Goal: Transaction & Acquisition: Purchase product/service

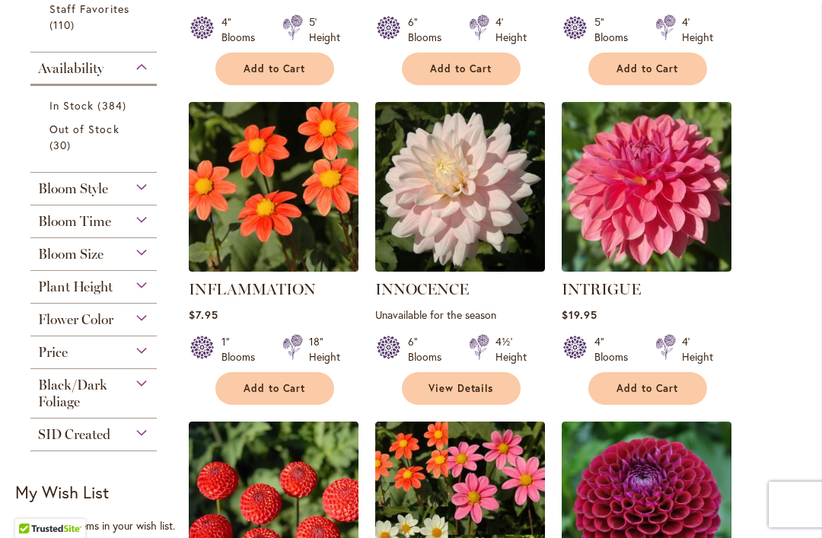
scroll to position [680, 0]
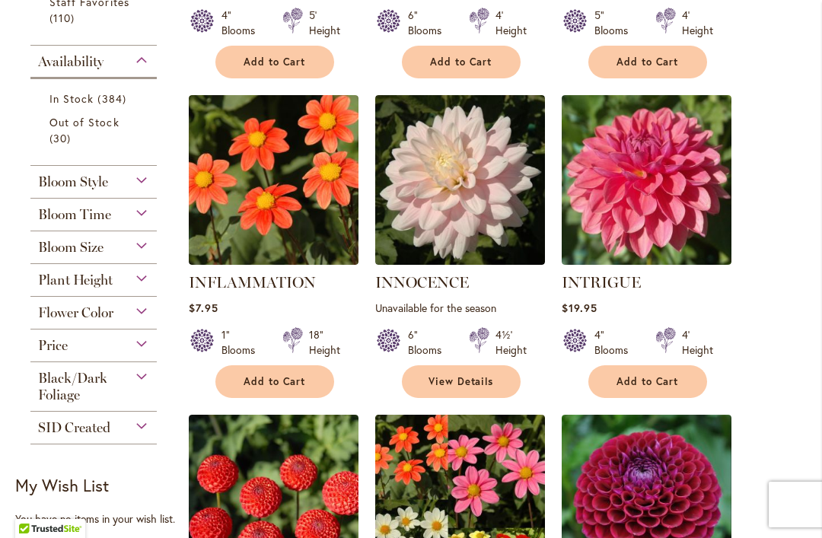
click at [140, 279] on div "Plant Height" at bounding box center [93, 276] width 126 height 24
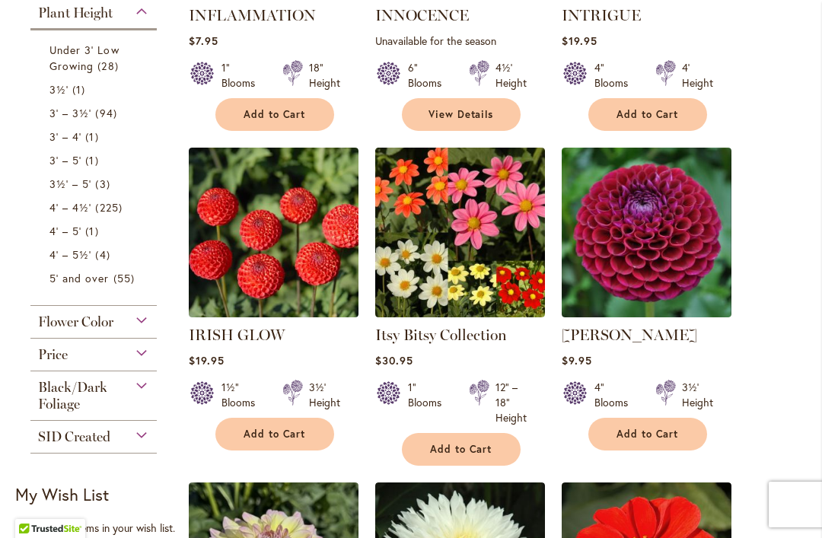
click at [113, 112] on span "94 items" at bounding box center [107, 113] width 25 height 16
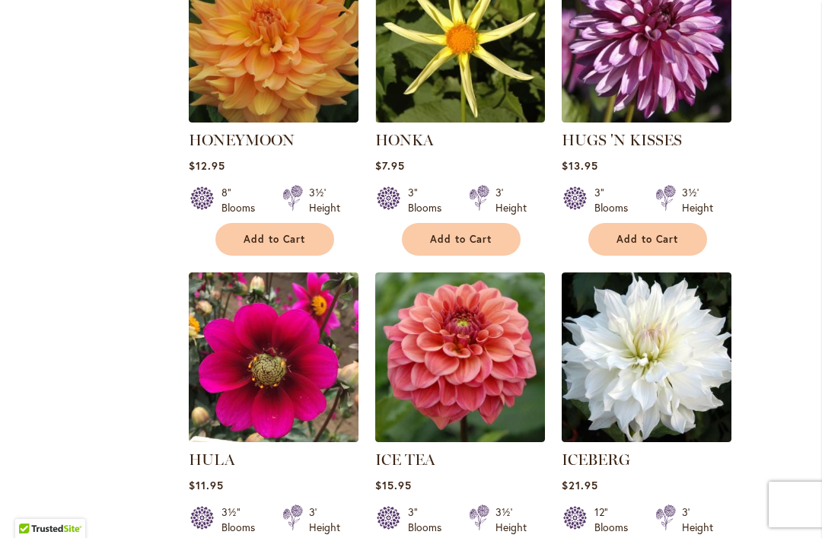
scroll to position [4398, 0]
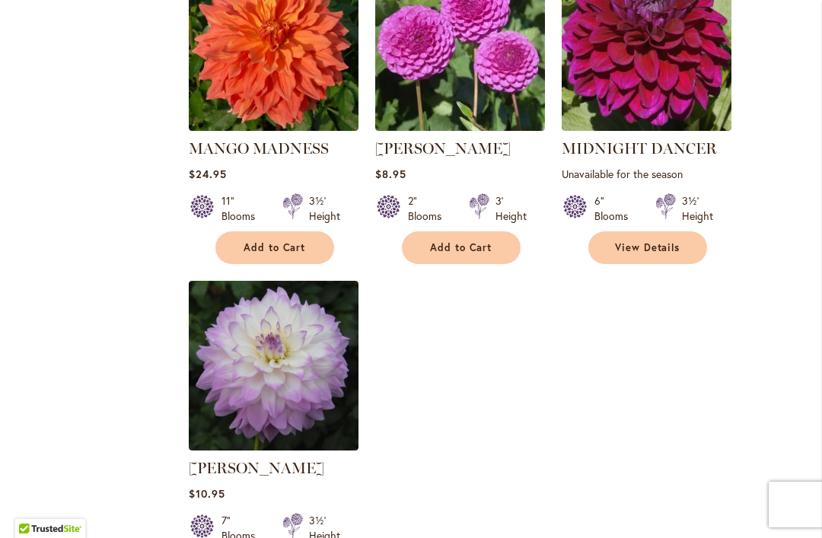
scroll to position [6987, 0]
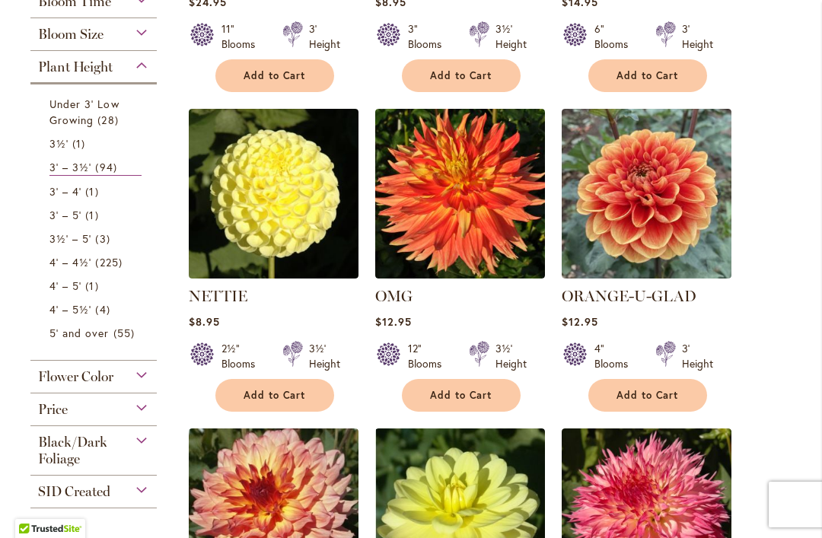
scroll to position [565, 0]
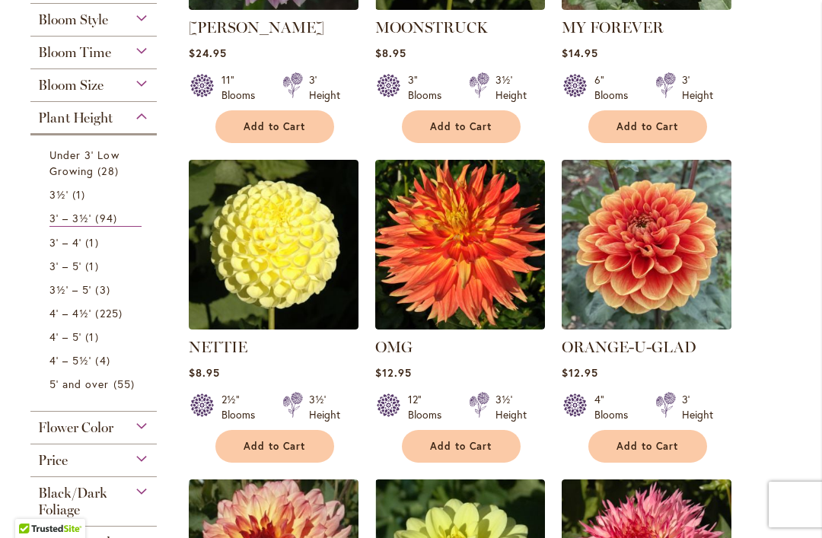
click at [113, 226] on span "94 items" at bounding box center [107, 218] width 25 height 16
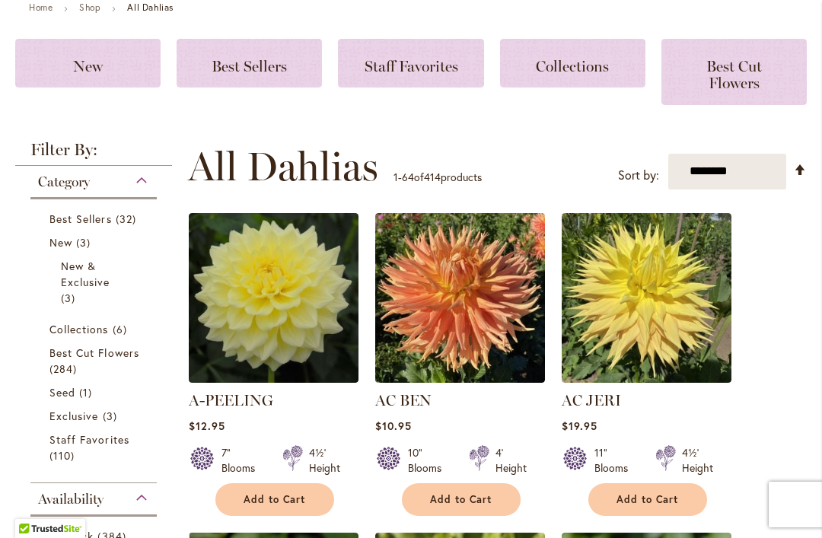
scroll to position [278, 0]
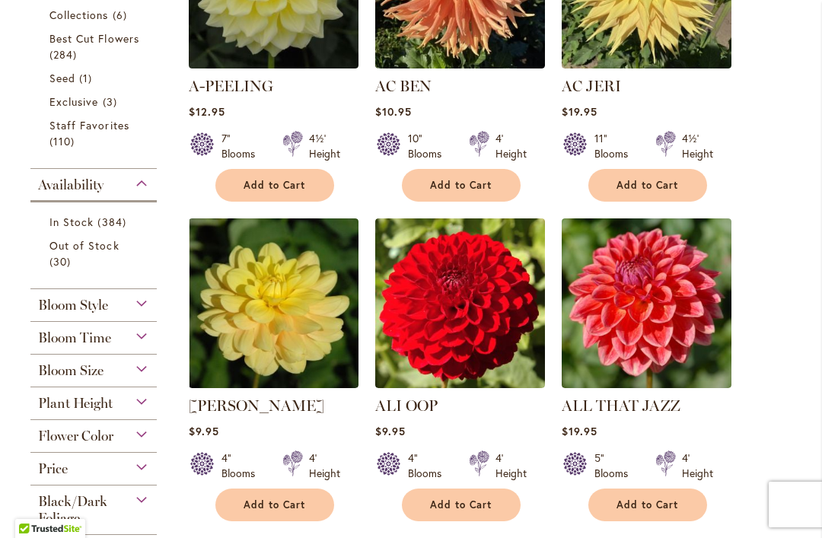
scroll to position [566, 0]
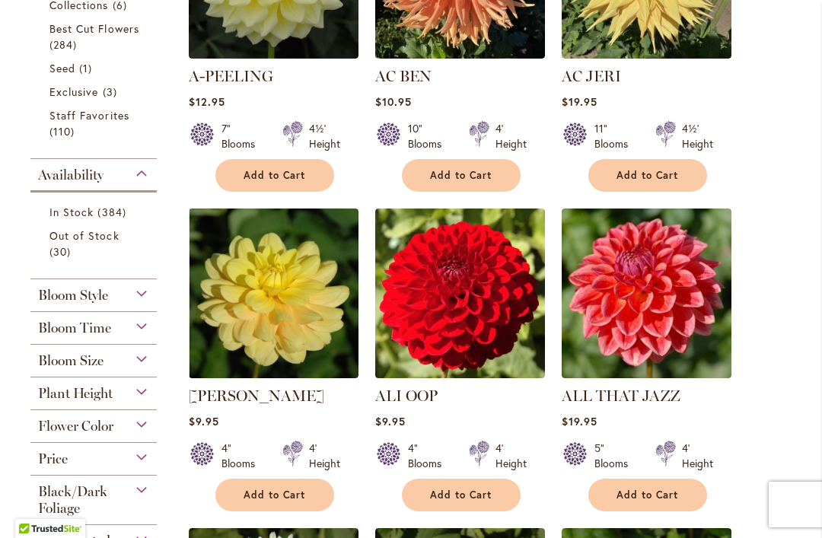
click at [108, 396] on span "Plant Height" at bounding box center [75, 393] width 75 height 17
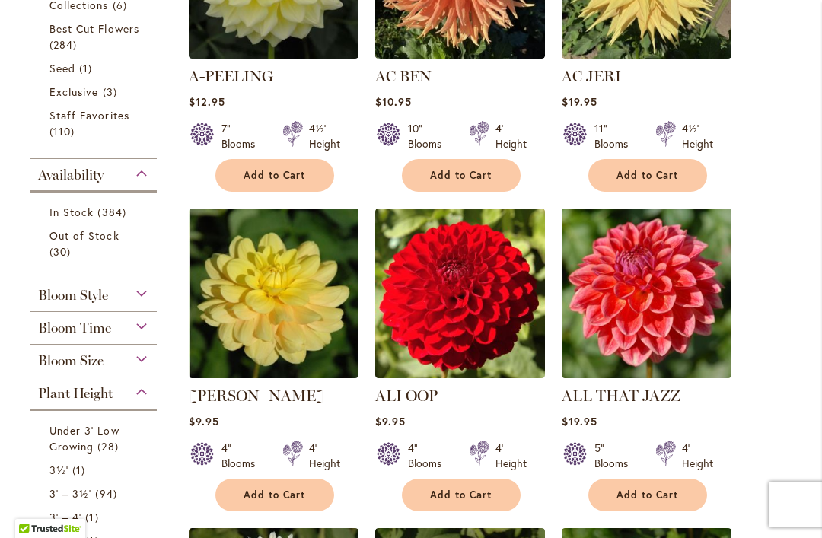
scroll to position [947, 0]
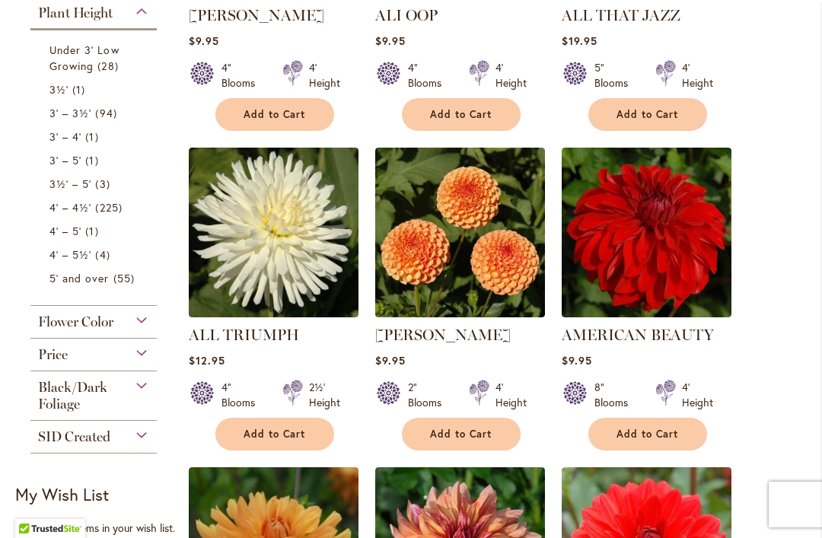
click at [111, 112] on span "94 items" at bounding box center [107, 113] width 25 height 16
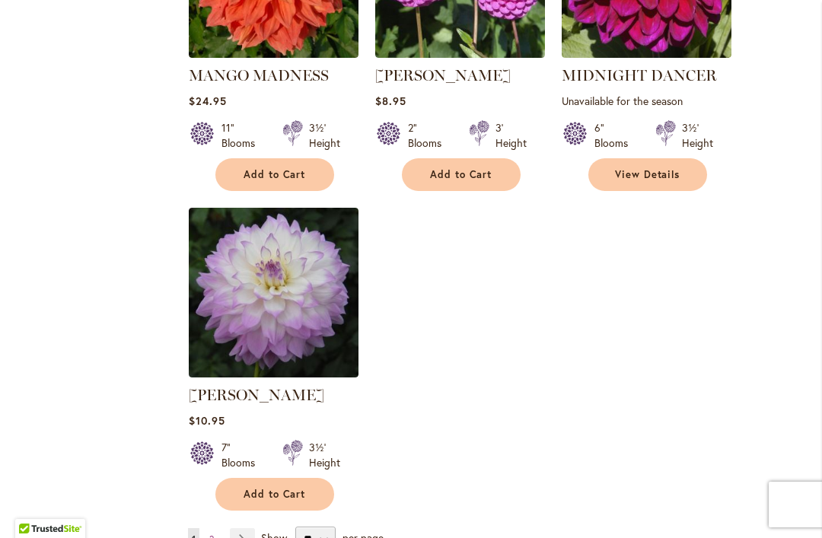
scroll to position [7058, 0]
click at [247, 528] on link "Page Next" at bounding box center [242, 539] width 25 height 23
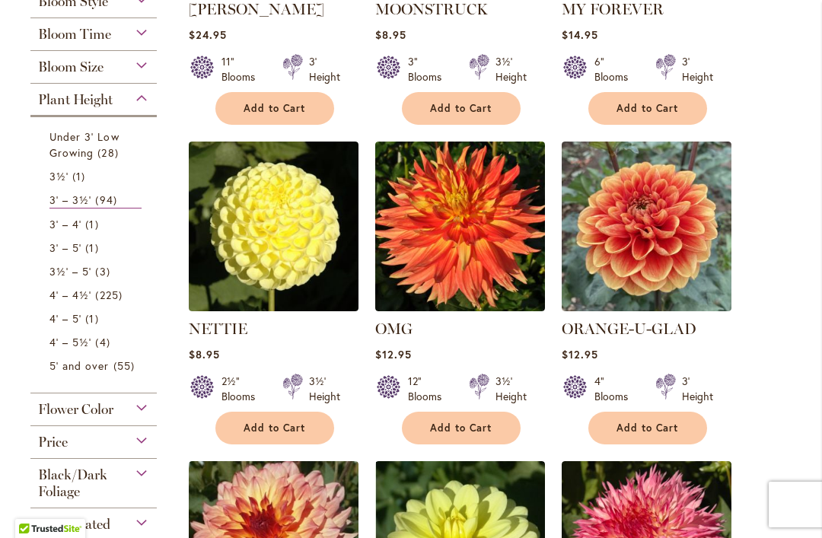
scroll to position [574, 0]
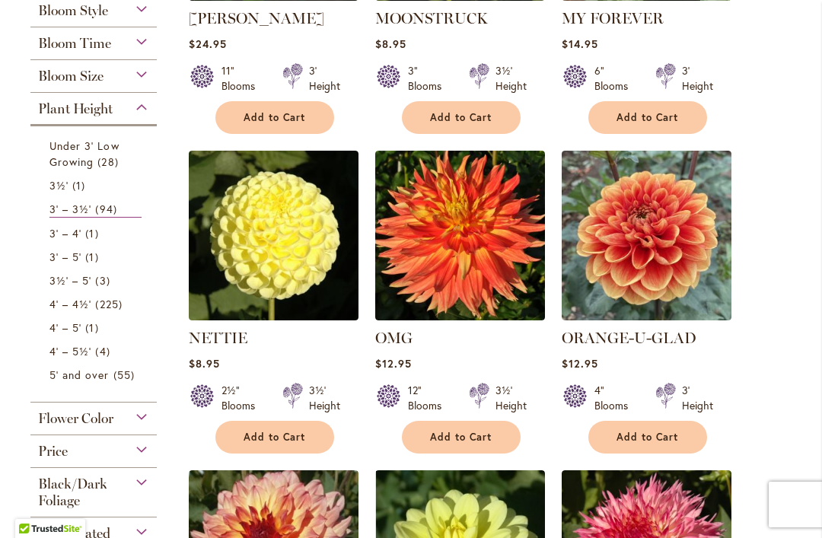
click at [117, 207] on span "94 items" at bounding box center [107, 209] width 25 height 16
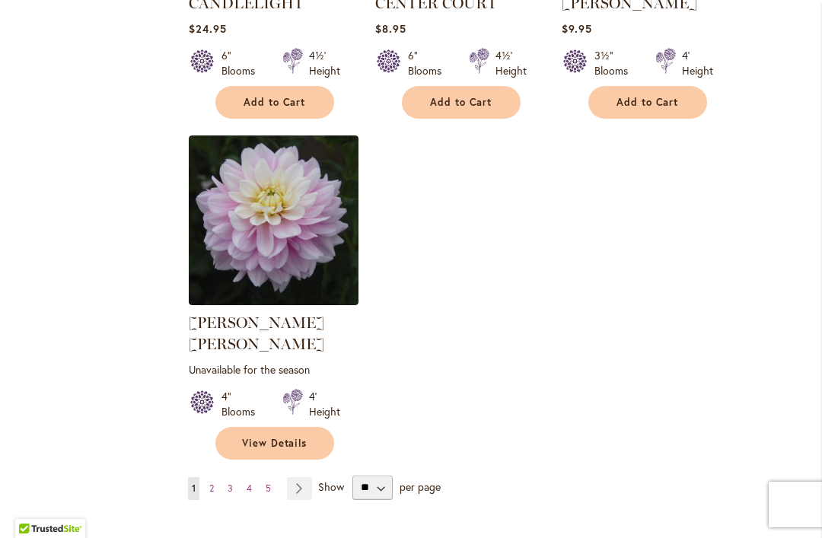
scroll to position [7096, 0]
click at [217, 476] on link "Page 2" at bounding box center [211, 487] width 12 height 23
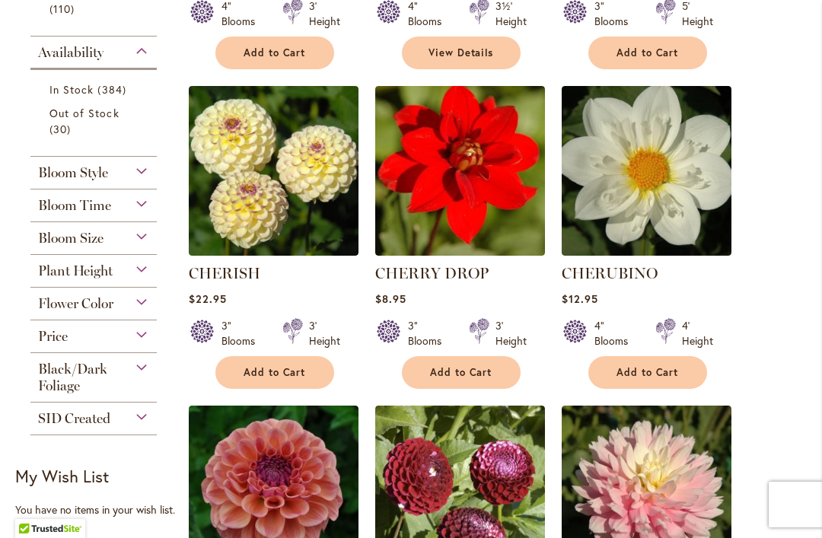
scroll to position [692, 0]
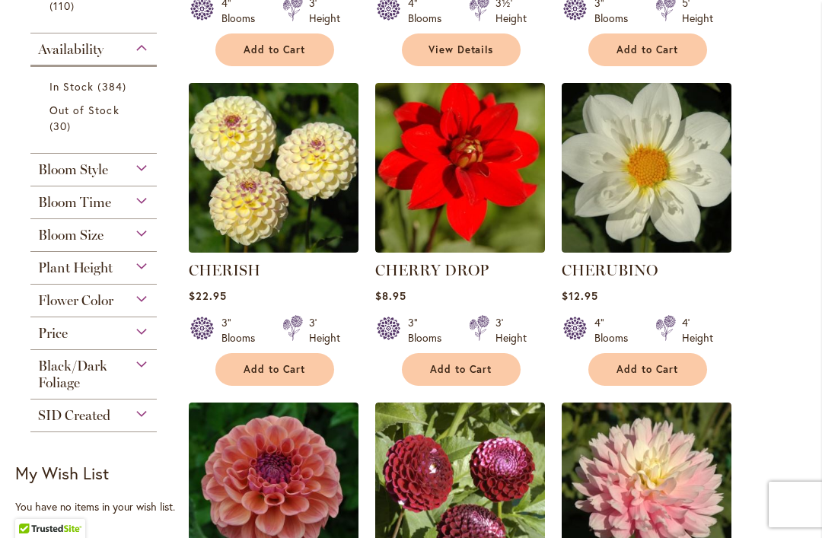
click at [114, 269] on div "Plant Height" at bounding box center [93, 264] width 126 height 24
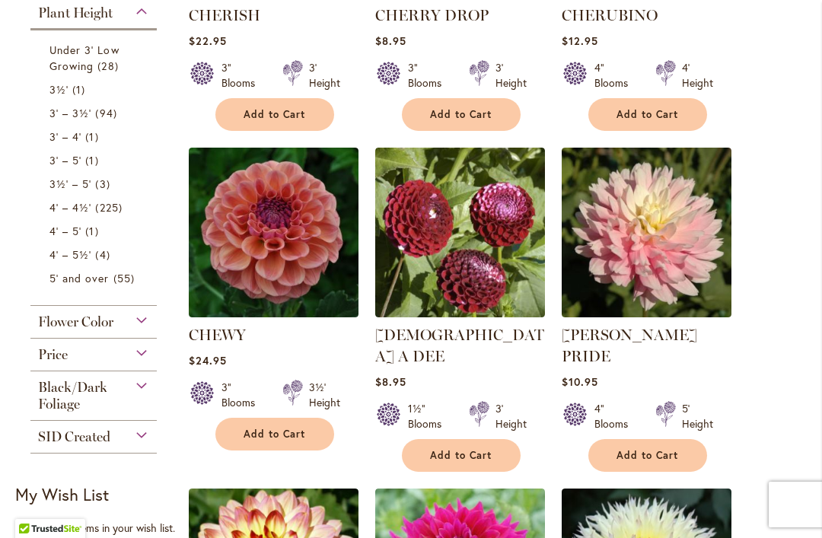
click at [88, 110] on span "3' – 3½'" at bounding box center [70, 113] width 42 height 14
click at [85, 112] on span "3' – 3½'" at bounding box center [70, 113] width 42 height 14
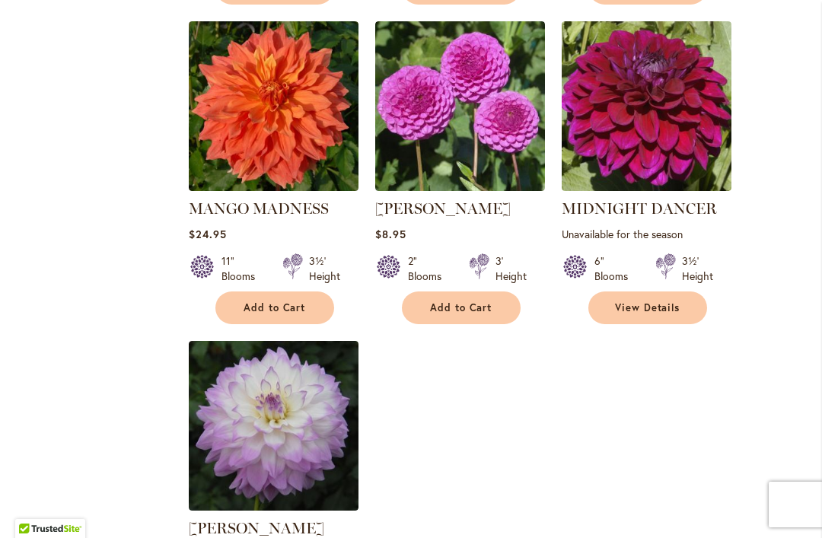
scroll to position [6871, 0]
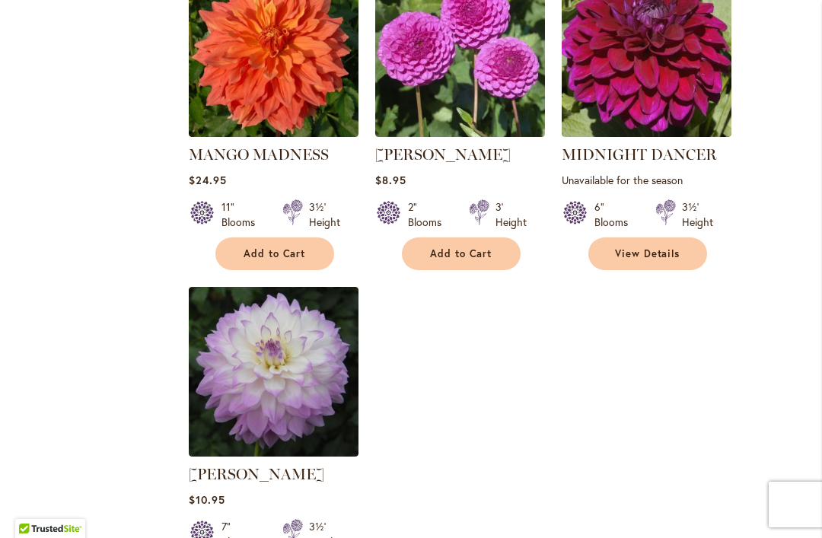
scroll to position [7038, 0]
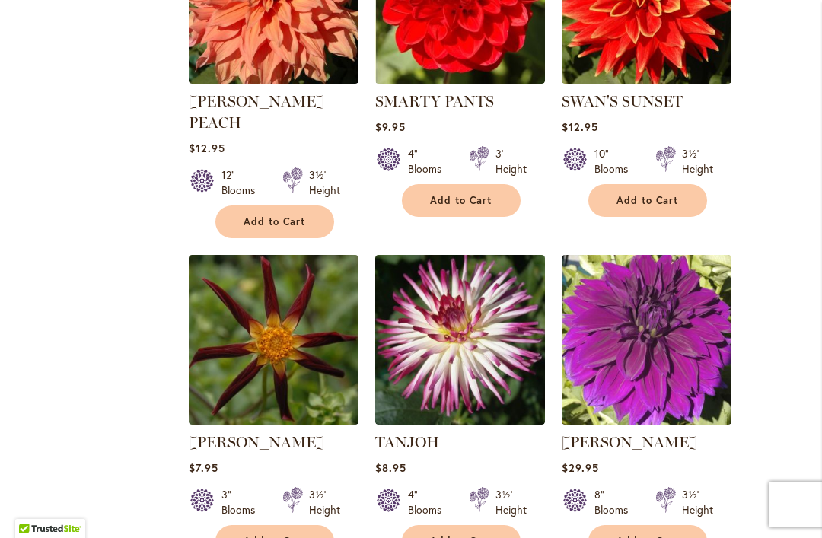
scroll to position [2110, 0]
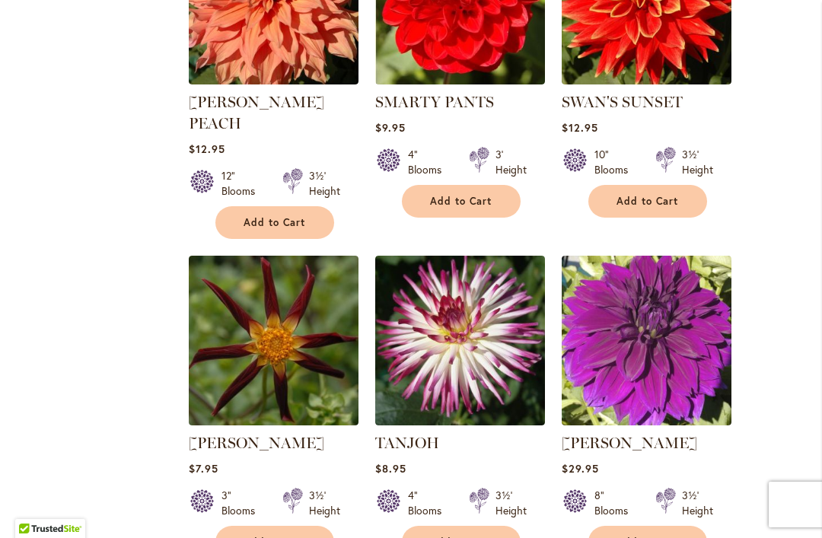
click at [812, 307] on main "Home Shop All Dahlias New Best Sellers Staff Favorites Collections Best Cut Flo…" at bounding box center [411, 36] width 819 height 3805
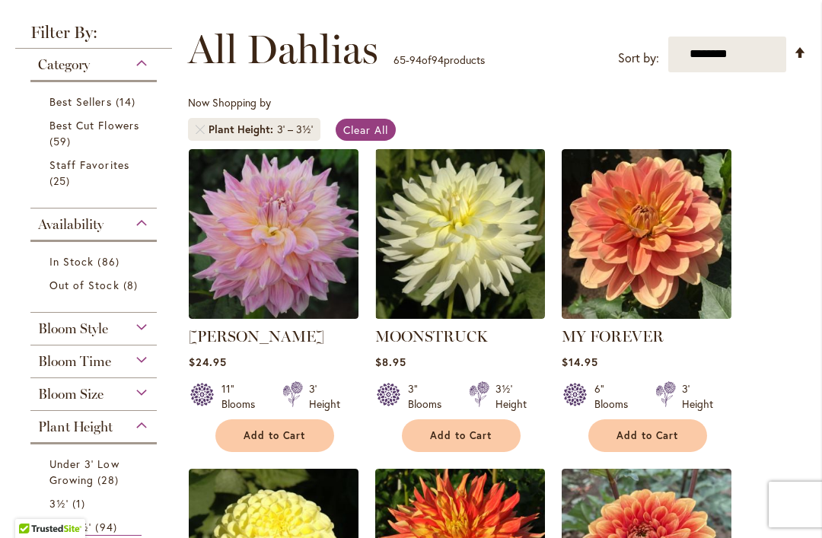
scroll to position [198, 0]
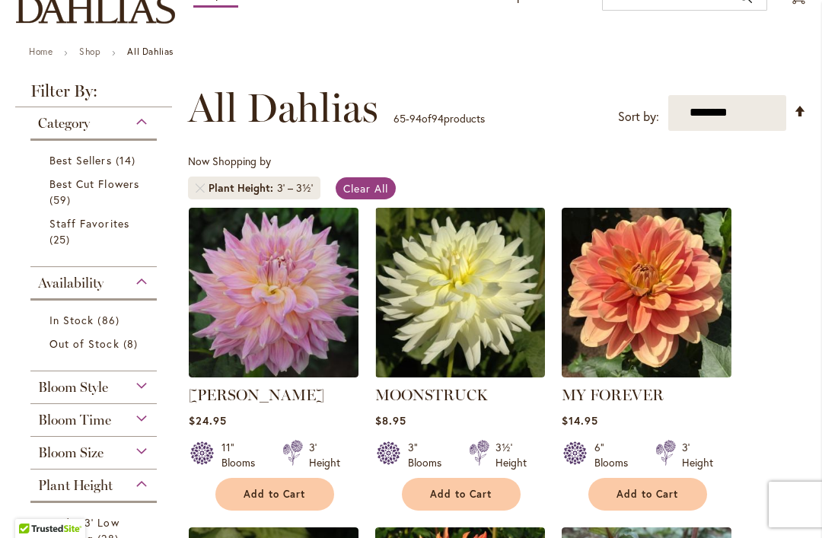
click at [97, 456] on span "Bloom Size" at bounding box center [70, 452] width 65 height 17
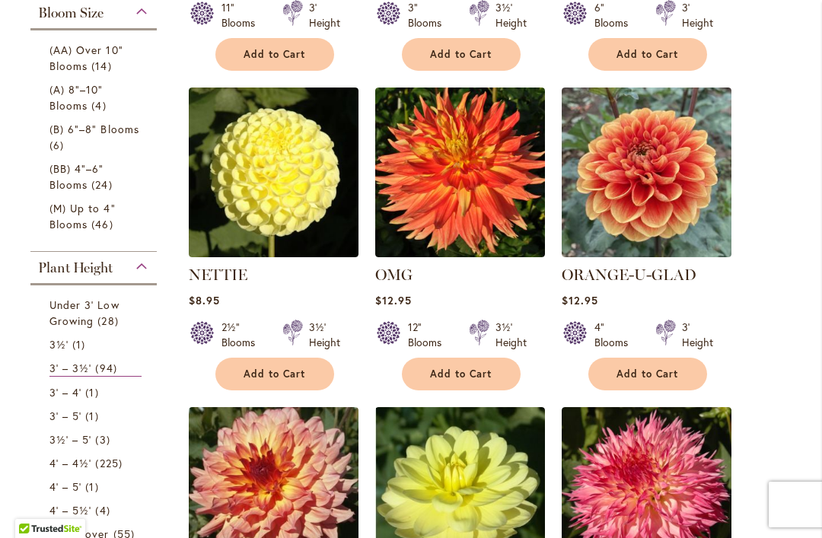
click at [91, 218] on span "(M) Up to 4" Blooms" at bounding box center [82, 216] width 66 height 30
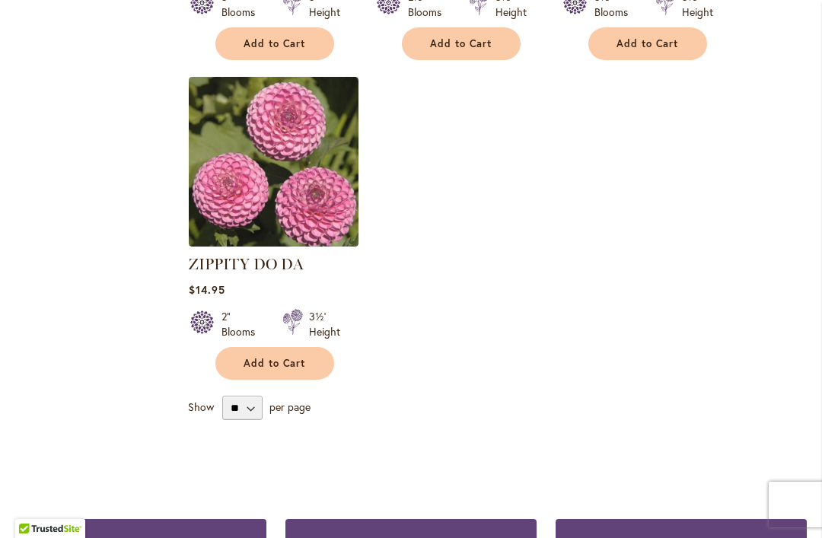
scroll to position [5164, 0]
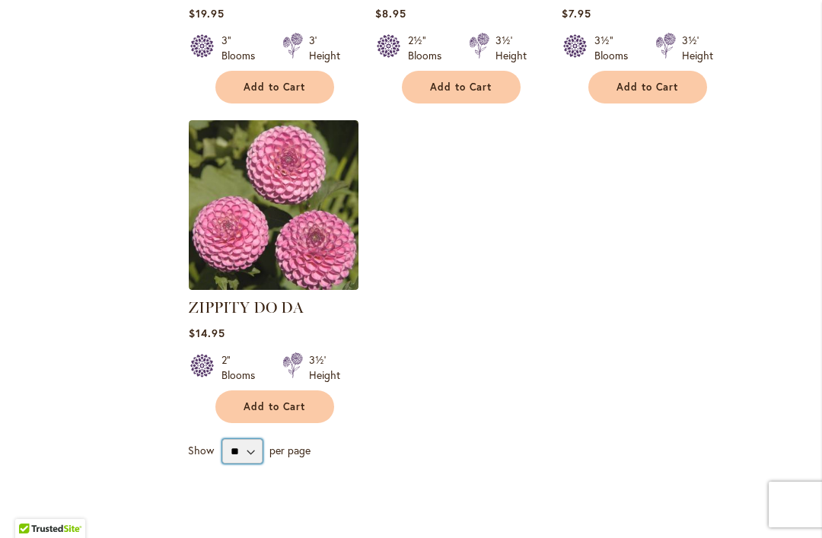
click at [245, 439] on select "** ** ** **" at bounding box center [242, 451] width 40 height 24
click at [255, 439] on select "** ** ** **" at bounding box center [242, 451] width 40 height 24
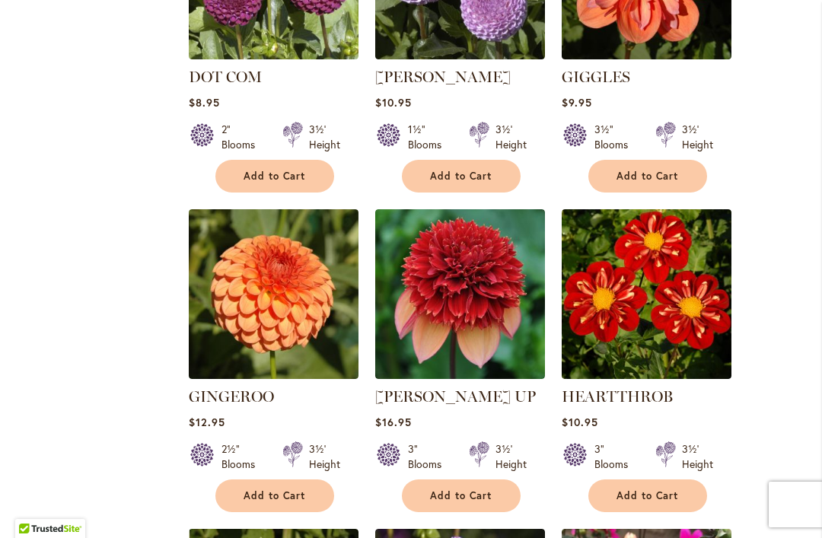
scroll to position [1514, 0]
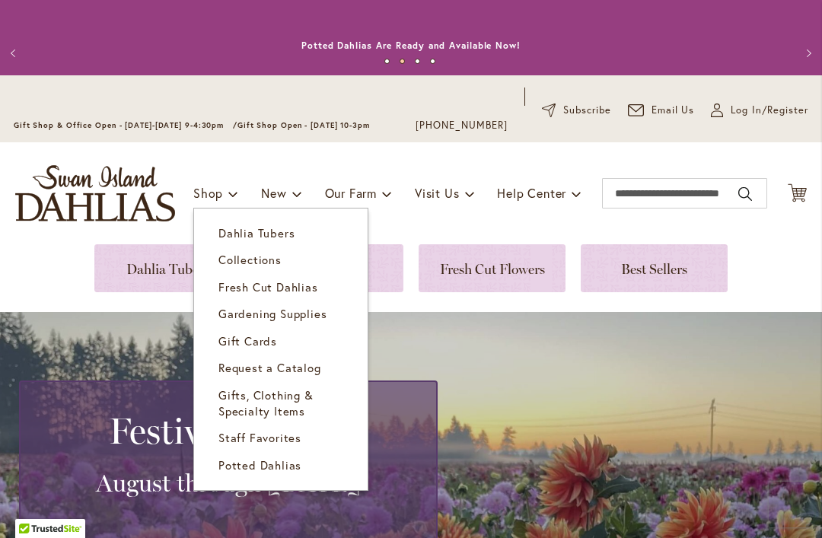
click at [288, 235] on span "Dahlia Tubers" at bounding box center [256, 232] width 76 height 15
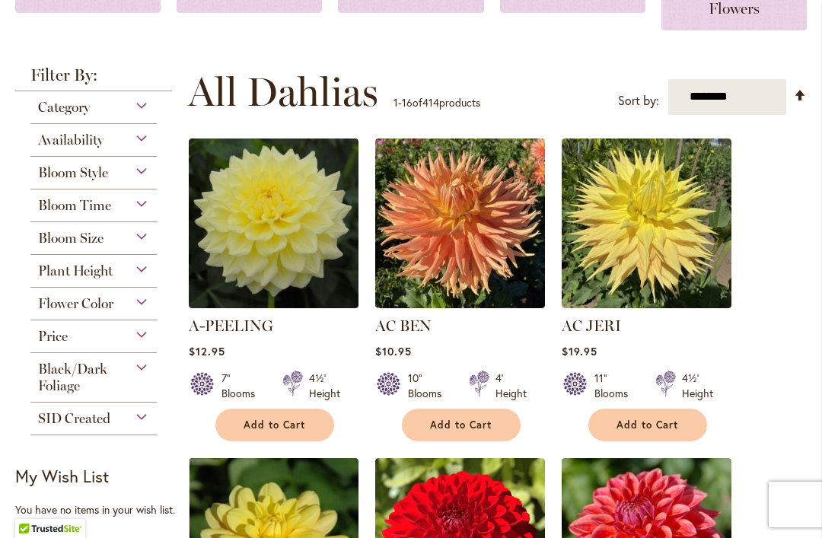
scroll to position [320, 0]
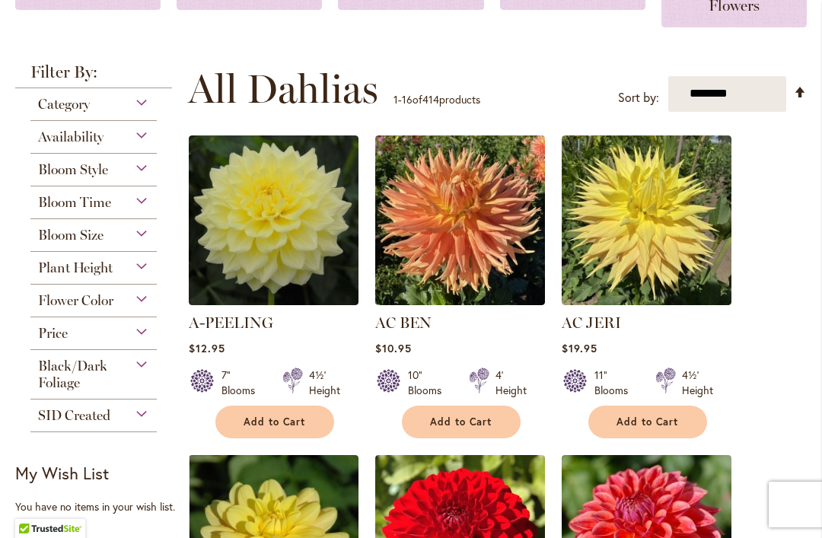
click at [116, 269] on div "Plant Height" at bounding box center [93, 264] width 126 height 24
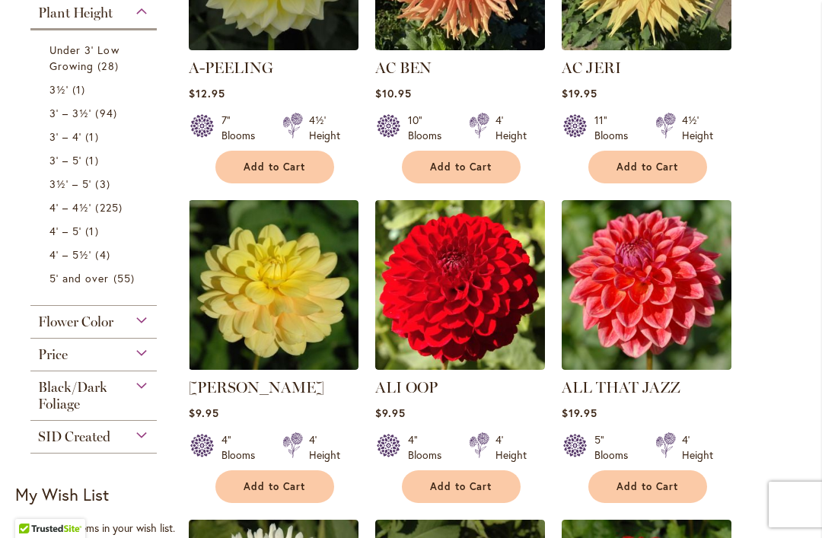
click at [112, 113] on span "94 items" at bounding box center [107, 113] width 25 height 16
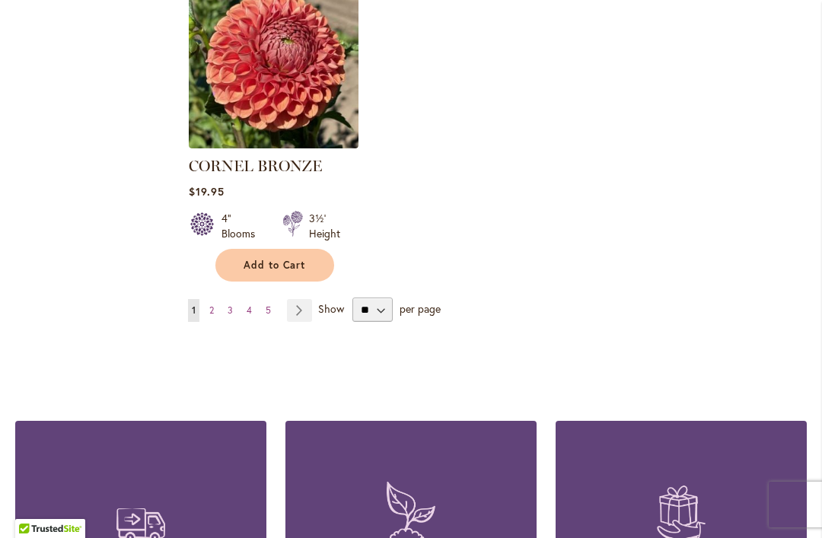
scroll to position [2067, 0]
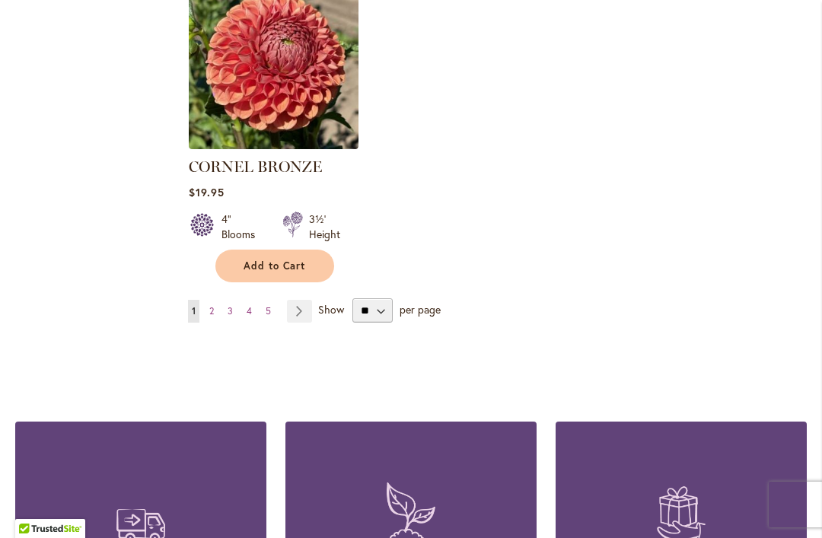
click at [215, 300] on link "Page 2" at bounding box center [211, 311] width 12 height 23
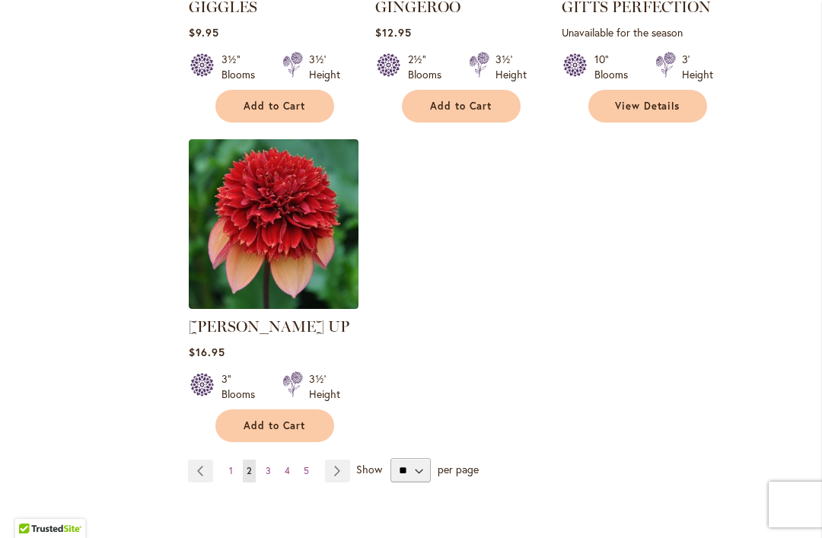
scroll to position [1908, 0]
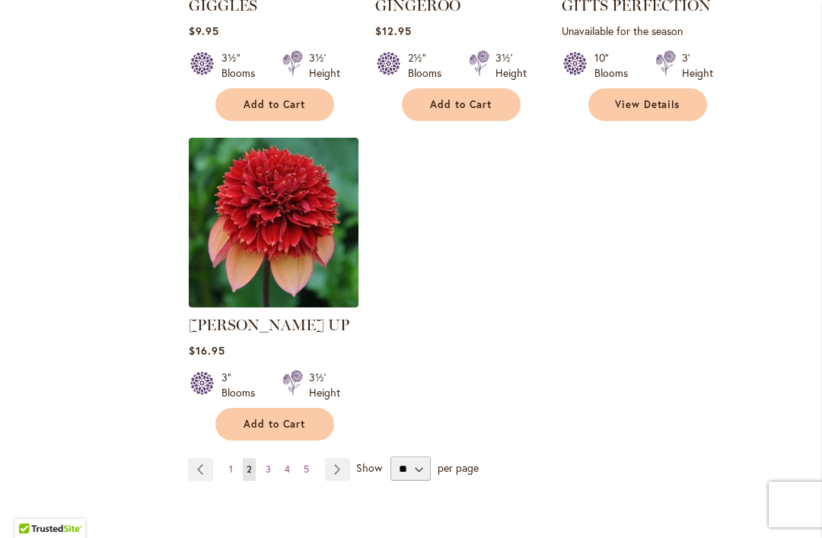
click at [272, 458] on link "Page 3" at bounding box center [268, 469] width 13 height 23
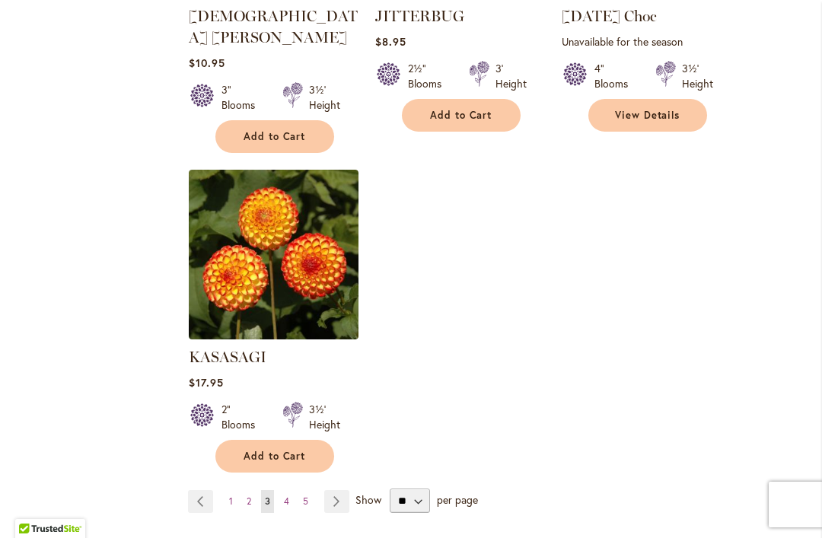
scroll to position [1859, 0]
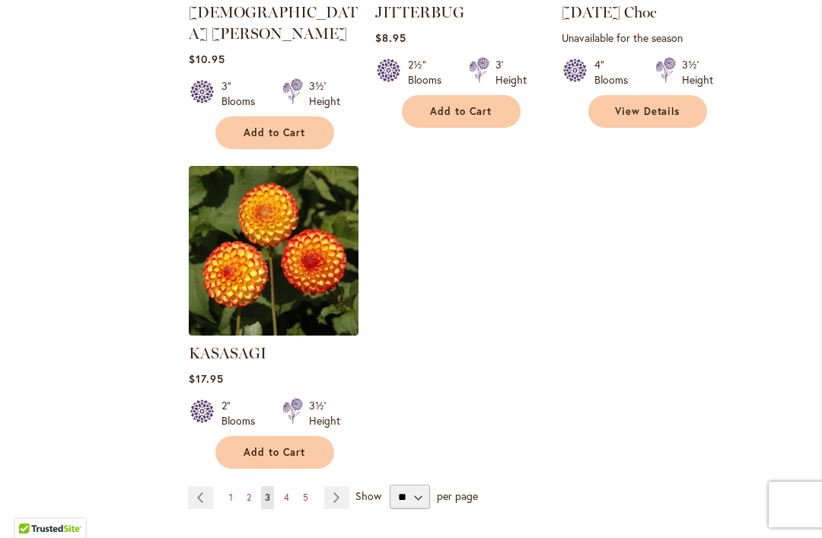
click at [291, 486] on link "Page 4" at bounding box center [286, 497] width 13 height 23
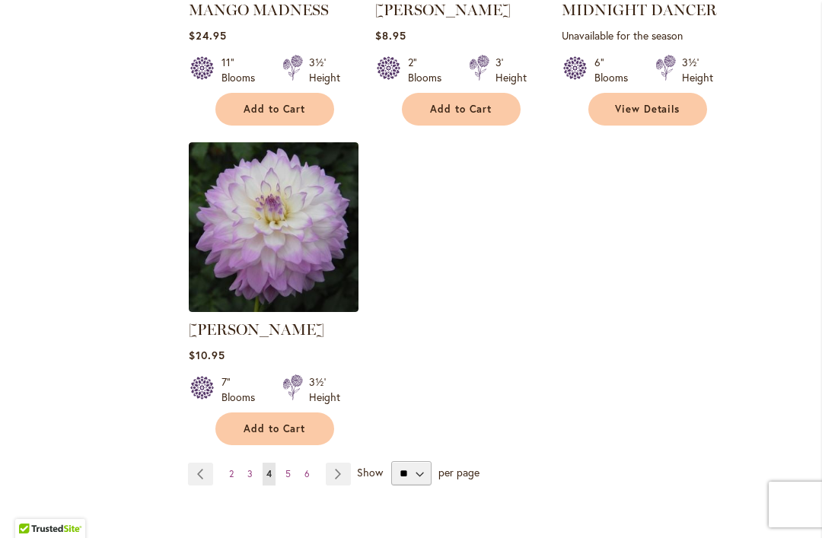
scroll to position [1905, 0]
click at [293, 462] on link "Page 5" at bounding box center [288, 473] width 13 height 23
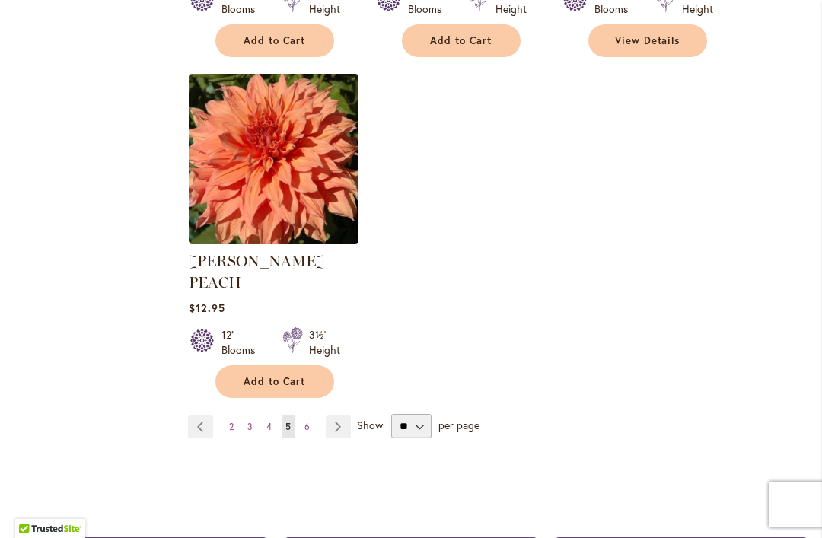
scroll to position [1962, 0]
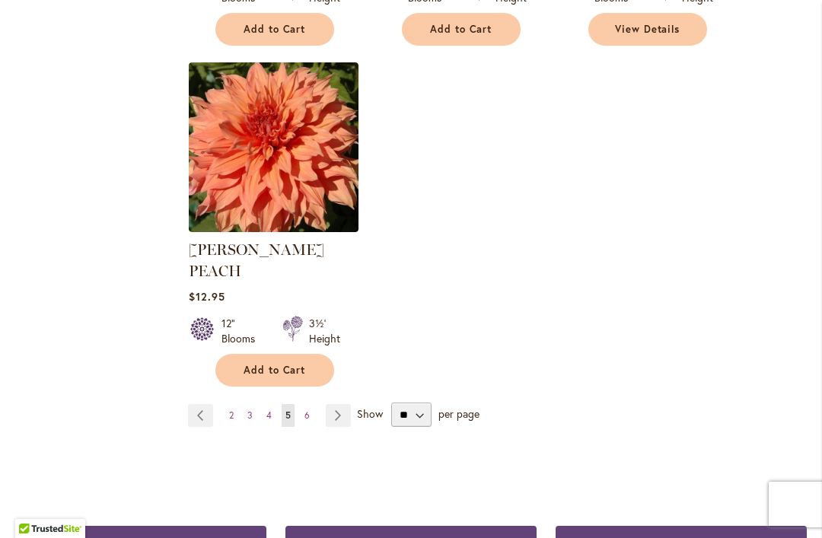
click at [310, 404] on link "Page 6" at bounding box center [307, 415] width 13 height 23
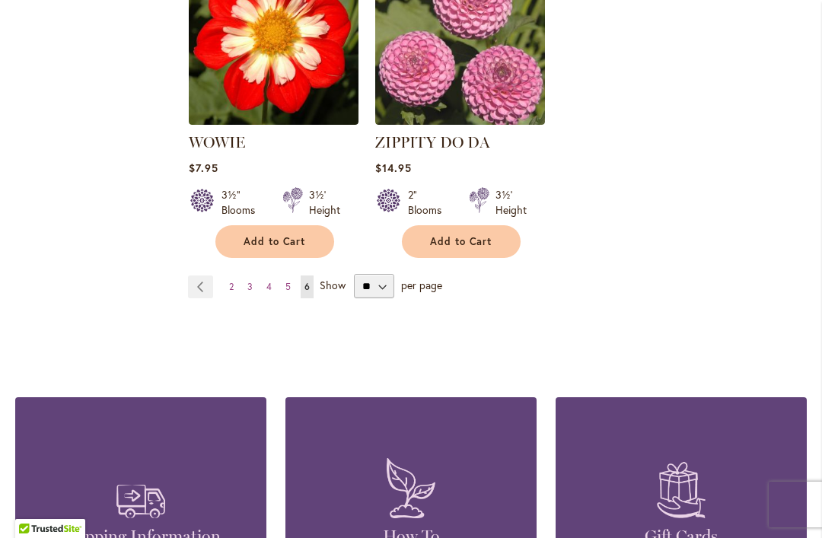
scroll to position [1738, 0]
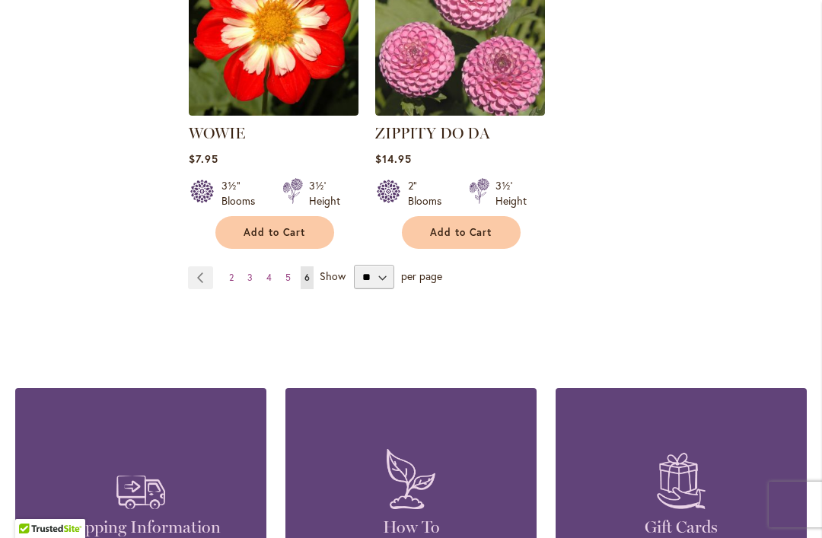
click at [207, 276] on link "Page Previous" at bounding box center [200, 277] width 25 height 23
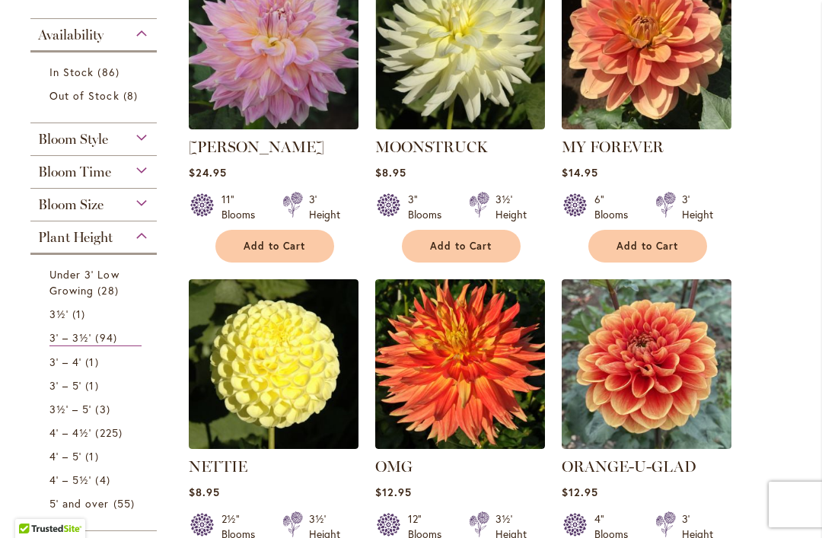
scroll to position [454, 0]
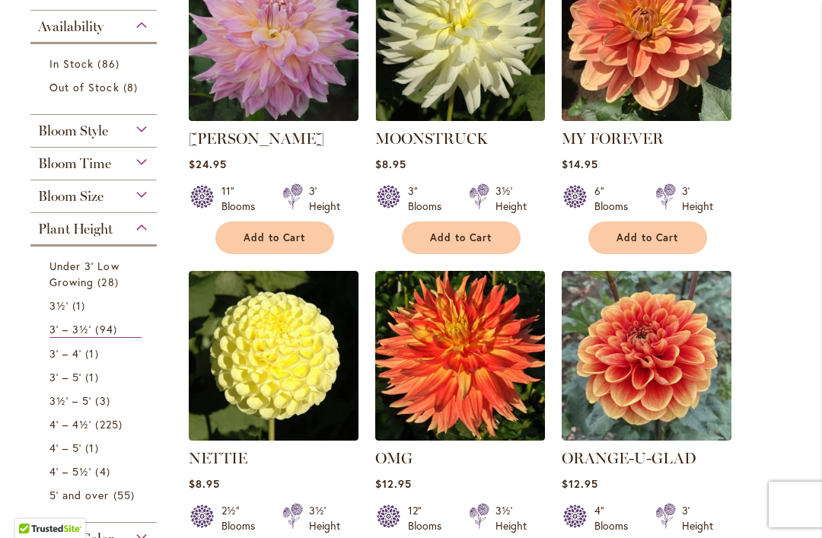
click at [105, 314] on link "3½' 1 item" at bounding box center [95, 306] width 92 height 16
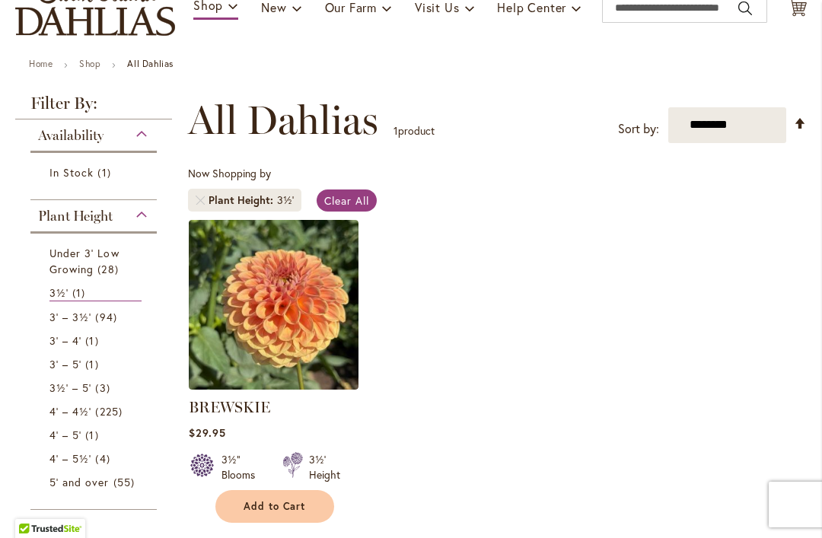
scroll to position [213, 0]
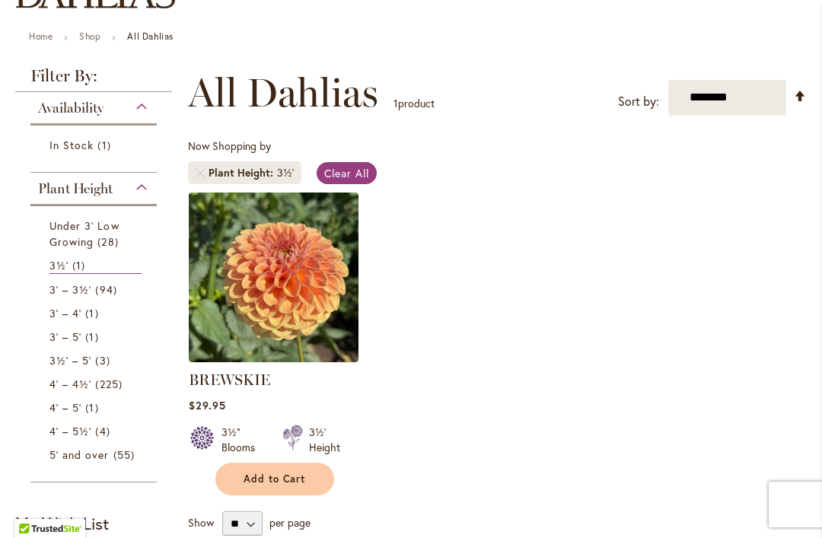
click at [113, 288] on span "94 items" at bounding box center [107, 290] width 25 height 16
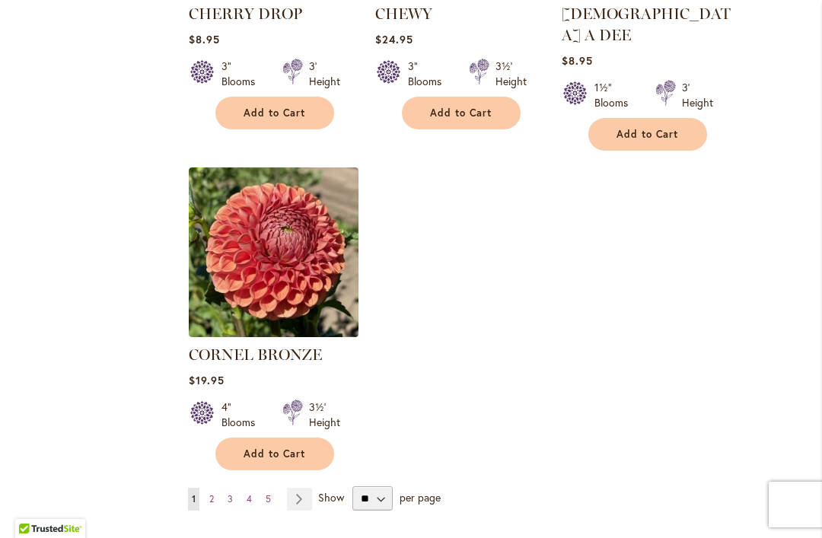
scroll to position [1882, 0]
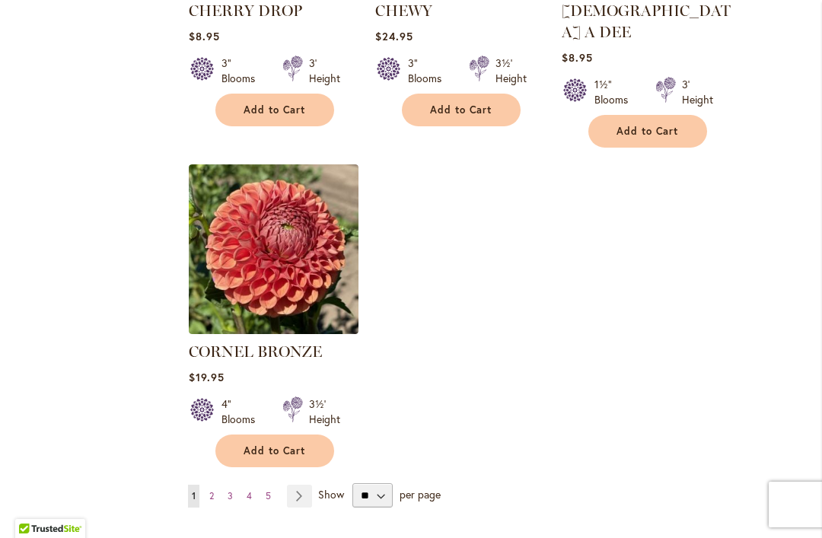
click at [216, 485] on link "Page 2" at bounding box center [211, 496] width 12 height 23
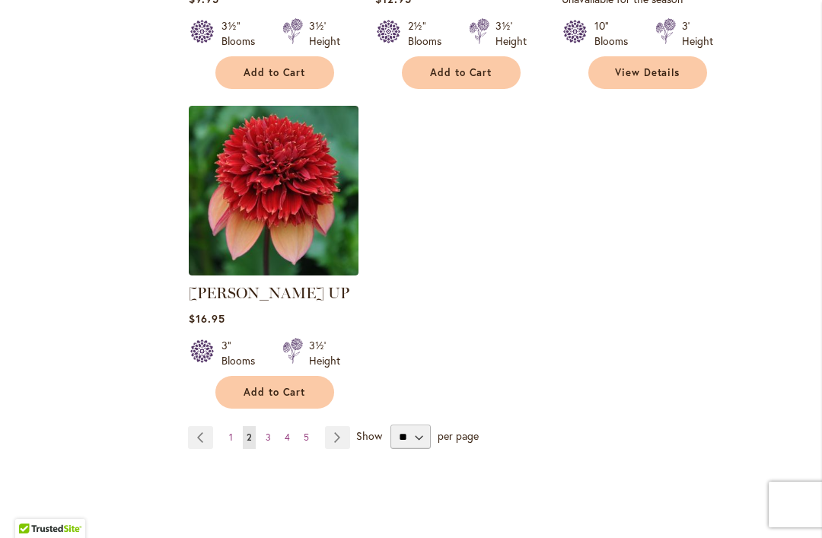
scroll to position [1943, 0]
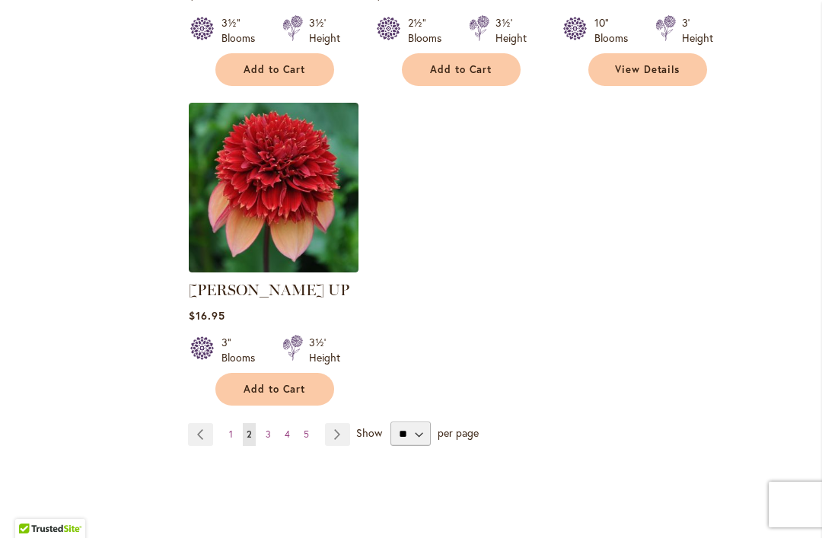
click at [269, 428] on span "3" at bounding box center [268, 433] width 5 height 11
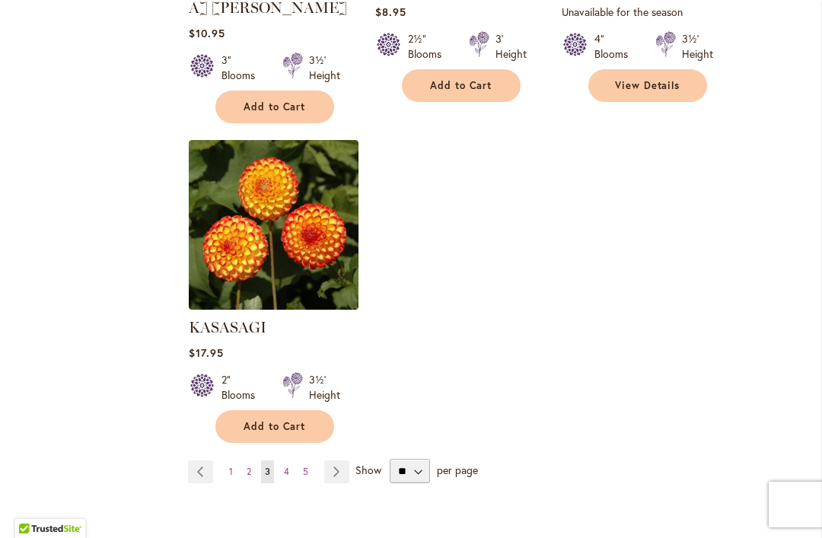
scroll to position [1906, 0]
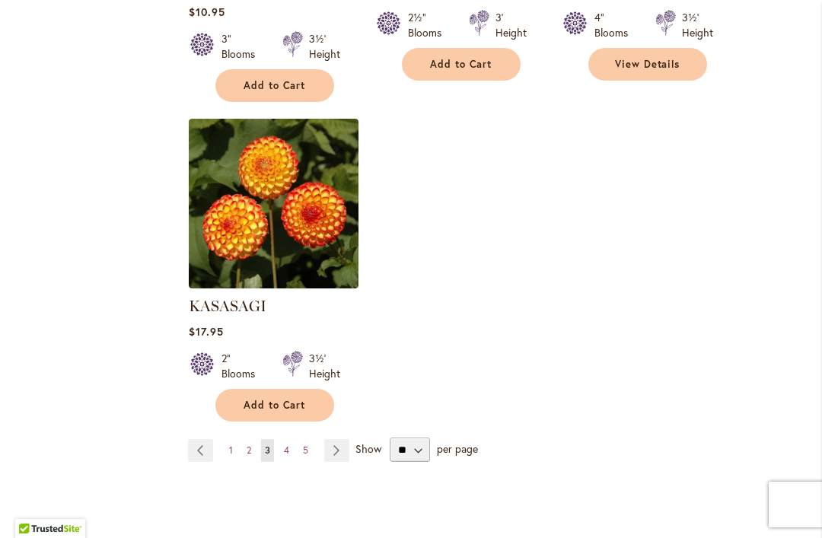
click at [291, 439] on link "Page 4" at bounding box center [286, 450] width 13 height 23
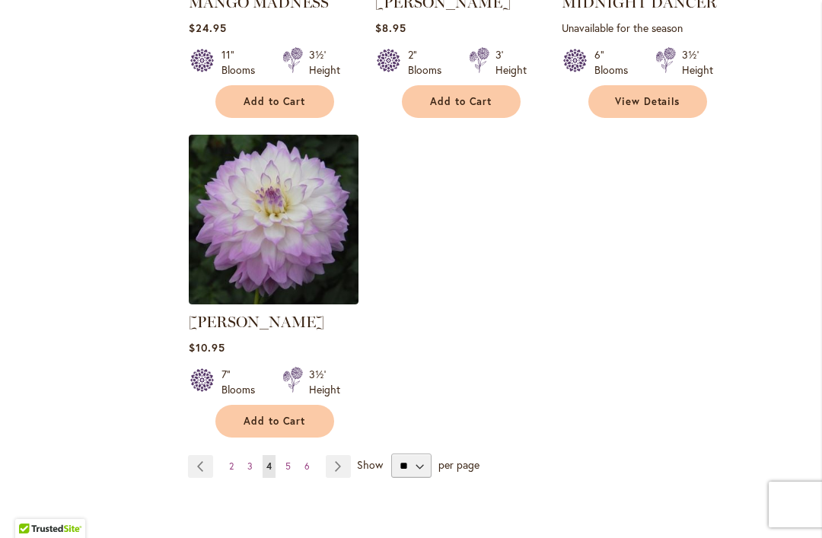
scroll to position [1917, 0]
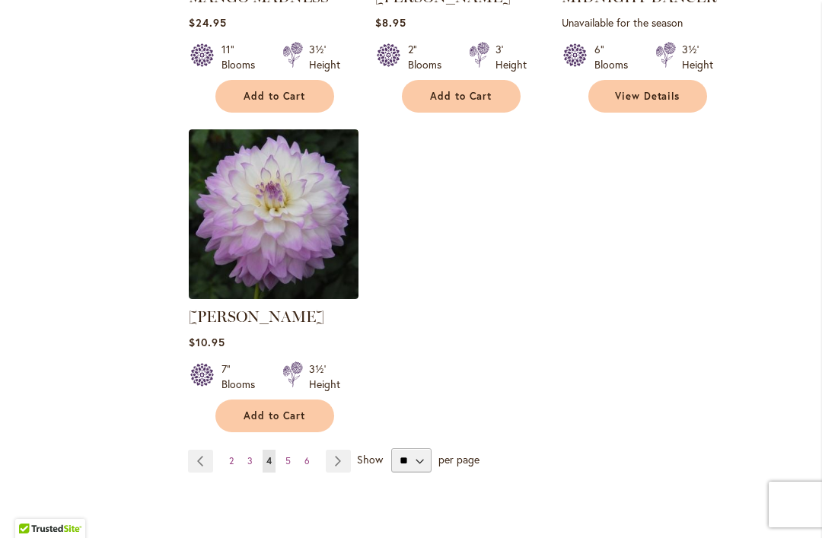
click at [237, 450] on link "Page 2" at bounding box center [231, 461] width 12 height 23
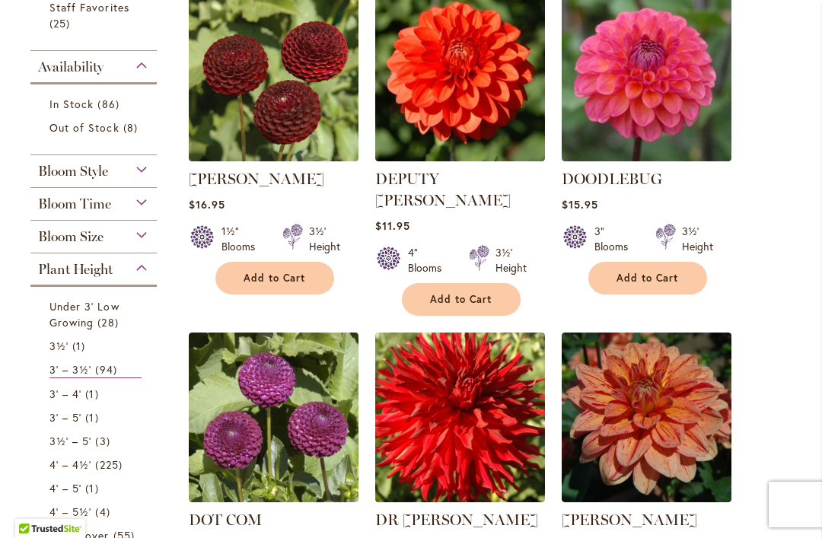
scroll to position [416, 0]
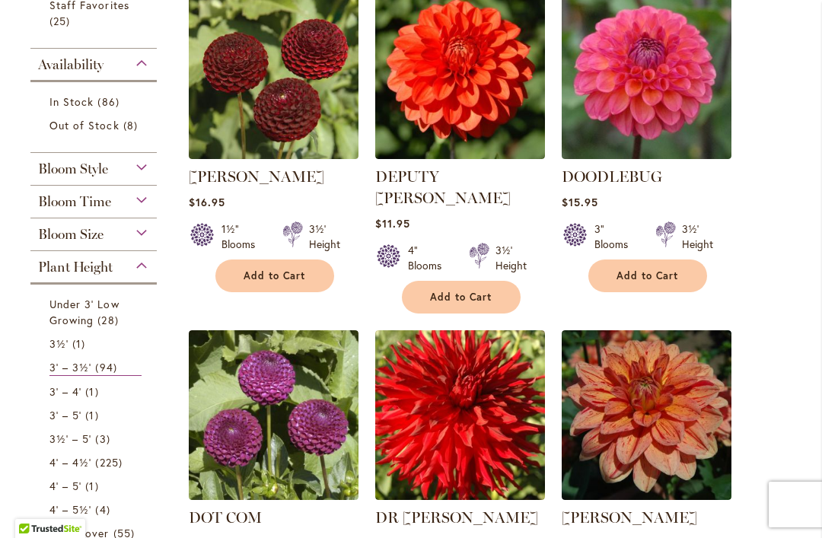
click at [109, 368] on span "94 items" at bounding box center [107, 367] width 25 height 16
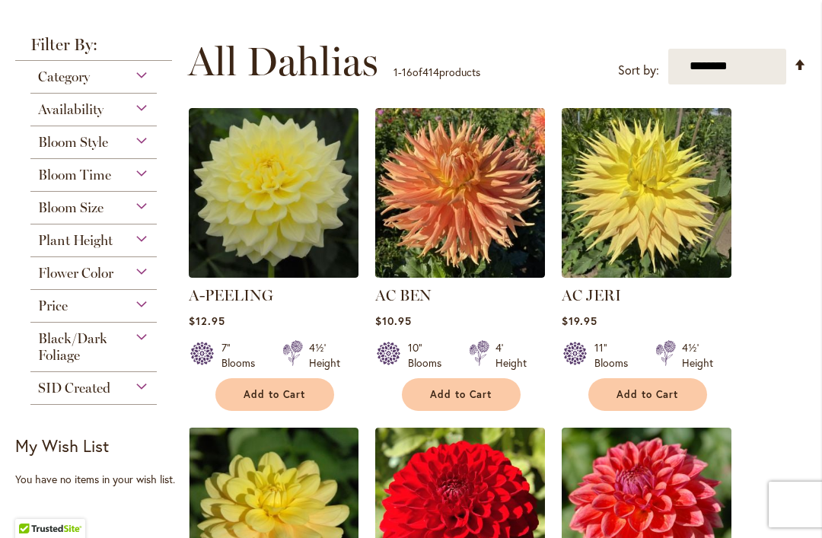
scroll to position [334, 0]
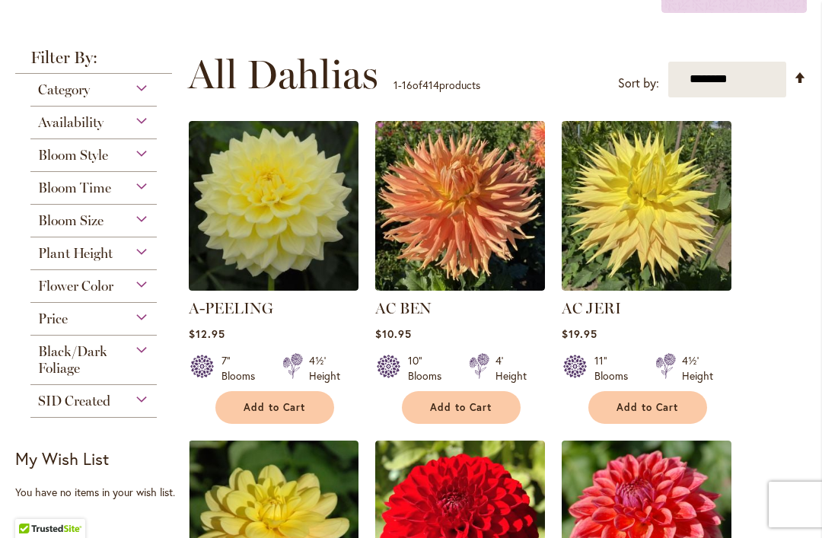
click at [121, 256] on div "Plant Height" at bounding box center [93, 249] width 126 height 24
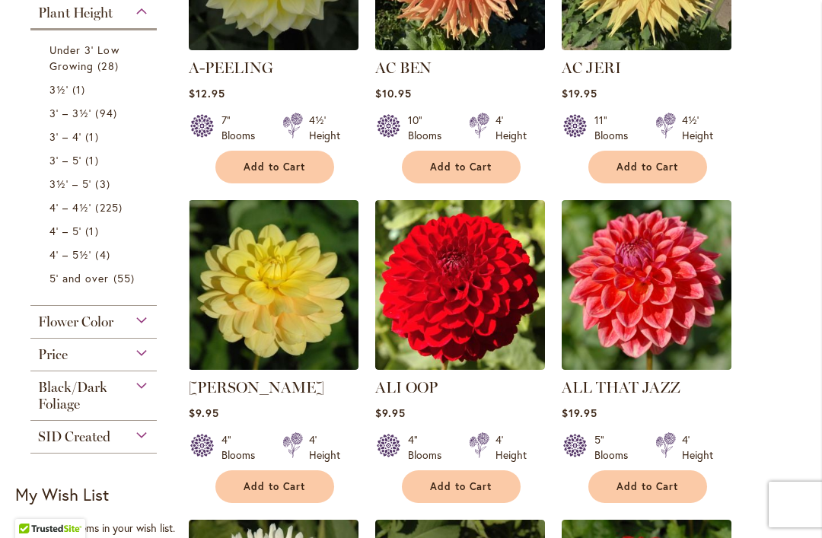
click at [120, 116] on link "3' – 3½' 94 items" at bounding box center [95, 113] width 92 height 16
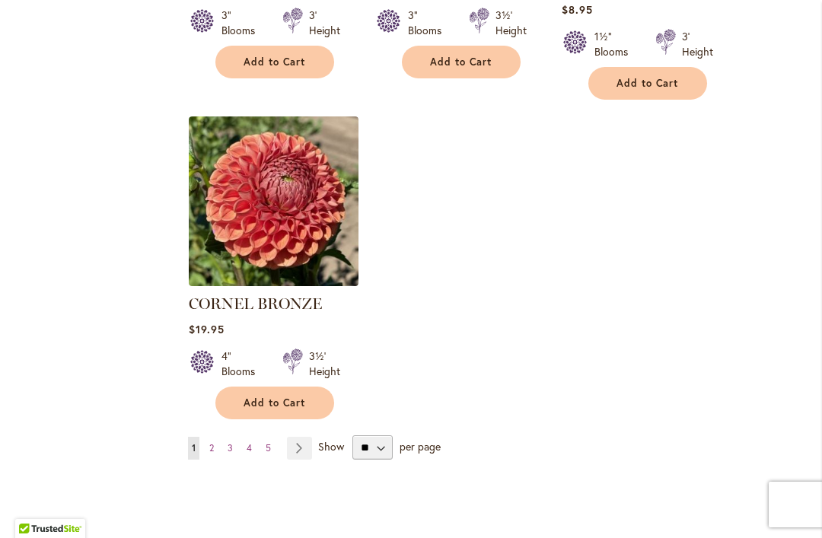
scroll to position [1930, 0]
click at [218, 434] on div "Page You're currently reading page 1 Page 2 Page 3 Page 4 Page 5" at bounding box center [497, 446] width 619 height 24
click at [217, 436] on link "Page 2" at bounding box center [211, 447] width 12 height 23
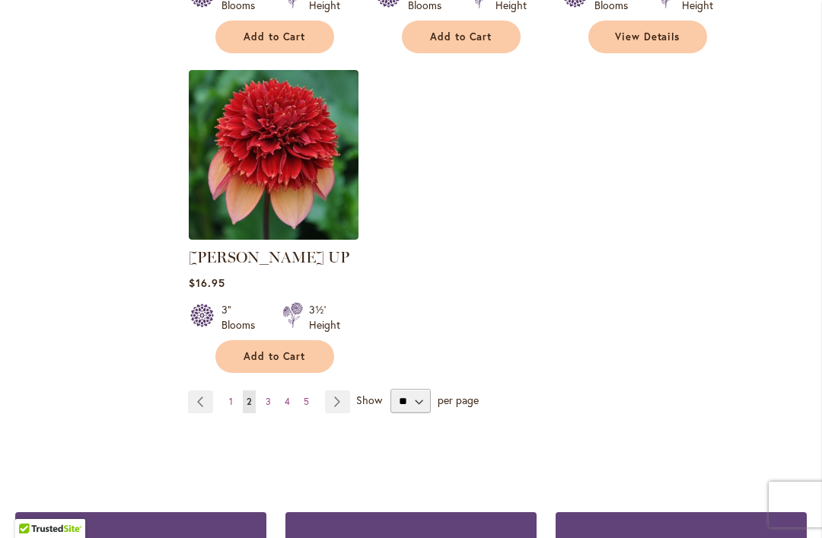
scroll to position [1986, 0]
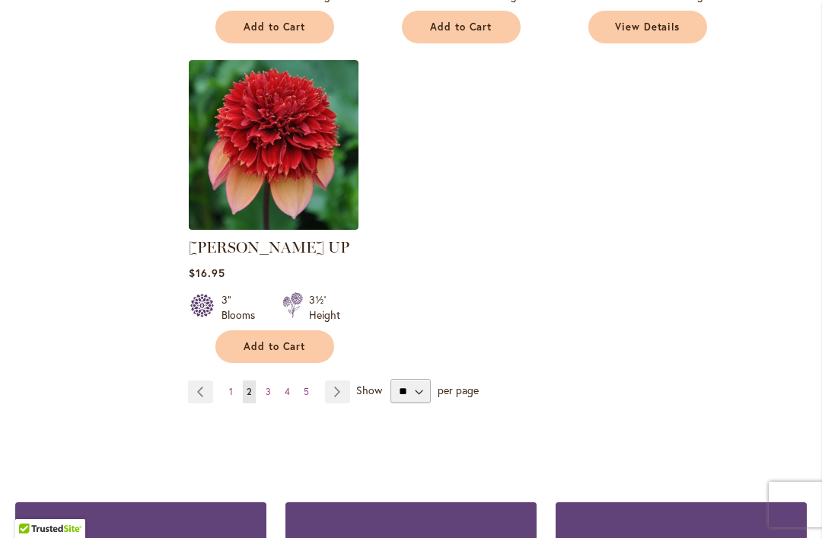
click at [272, 380] on link "Page 3" at bounding box center [268, 391] width 13 height 23
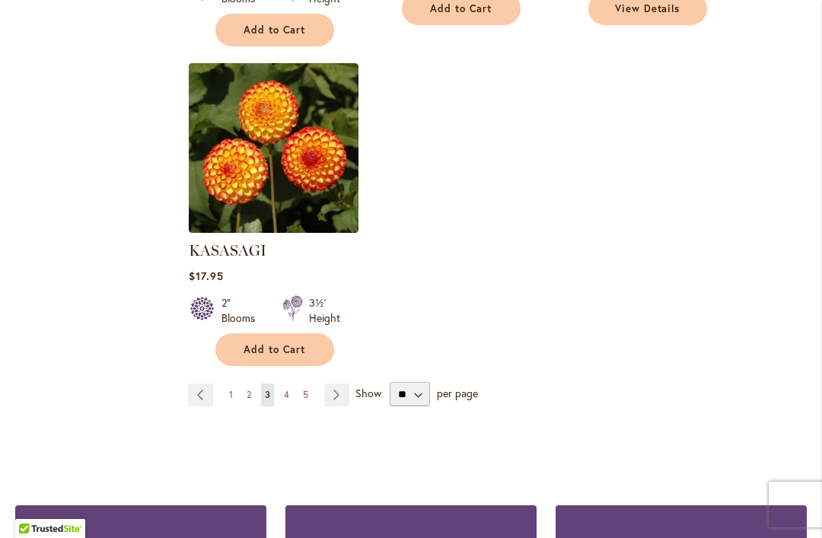
scroll to position [1962, 0]
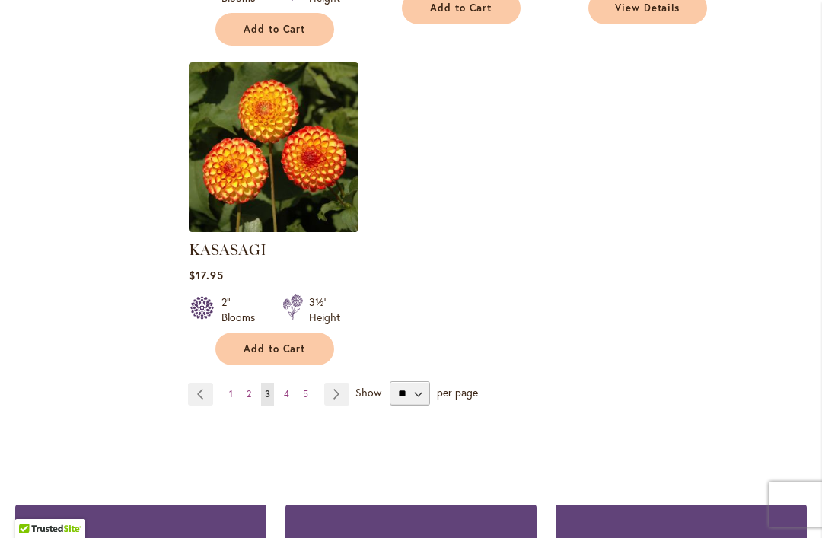
click at [340, 383] on link "Page Next" at bounding box center [336, 394] width 25 height 23
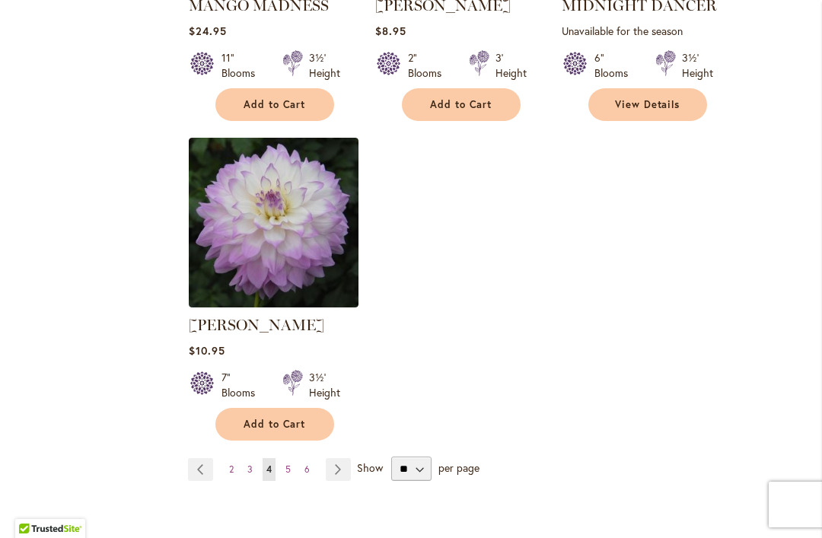
scroll to position [1909, 0]
click at [294, 457] on link "Page 5" at bounding box center [288, 468] width 13 height 23
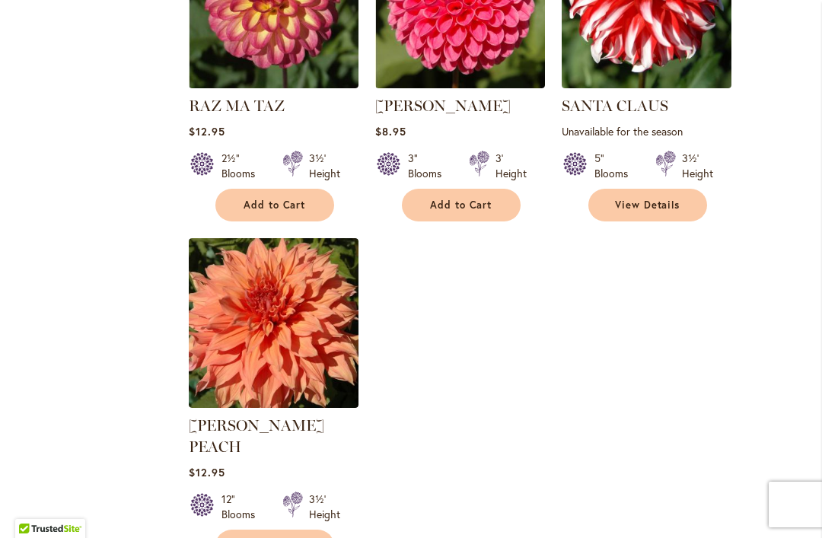
scroll to position [1822, 0]
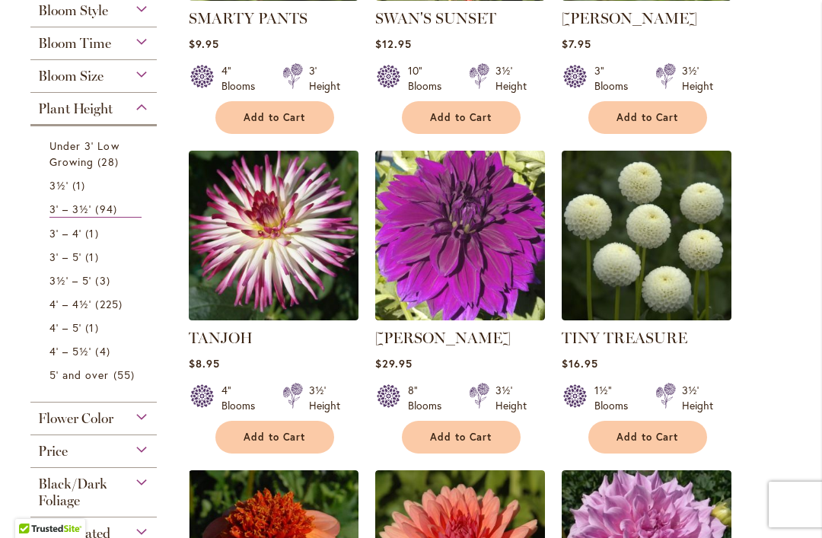
scroll to position [569, 0]
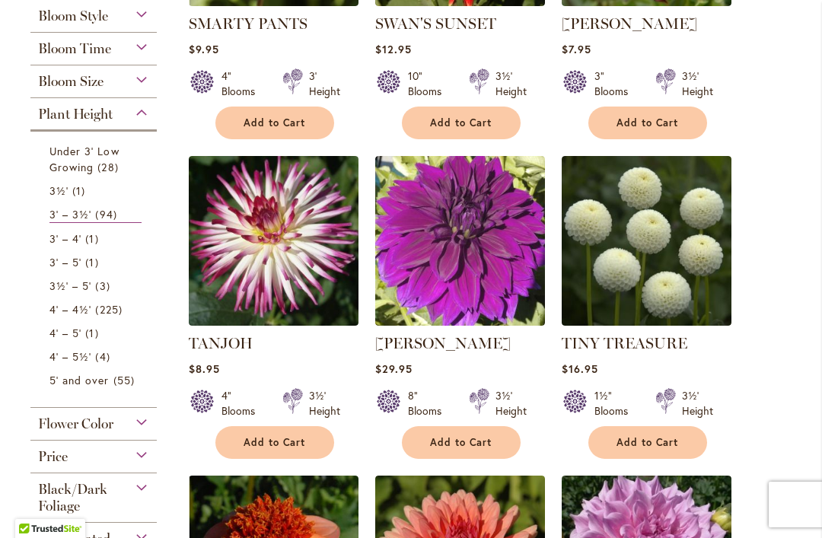
click at [115, 216] on span "94 items" at bounding box center [107, 214] width 25 height 16
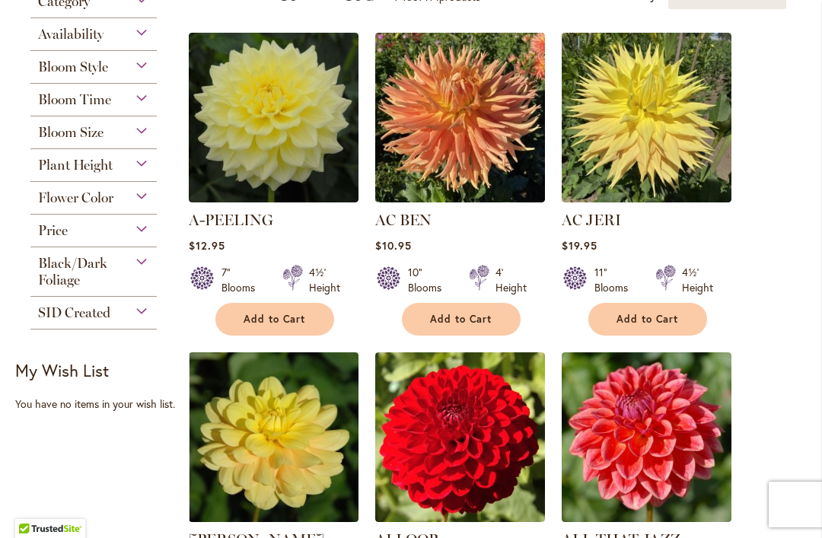
scroll to position [424, 0]
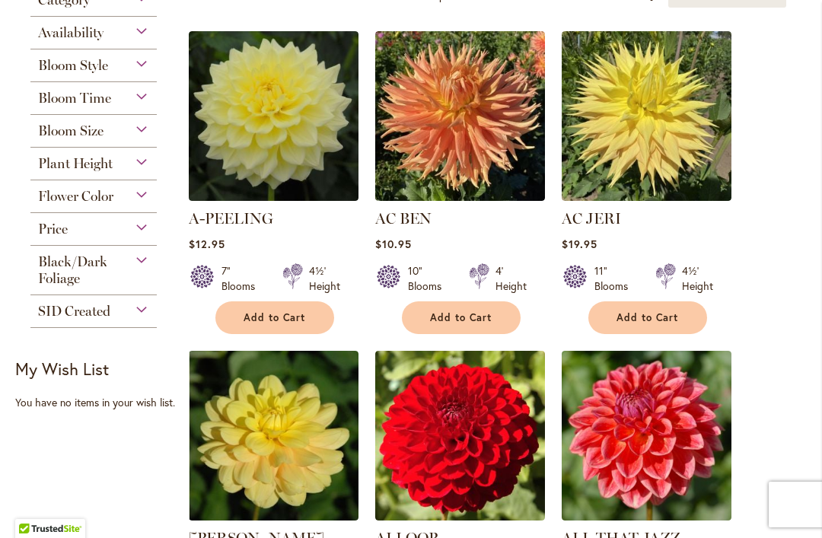
click at [109, 161] on span "Plant Height" at bounding box center [75, 163] width 75 height 17
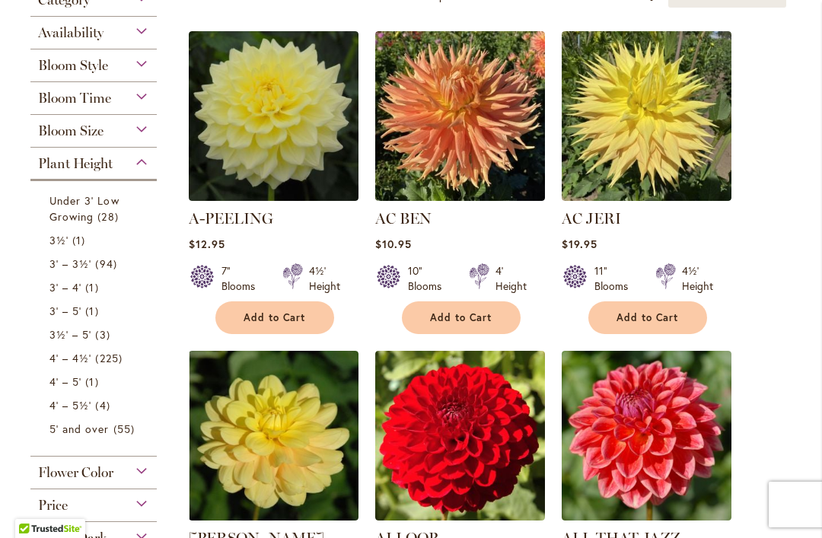
click at [122, 266] on link "3' – 3½' 94 items" at bounding box center [95, 264] width 92 height 16
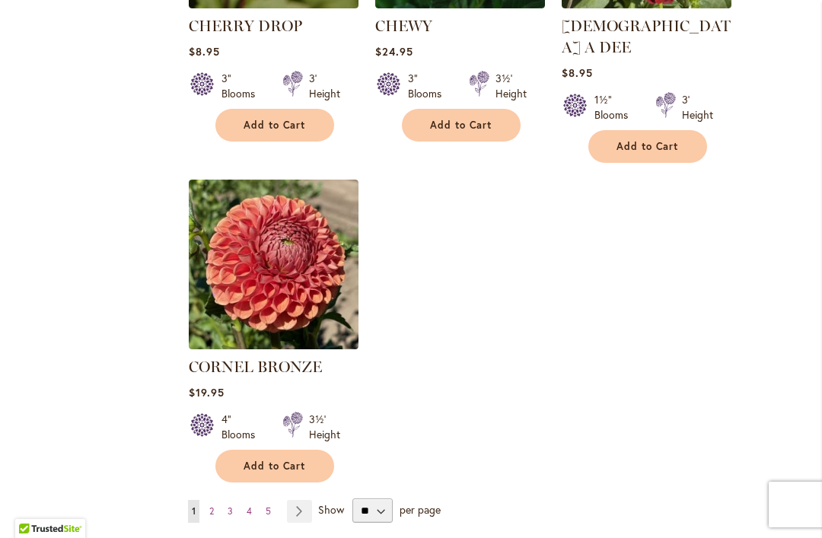
scroll to position [1867, 0]
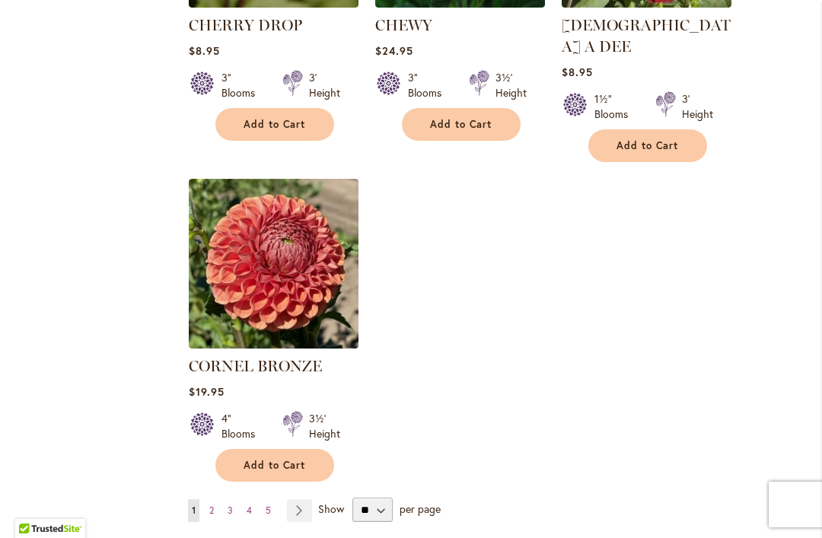
click at [217, 499] on link "Page 2" at bounding box center [211, 510] width 12 height 23
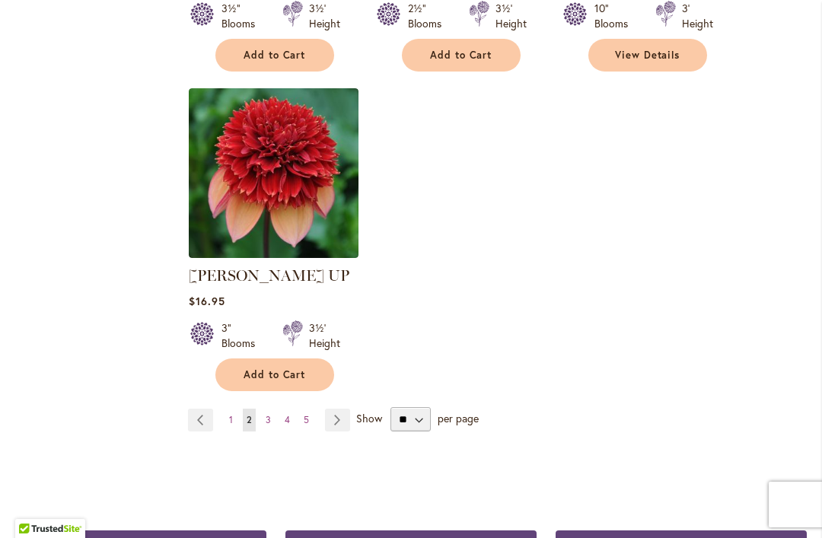
scroll to position [1965, 0]
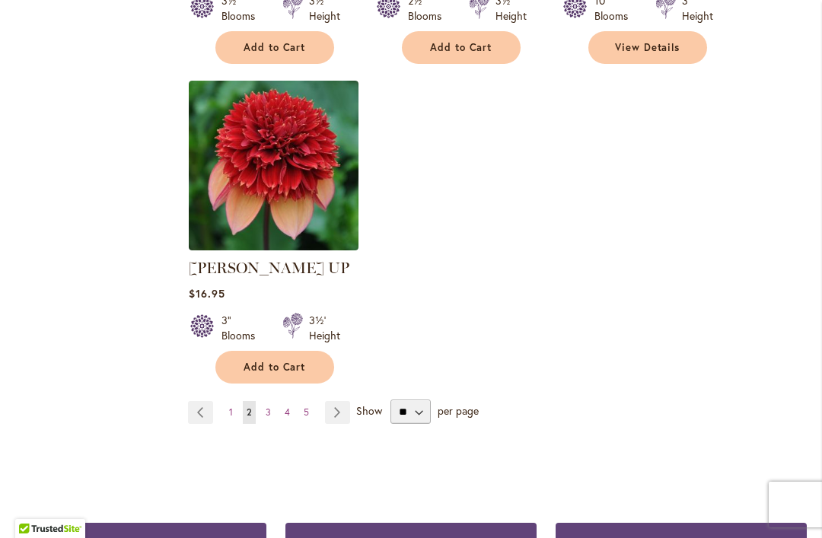
click at [272, 401] on link "Page 3" at bounding box center [268, 412] width 13 height 23
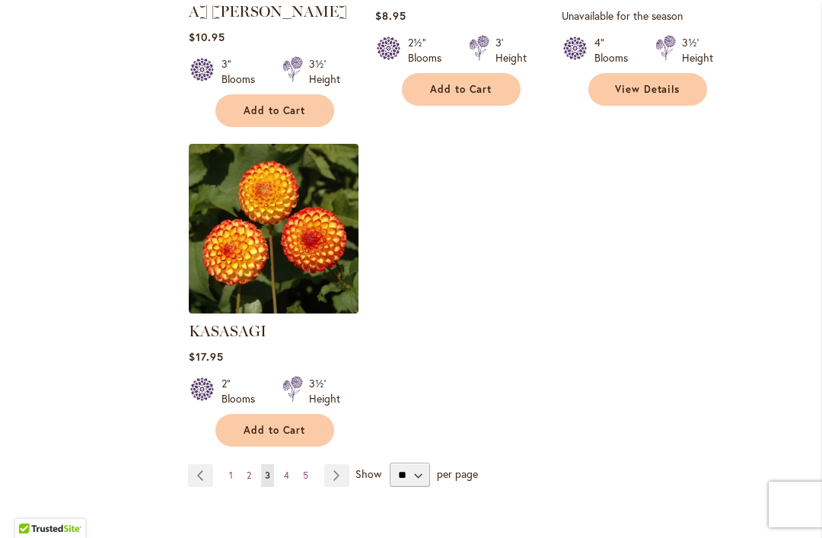
scroll to position [1883, 0]
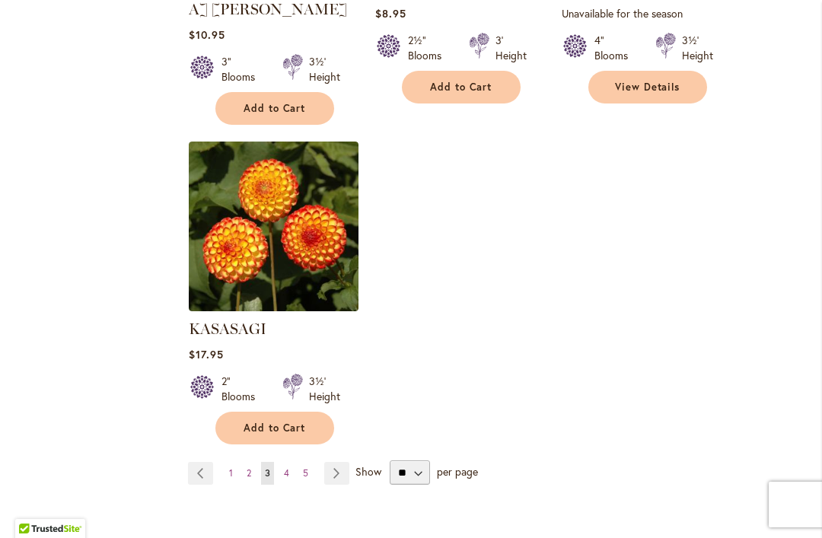
click at [291, 462] on link "Page 4" at bounding box center [286, 473] width 13 height 23
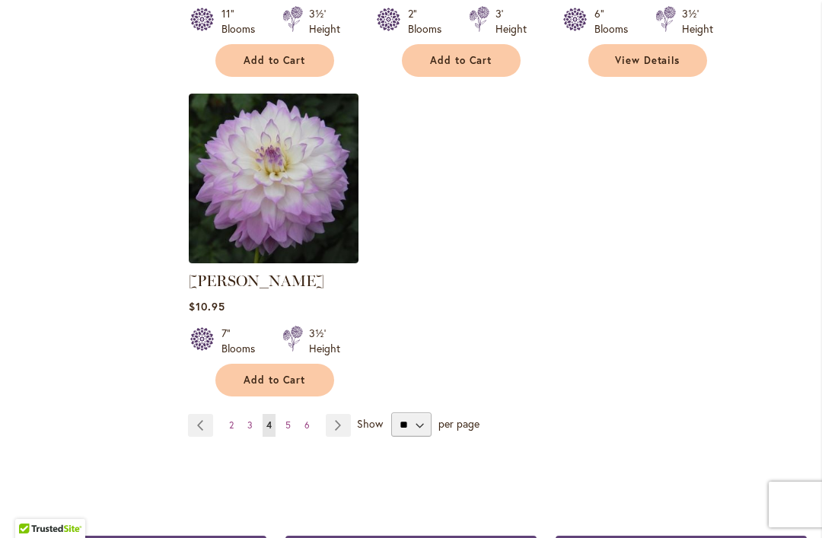
scroll to position [1957, 0]
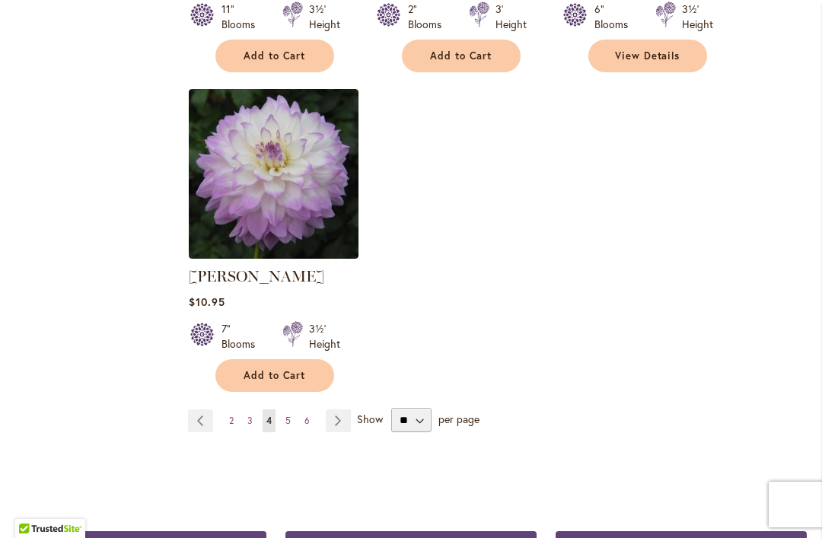
click at [294, 409] on link "Page 5" at bounding box center [288, 420] width 13 height 23
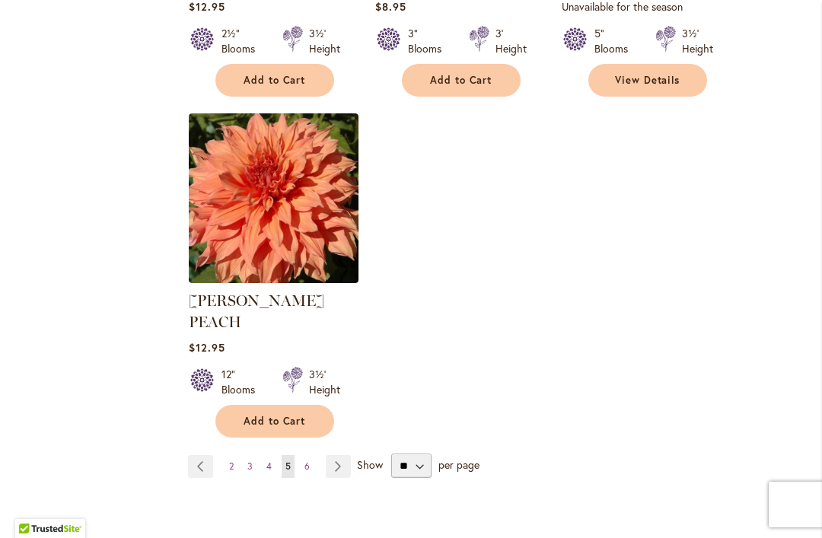
scroll to position [1914, 0]
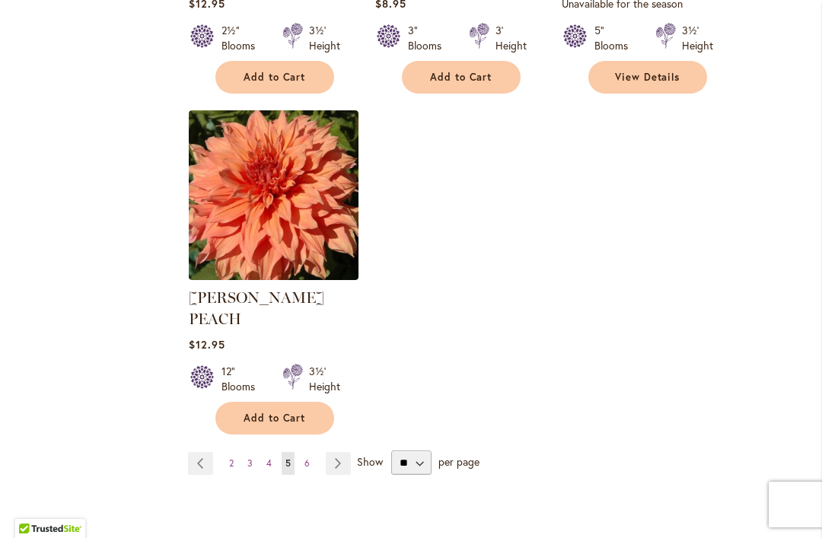
click at [312, 452] on link "Page 6" at bounding box center [307, 463] width 13 height 23
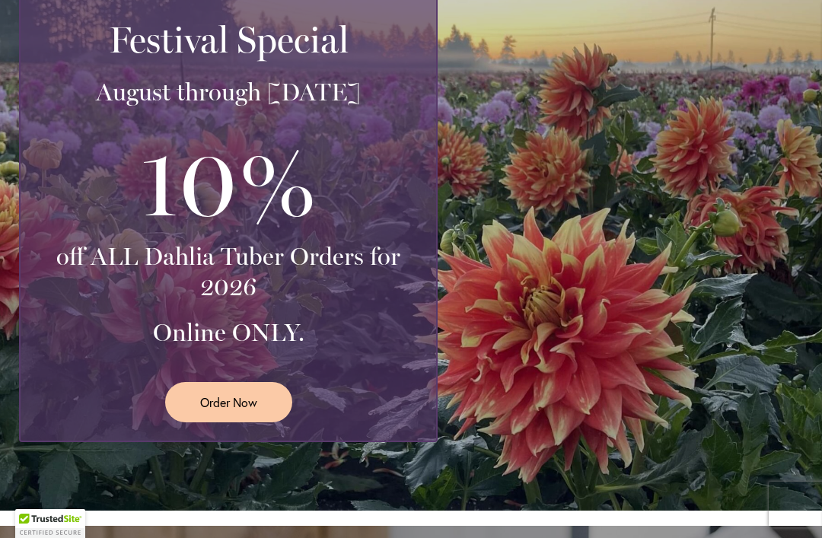
scroll to position [427, 0]
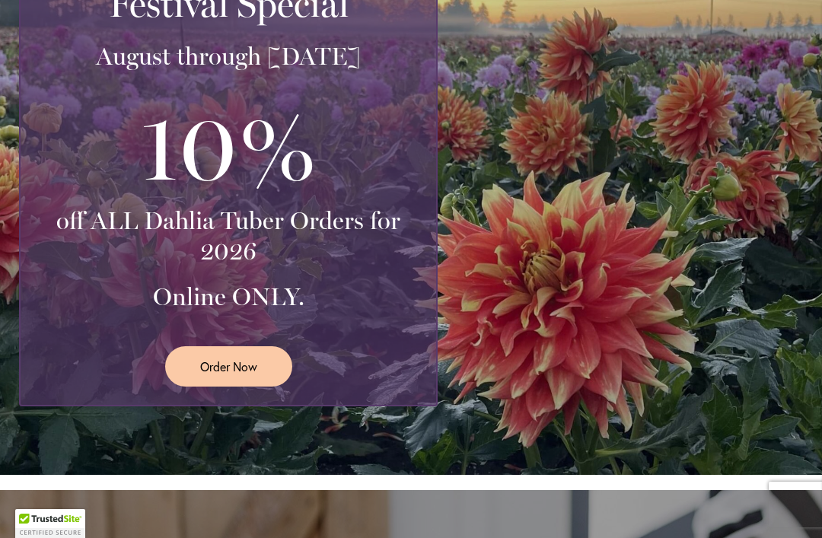
click at [230, 363] on span "Order Now" at bounding box center [228, 367] width 57 height 18
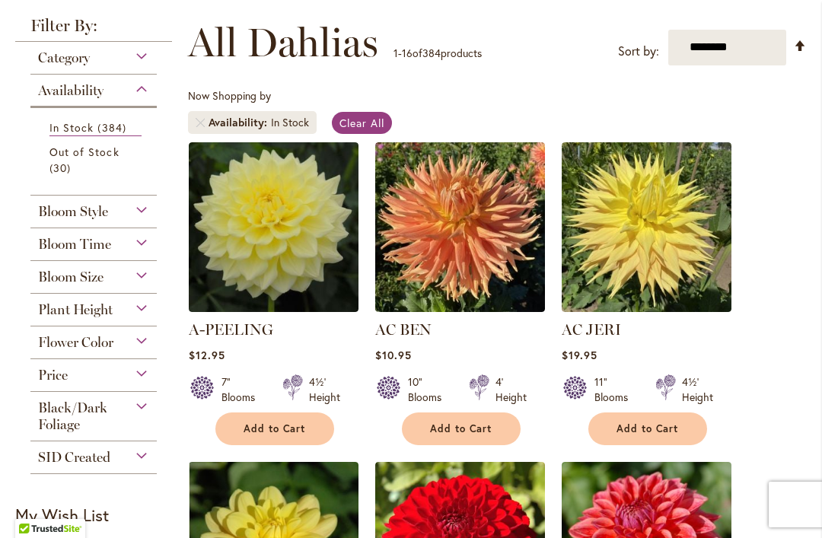
scroll to position [263, 0]
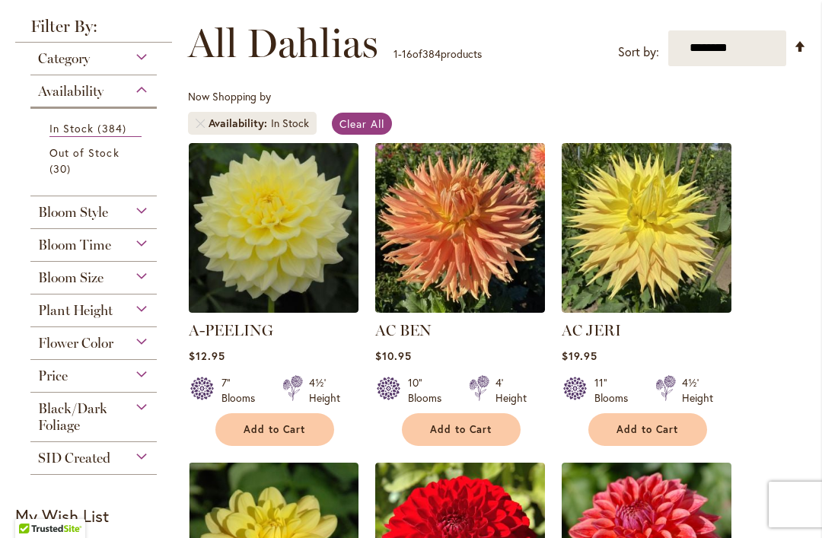
click at [97, 308] on span "Plant Height" at bounding box center [75, 310] width 75 height 17
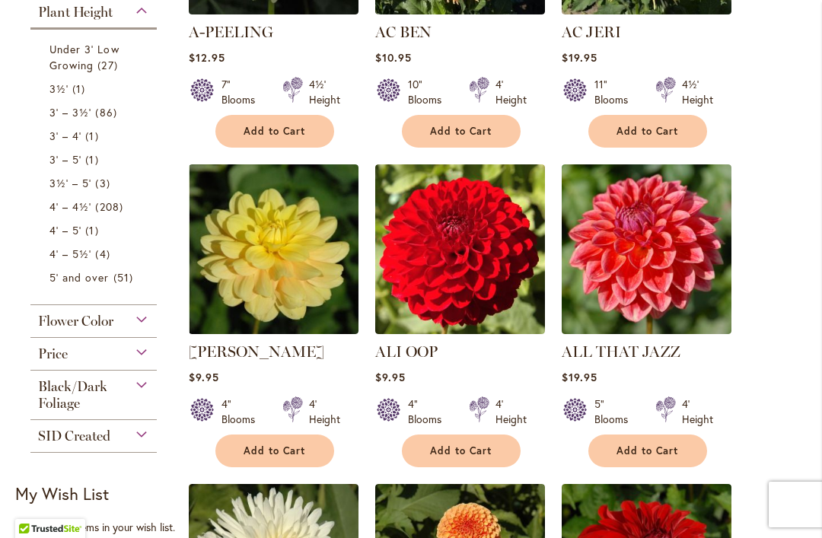
click at [116, 114] on span "86 items" at bounding box center [107, 112] width 25 height 16
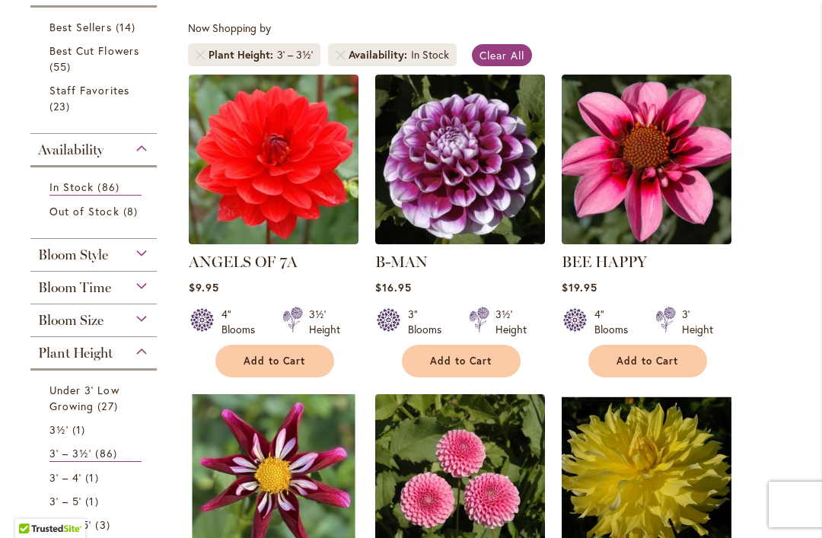
scroll to position [333, 0]
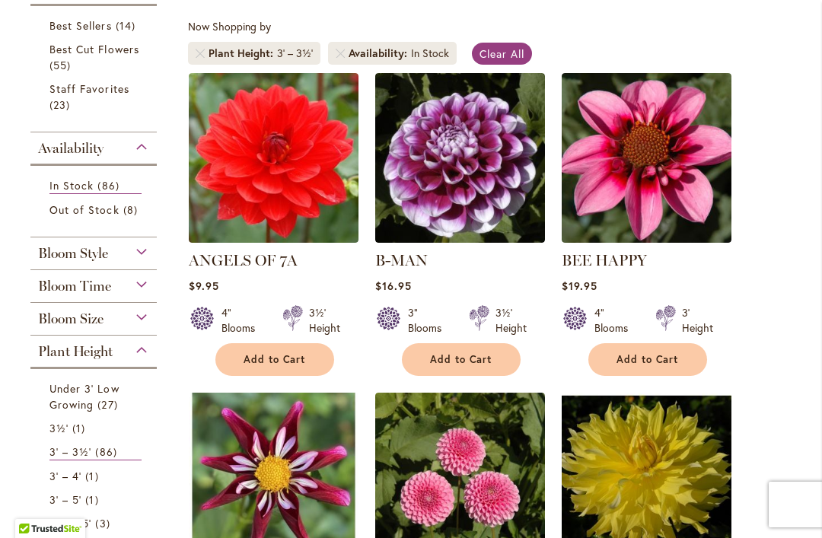
click at [282, 355] on span "Add to Cart" at bounding box center [274, 359] width 62 height 13
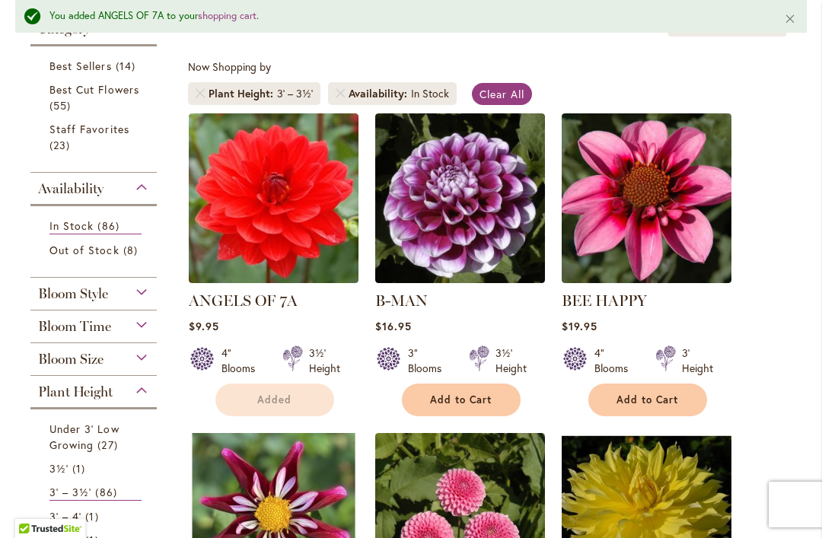
click at [478, 351] on div at bounding box center [479, 360] width 20 height 30
click at [477, 396] on span "Add to Cart" at bounding box center [461, 399] width 62 height 13
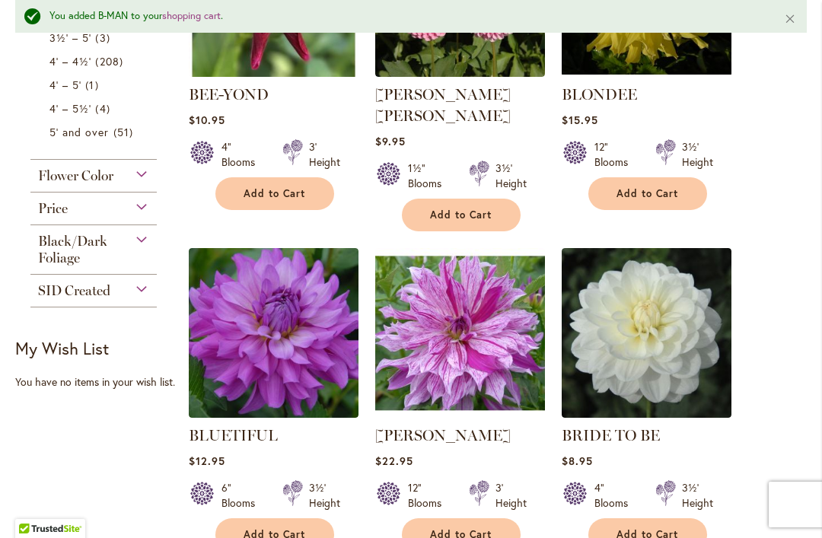
scroll to position [859, 0]
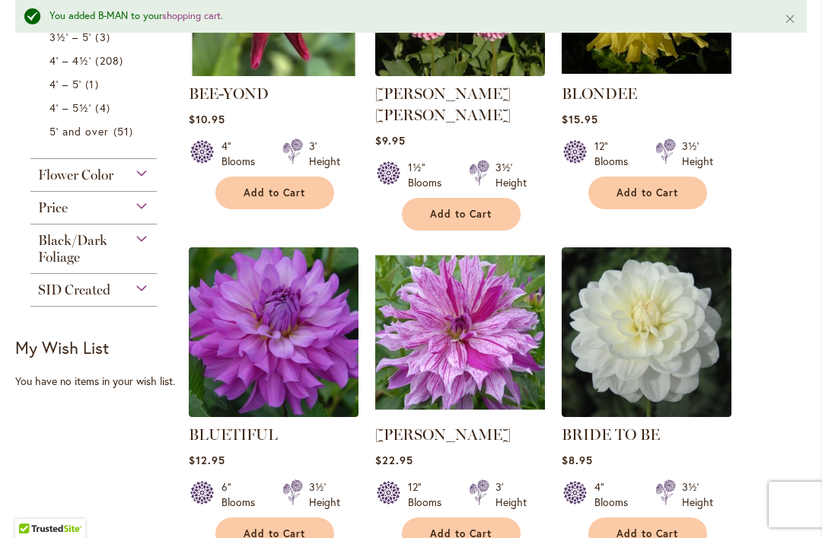
click at [288, 527] on span "Add to Cart" at bounding box center [274, 533] width 62 height 13
click at [654, 527] on span "Add to Cart" at bounding box center [647, 533] width 62 height 13
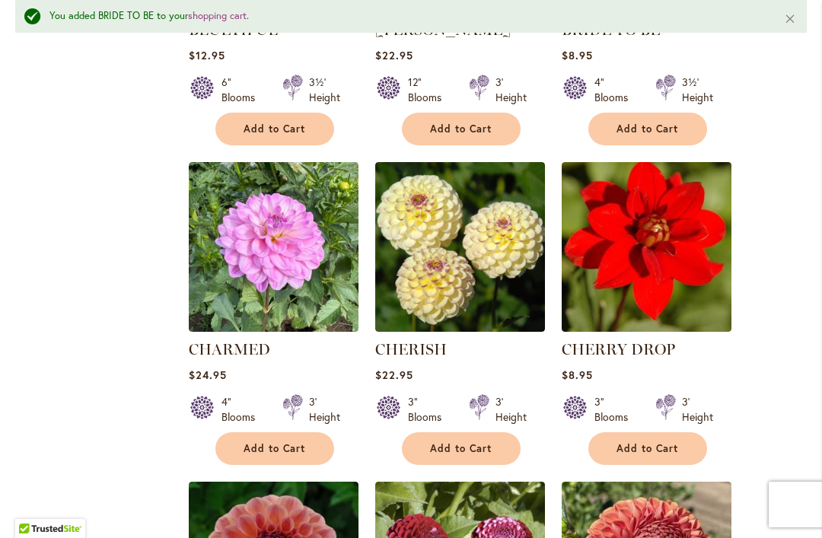
scroll to position [1265, 0]
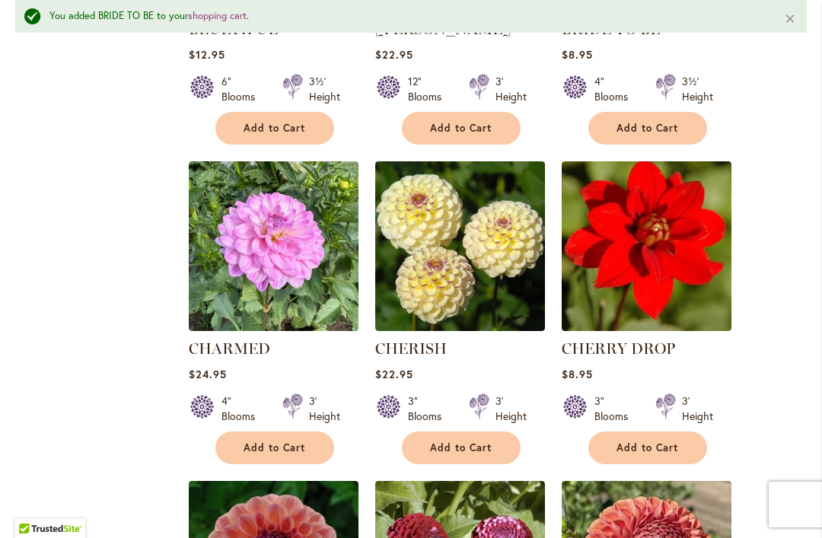
click at [289, 441] on span "Add to Cart" at bounding box center [274, 447] width 62 height 13
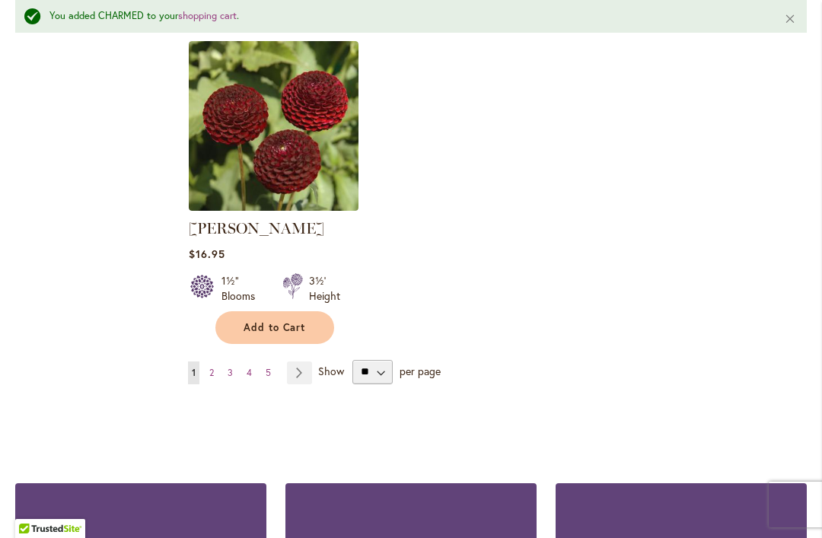
scroll to position [2052, 0]
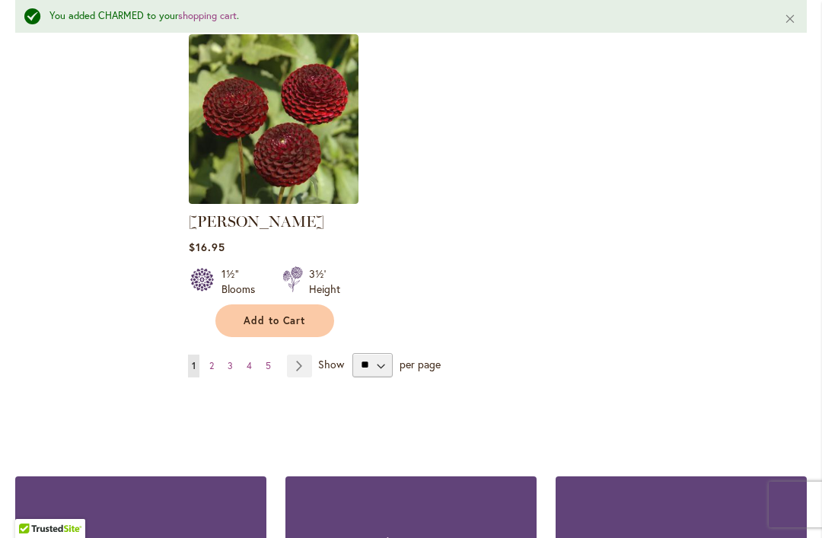
click at [224, 355] on link "Page 3" at bounding box center [230, 366] width 13 height 23
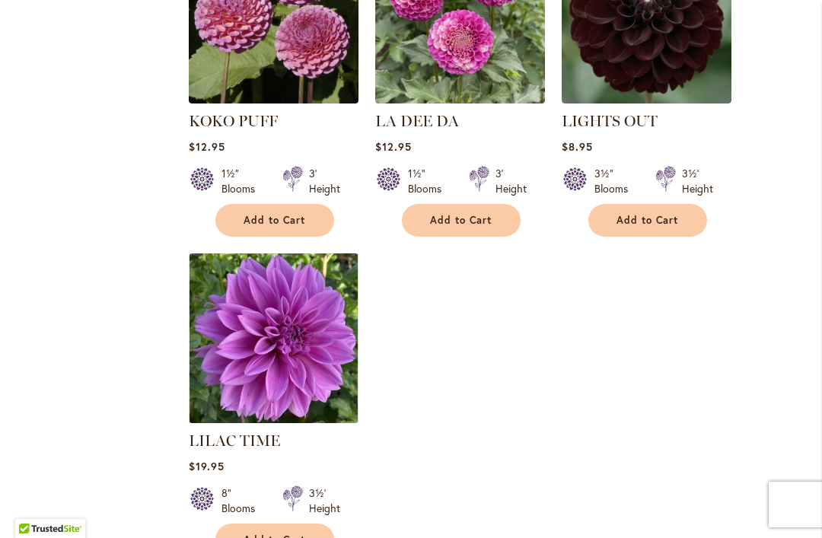
scroll to position [1833, 0]
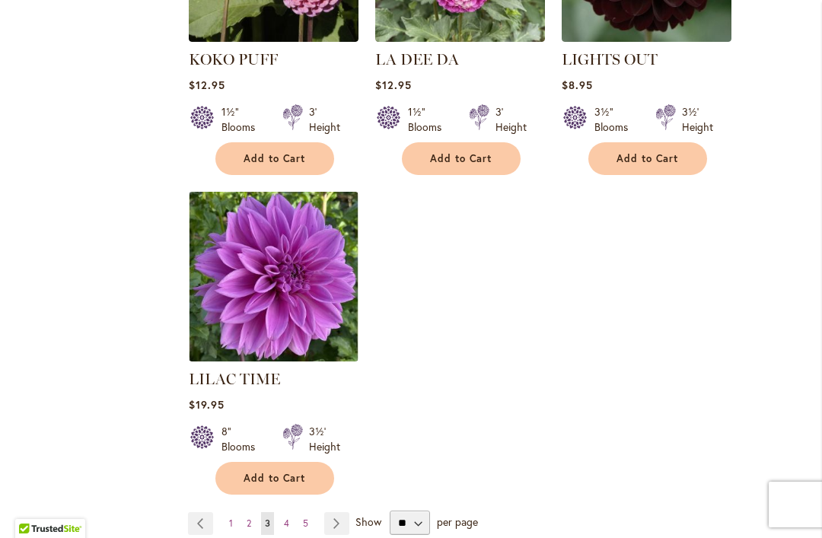
click at [210, 512] on link "Page Previous" at bounding box center [200, 523] width 25 height 23
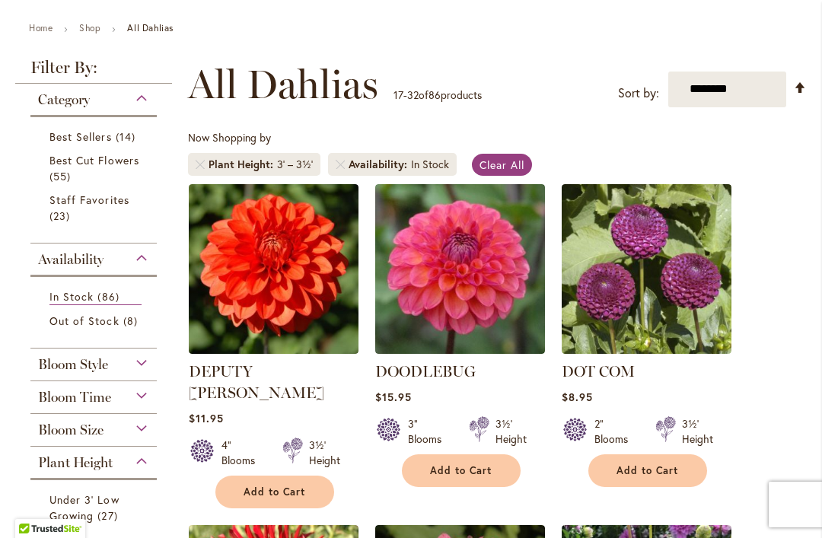
scroll to position [222, 0]
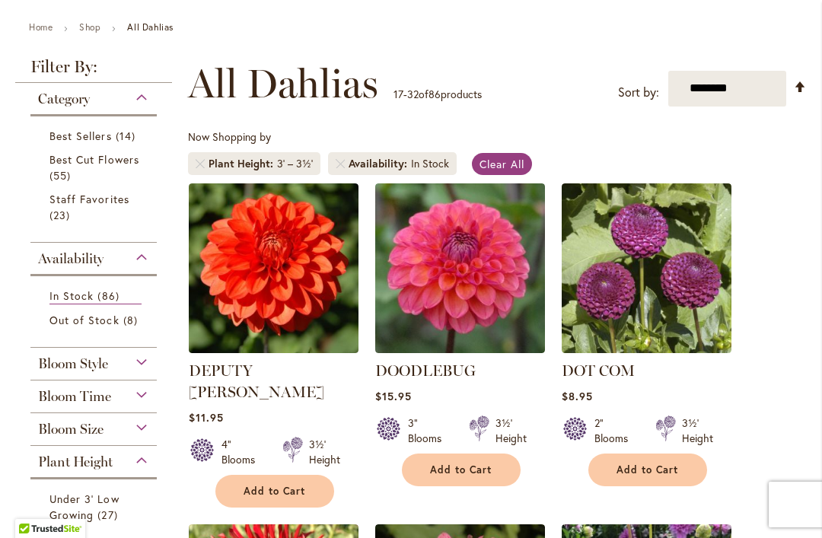
click at [469, 472] on span "Add to Cart" at bounding box center [461, 469] width 62 height 13
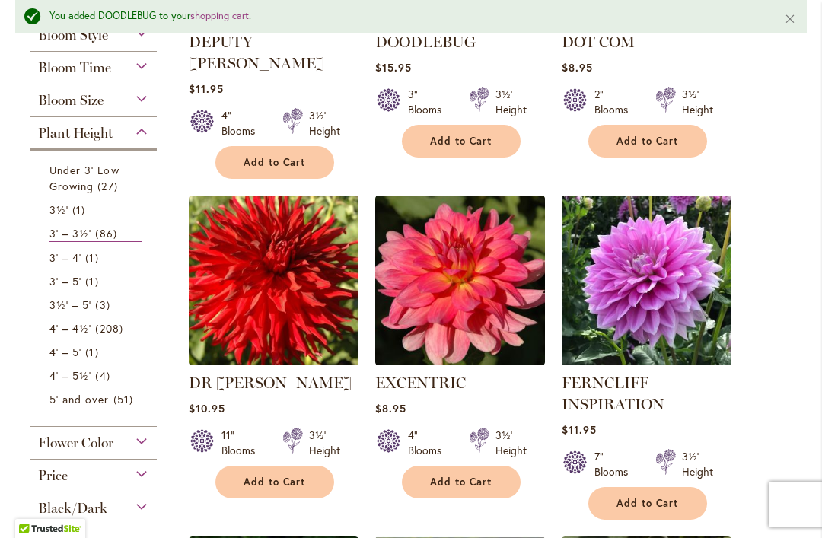
scroll to position [596, 0]
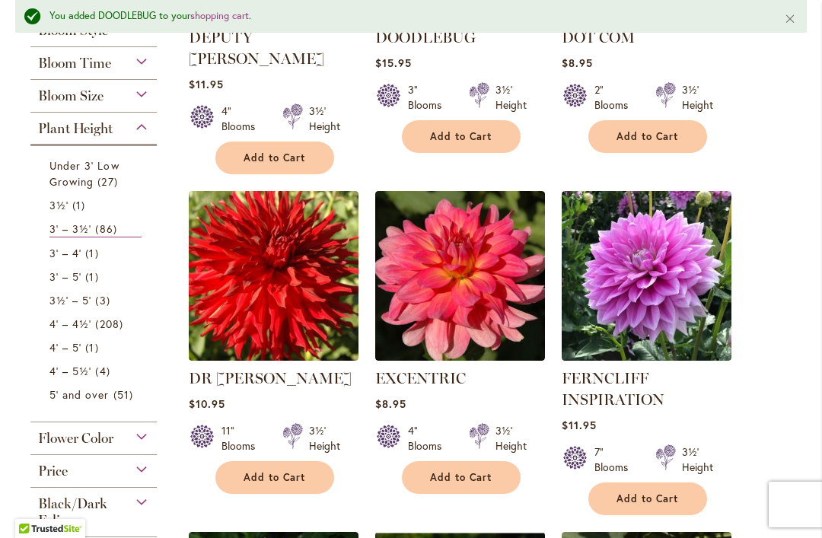
click at [478, 471] on span "Add to Cart" at bounding box center [461, 477] width 62 height 13
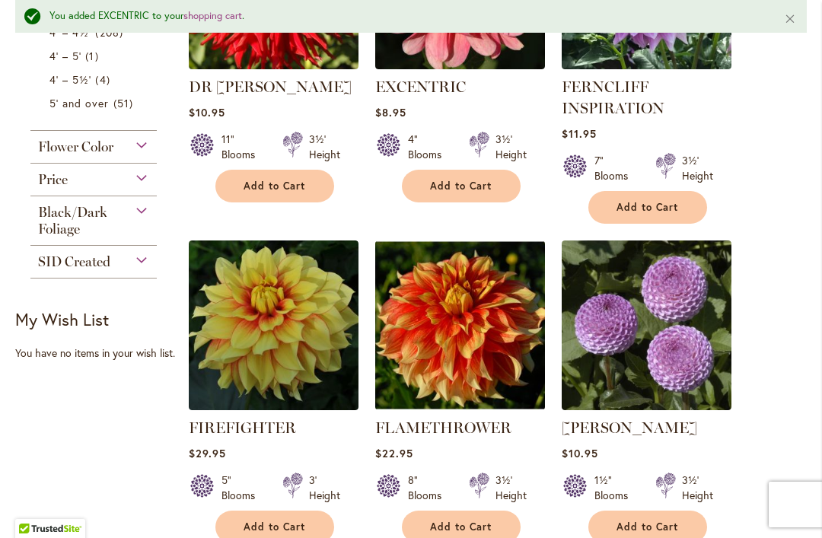
scroll to position [890, 0]
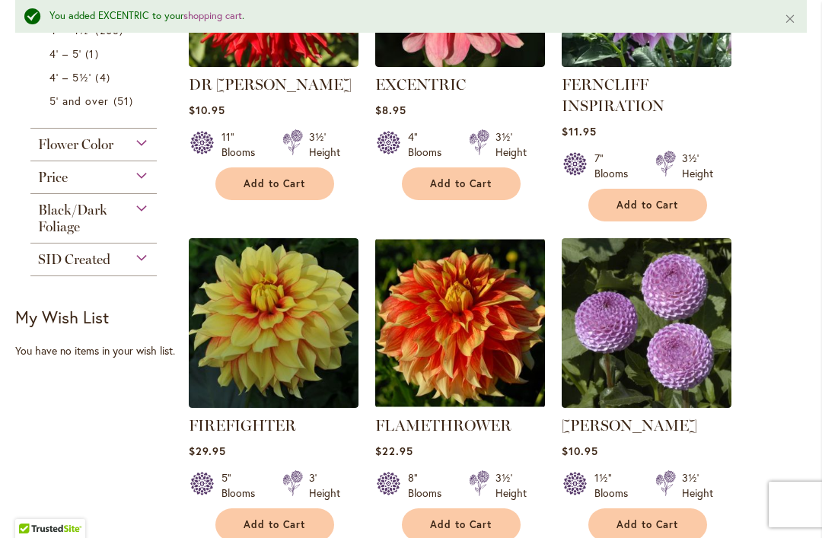
click at [286, 518] on span "Add to Cart" at bounding box center [274, 524] width 62 height 13
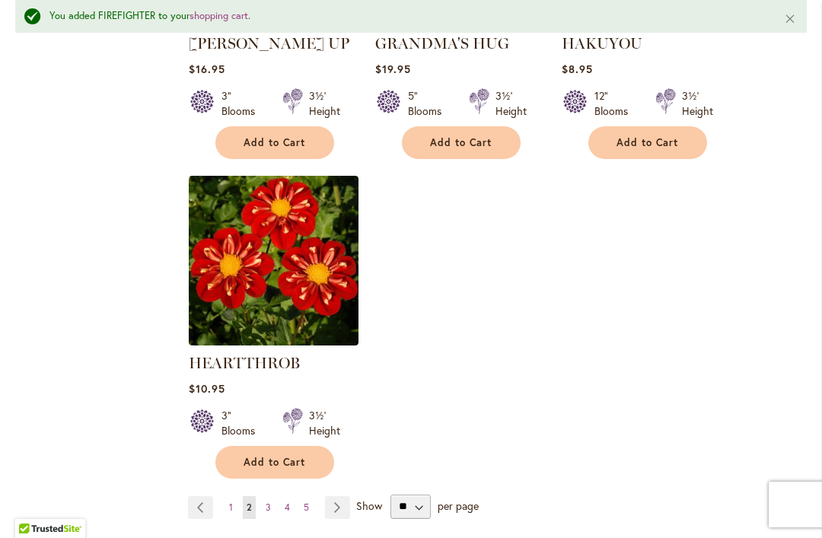
scroll to position [1912, 0]
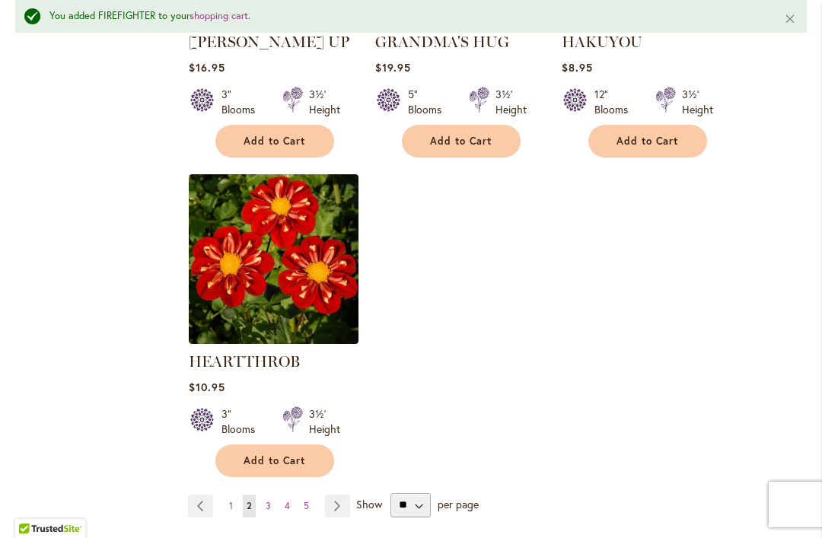
click at [272, 495] on link "Page 3" at bounding box center [268, 506] width 13 height 23
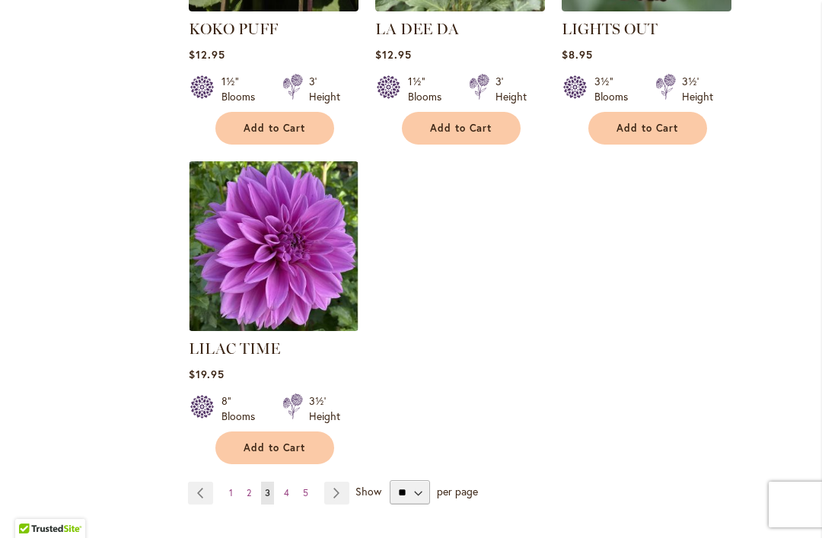
scroll to position [1878, 0]
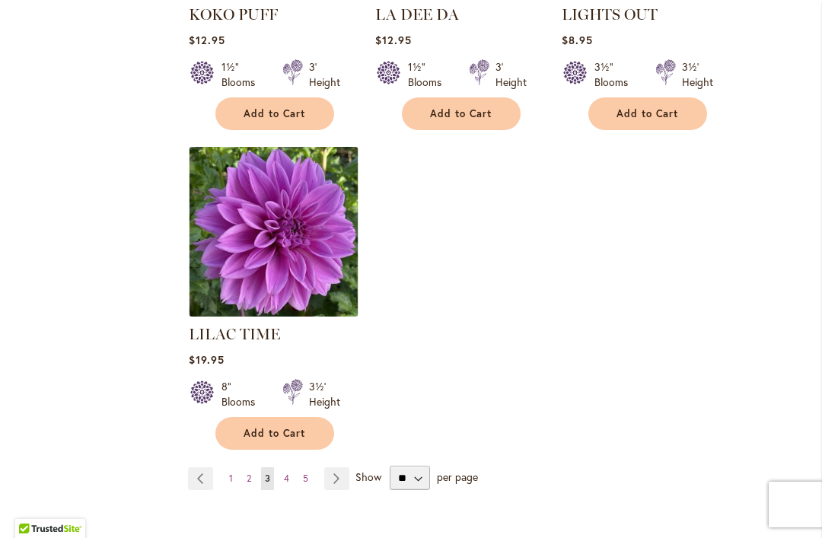
click at [290, 467] on link "Page 4" at bounding box center [286, 478] width 13 height 23
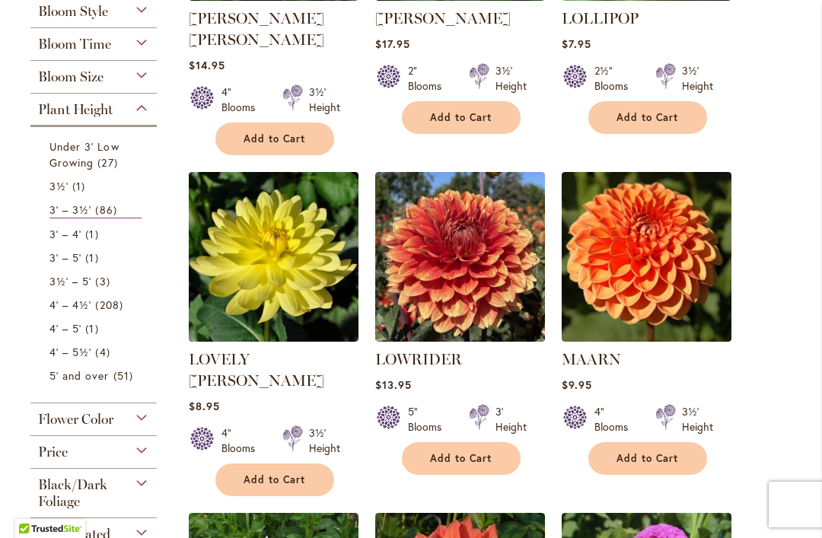
scroll to position [574, 0]
click at [282, 473] on span "Add to Cart" at bounding box center [274, 479] width 62 height 13
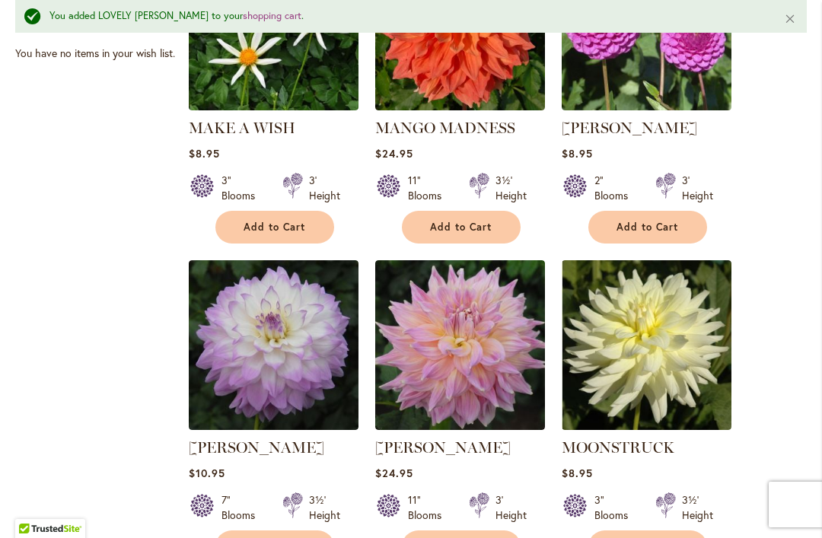
scroll to position [1188, 0]
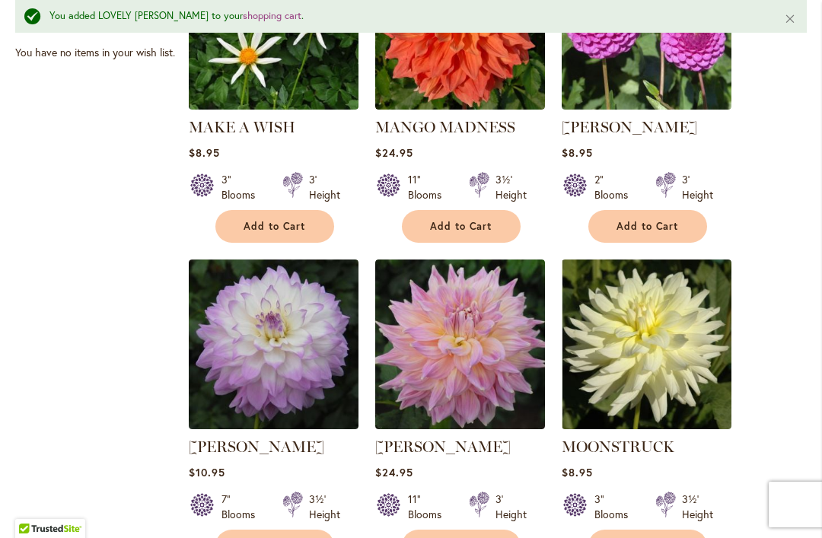
click at [657, 537] on span "Add to Cart" at bounding box center [647, 545] width 62 height 13
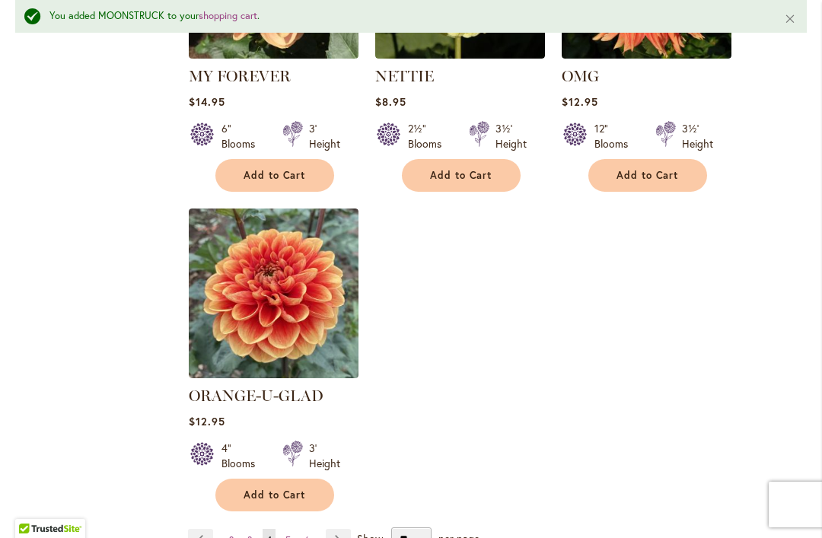
scroll to position [1943, 0]
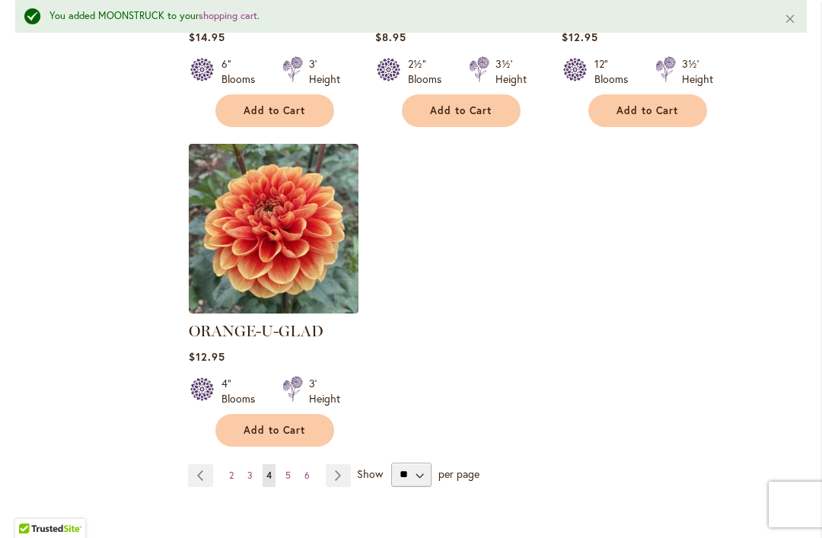
click at [293, 464] on link "Page 5" at bounding box center [288, 475] width 13 height 23
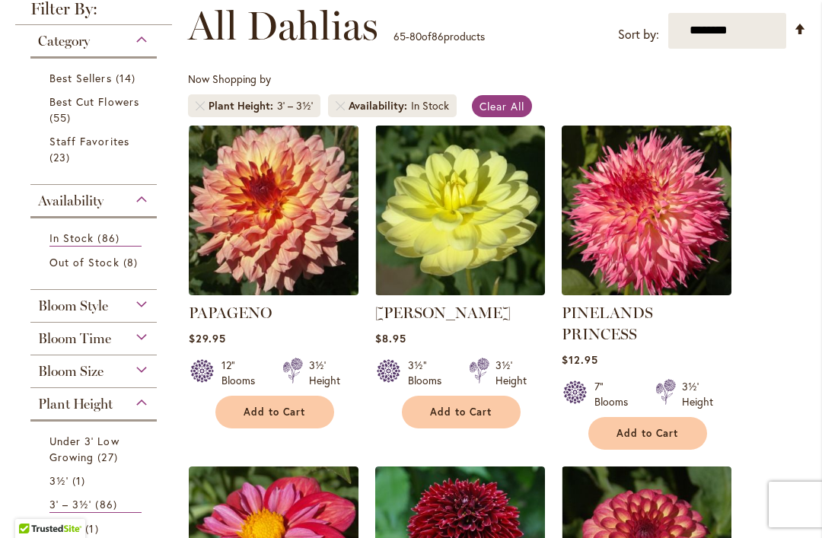
scroll to position [282, 0]
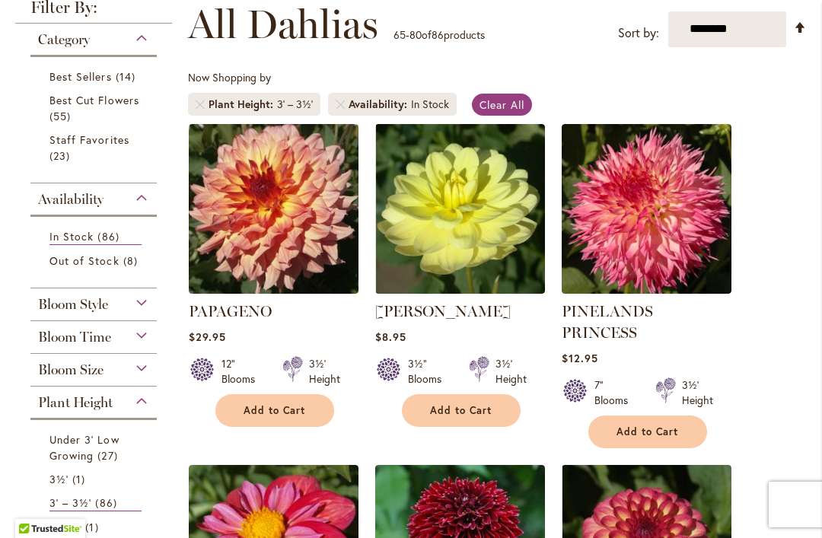
click at [473, 409] on span "Add to Cart" at bounding box center [461, 410] width 62 height 13
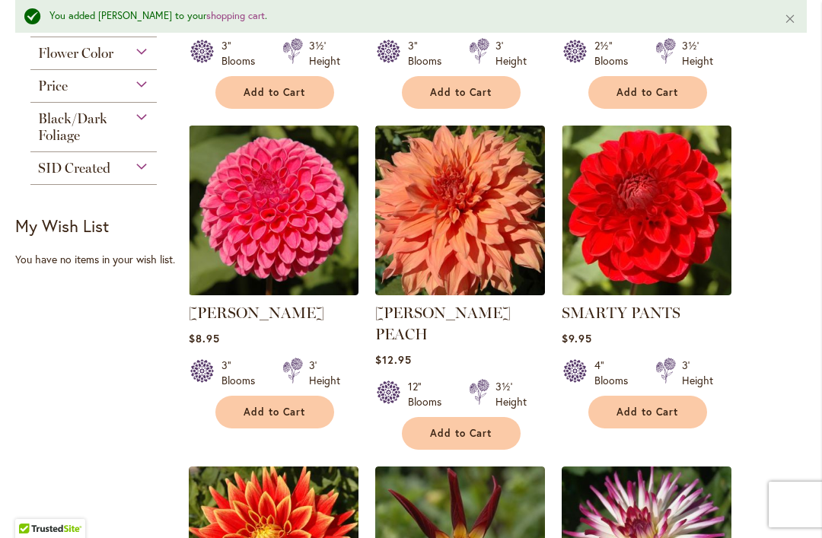
scroll to position [982, 0]
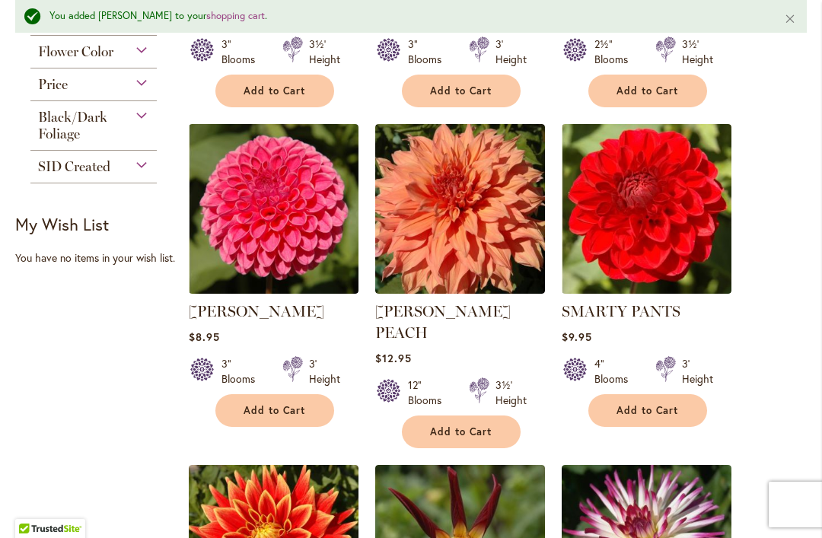
click at [656, 404] on span "Add to Cart" at bounding box center [647, 410] width 62 height 13
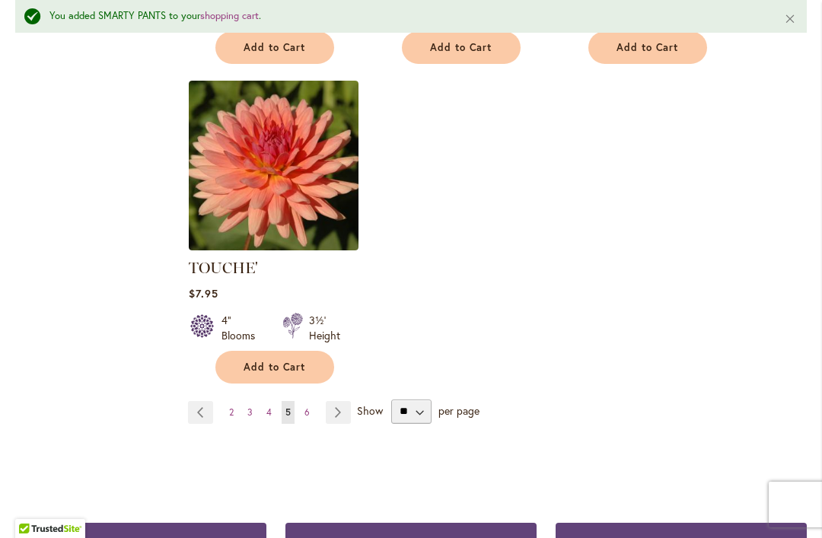
scroll to position [2010, 0]
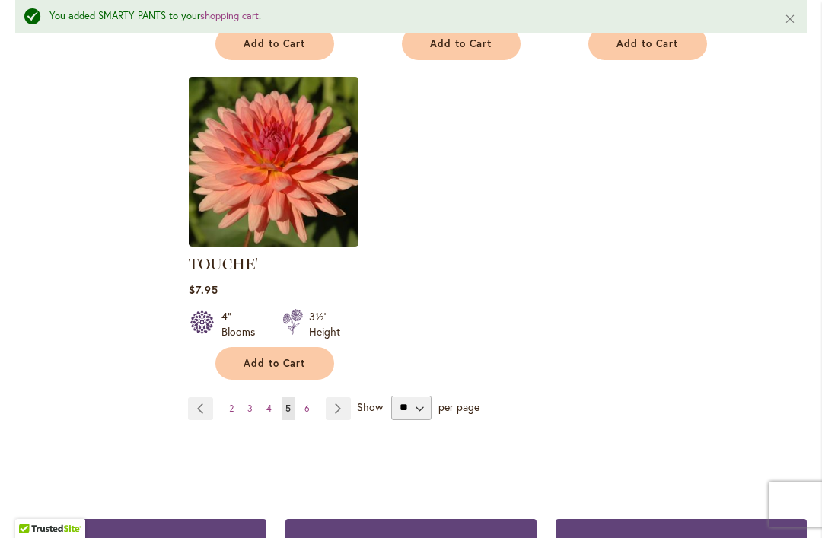
click at [311, 397] on link "Page 6" at bounding box center [307, 408] width 13 height 23
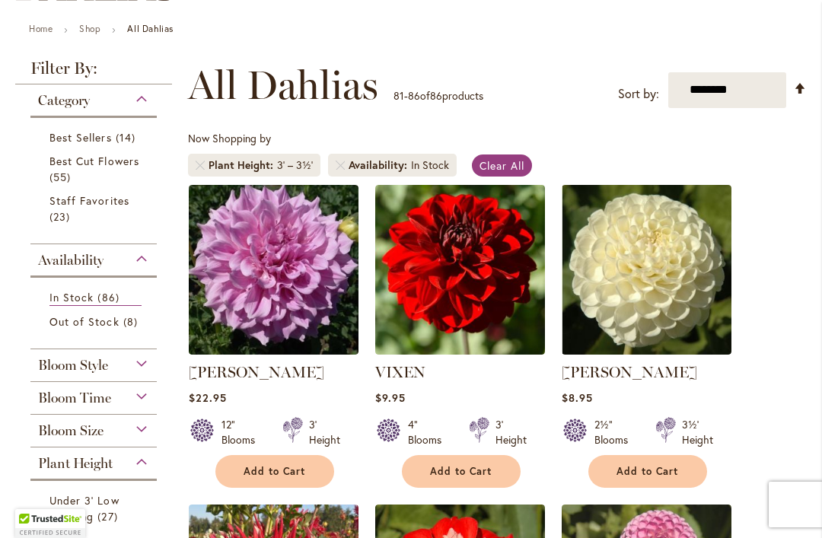
scroll to position [223, 0]
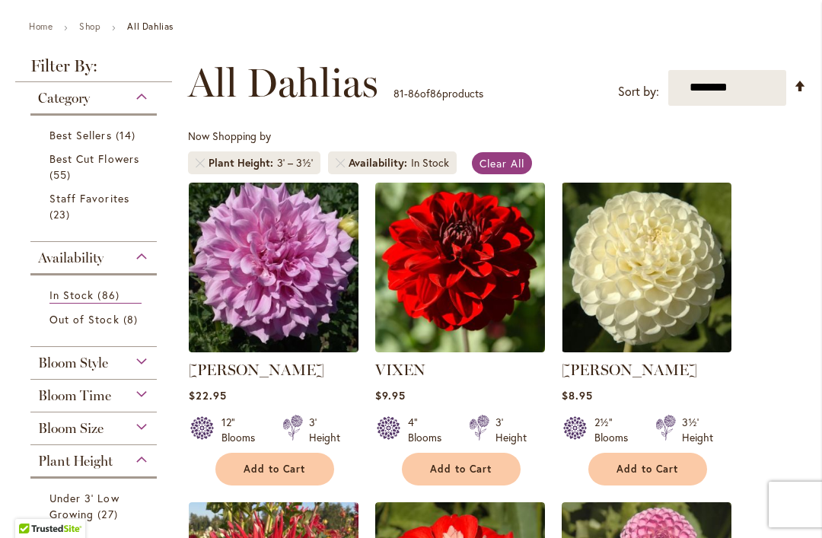
click at [468, 466] on span "Add to Cart" at bounding box center [461, 469] width 62 height 13
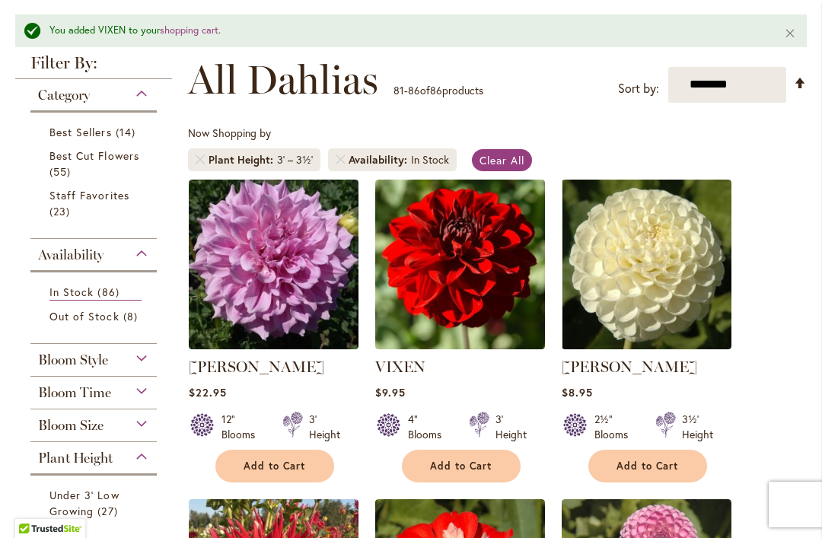
scroll to position [279, 0]
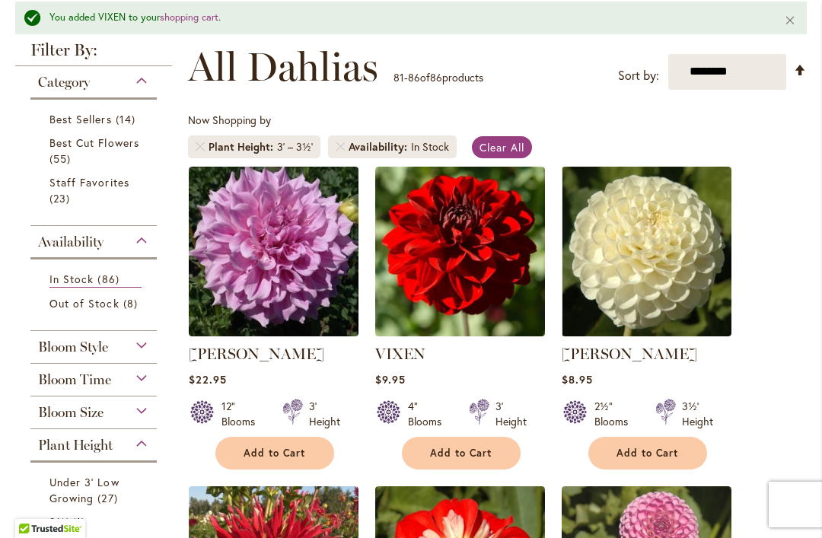
click at [658, 455] on span "Add to Cart" at bounding box center [647, 453] width 62 height 13
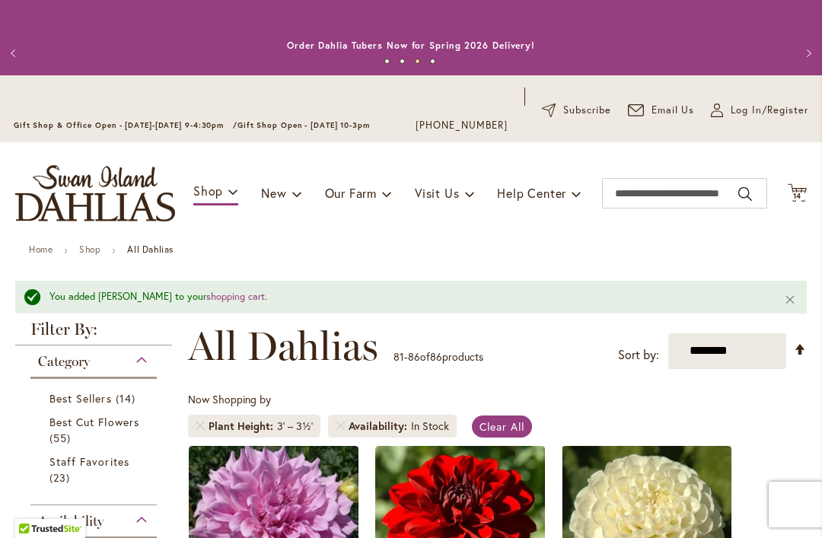
scroll to position [0, 0]
click at [809, 186] on div "Toggle Nav Shop Dahlia Tubers Collections Fresh Cut Dahlias Gardening Supplies …" at bounding box center [411, 193] width 822 height 102
click at [805, 188] on icon at bounding box center [797, 192] width 19 height 18
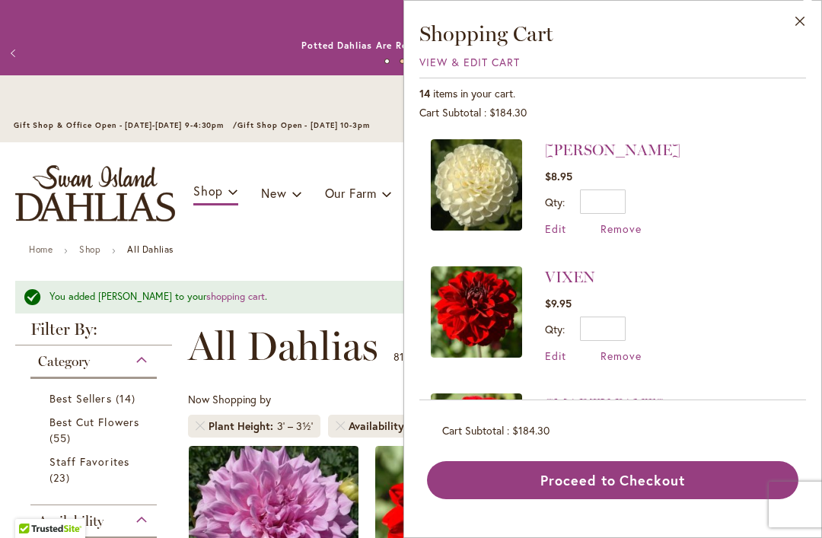
click at [619, 499] on button "Proceed to Checkout" at bounding box center [612, 480] width 371 height 38
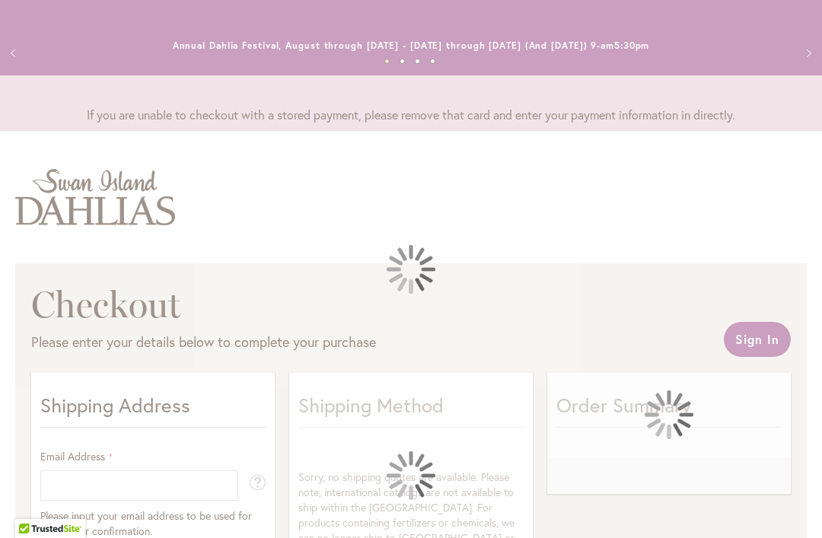
select select "**"
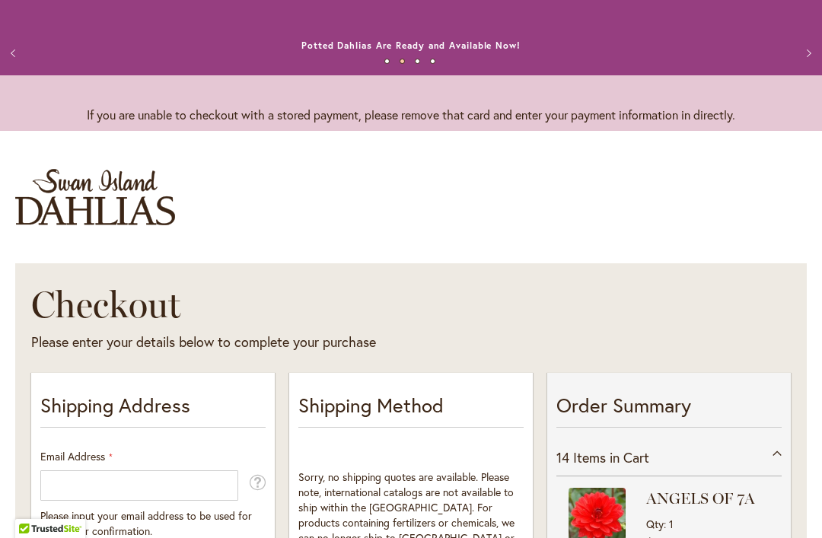
click at [150, 409] on p "Shipping Address" at bounding box center [152, 409] width 225 height 37
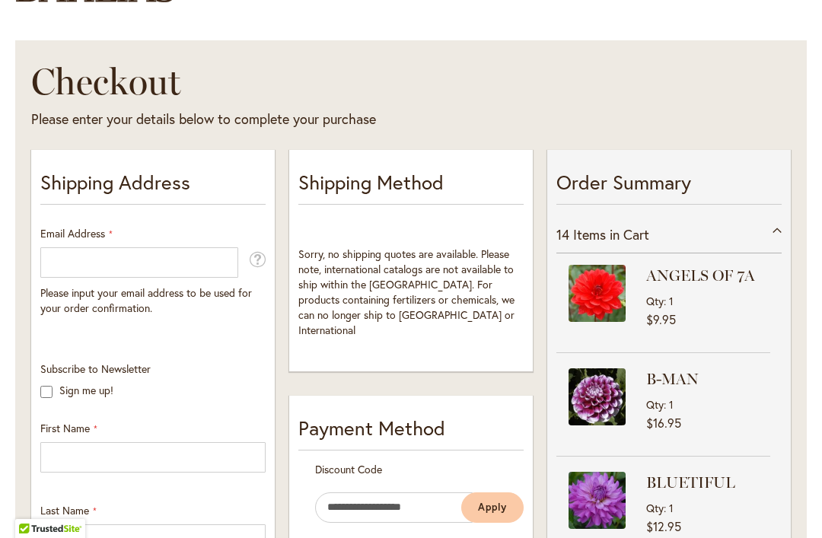
scroll to position [233, 0]
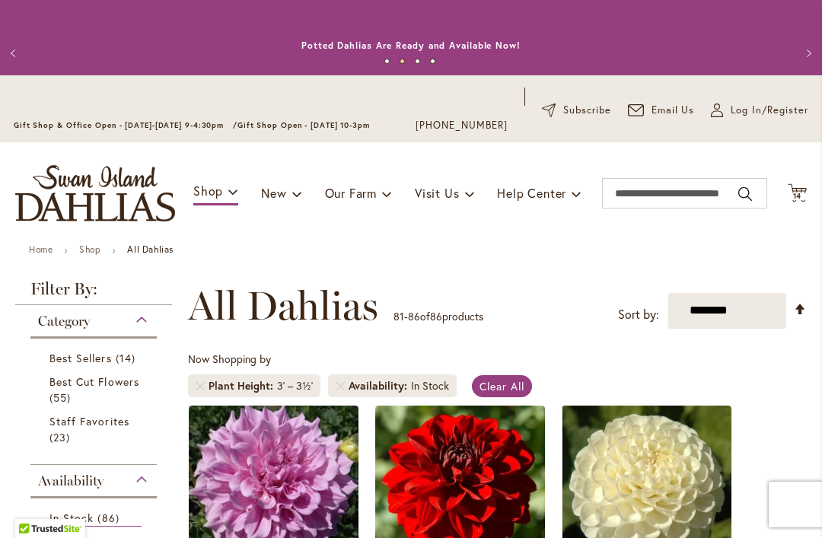
click at [805, 186] on icon "Cart .cls-1 { fill: #231f20; }" at bounding box center [797, 192] width 19 height 19
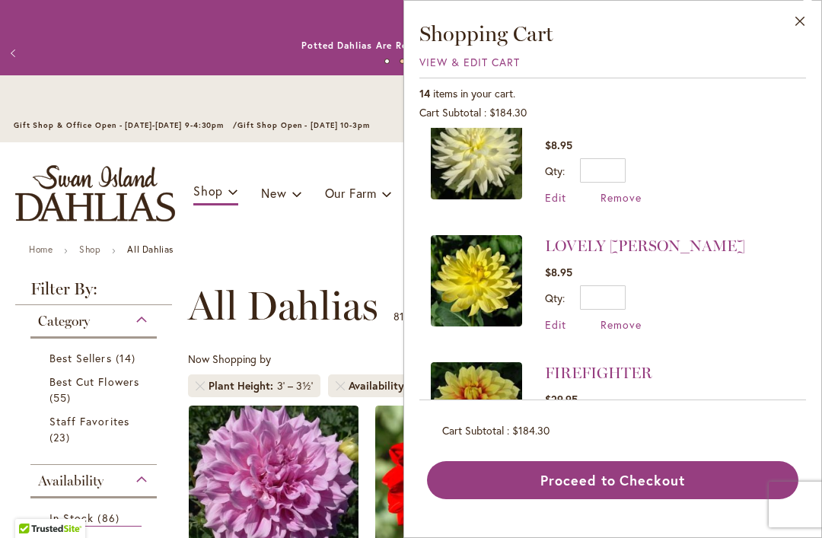
click at [621, 499] on button "Proceed to Checkout" at bounding box center [612, 480] width 371 height 38
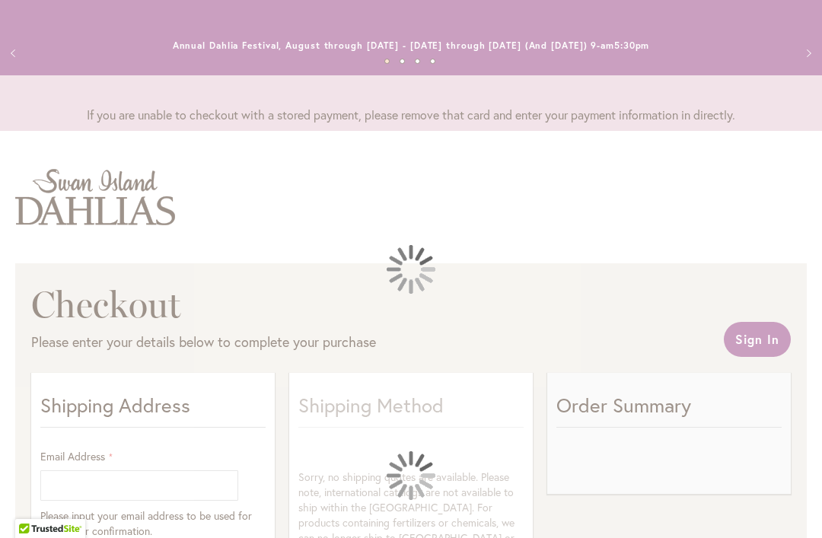
select select "**"
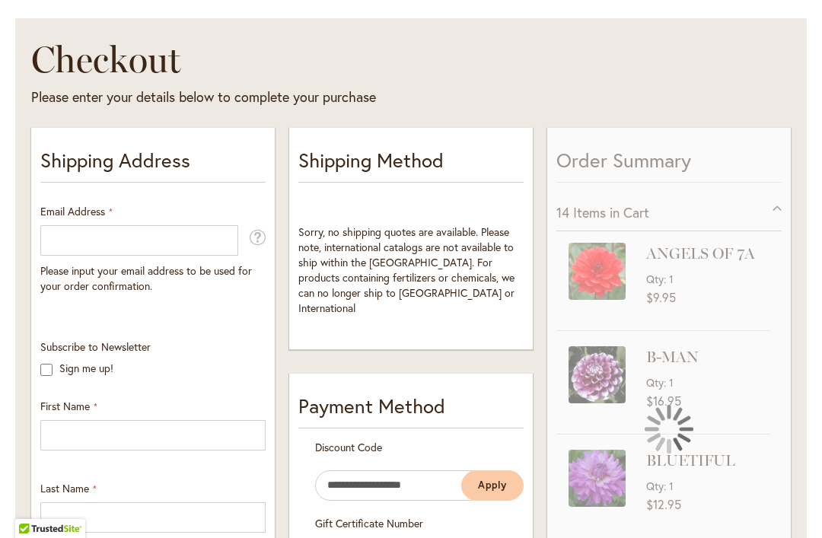
scroll to position [246, 0]
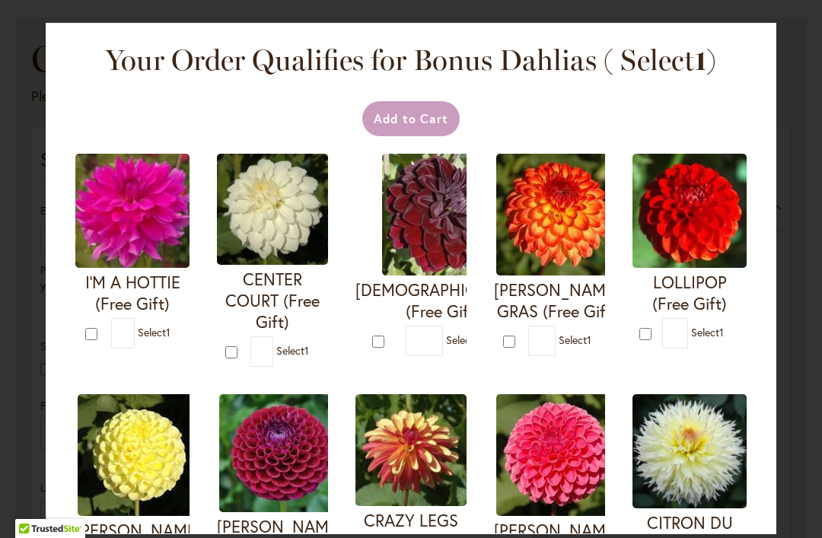
click at [78, 232] on img at bounding box center [132, 211] width 114 height 114
type input "*"
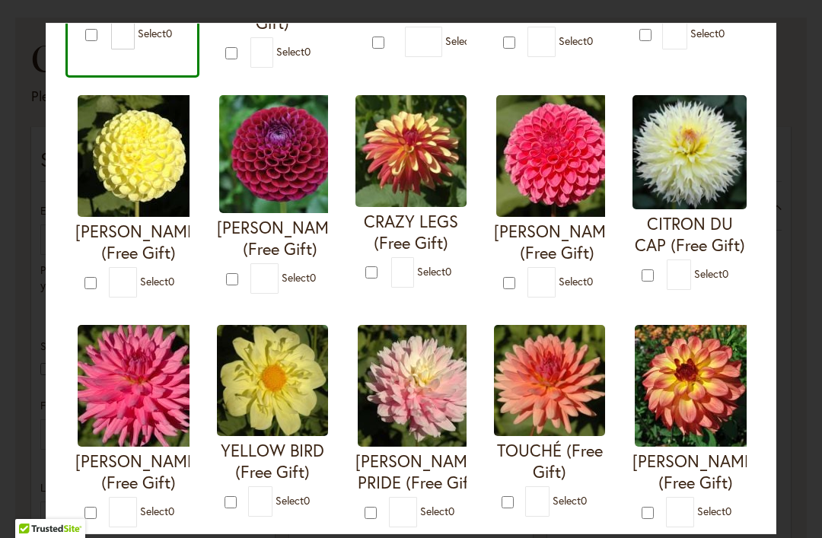
scroll to position [301, 0]
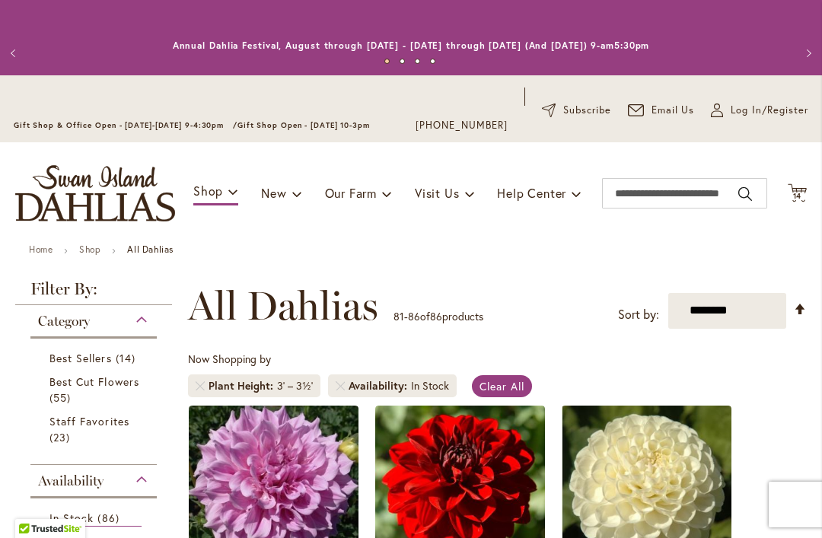
click at [806, 191] on icon "Cart .cls-1 { fill: #231f20; }" at bounding box center [797, 192] width 19 height 19
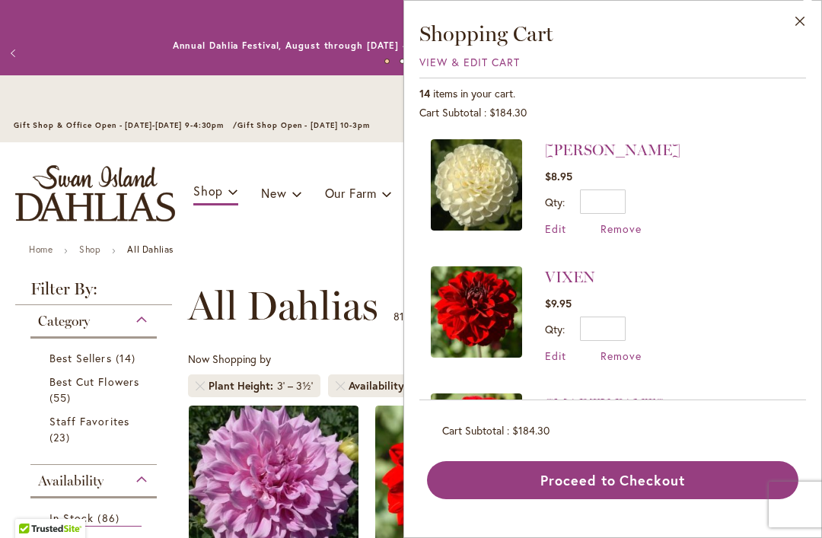
click at [625, 499] on button "Proceed to Checkout" at bounding box center [612, 480] width 371 height 38
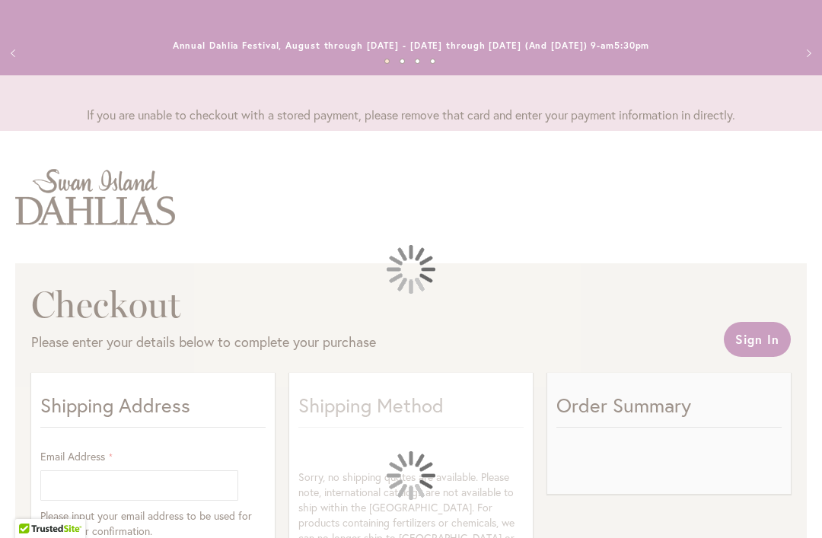
select select "**"
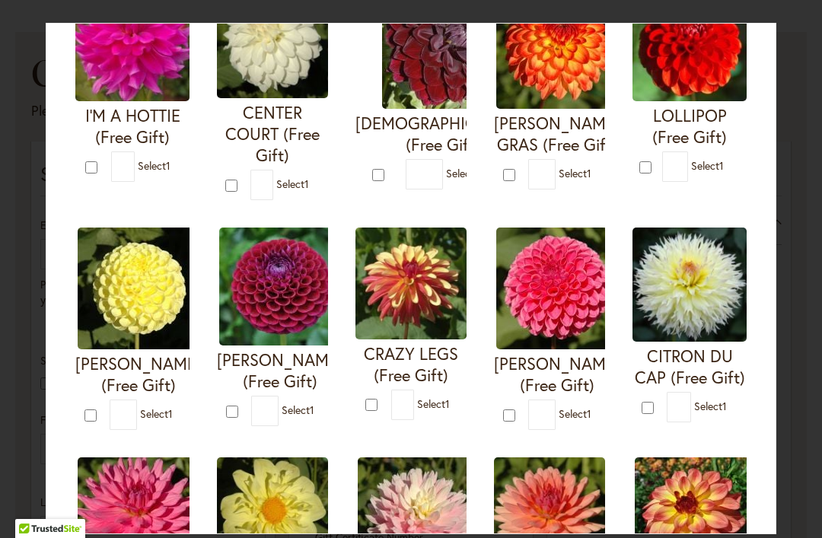
scroll to position [167, 0]
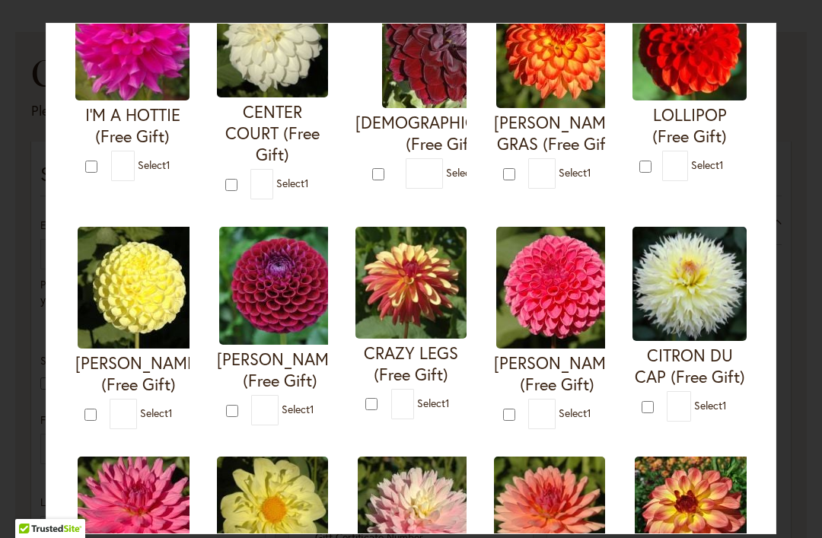
click at [773, 269] on div "Your Order Qualifies for Bonus Dahlias ( Select 1 ) Add to Cart I'M A HOTTIE (F…" at bounding box center [411, 278] width 730 height 511
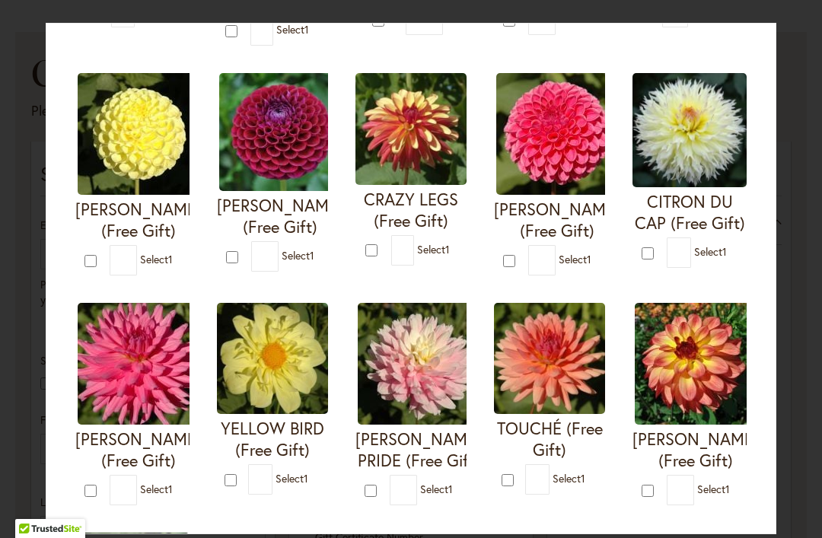
scroll to position [323, 0]
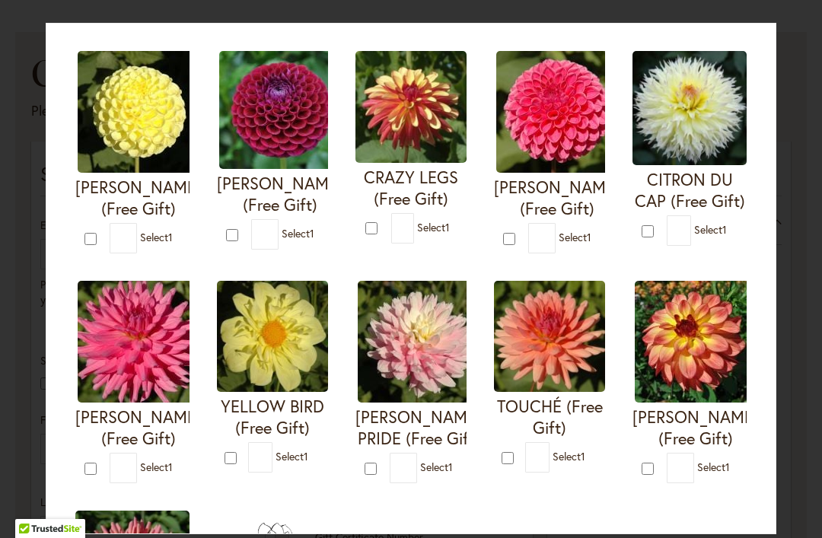
click at [772, 298] on div "Your Order Qualifies for Bonus Dahlias ( Select 1 ) Add to Cart I'M A HOTTIE (F…" at bounding box center [411, 278] width 730 height 511
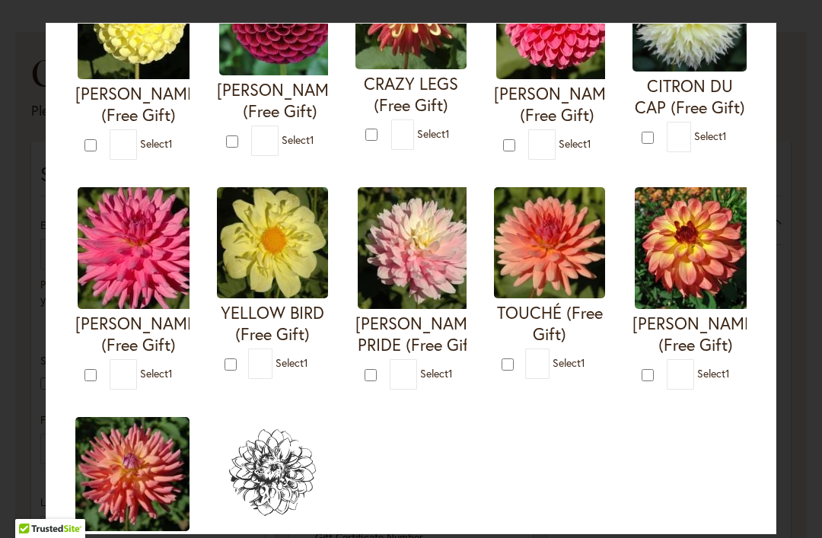
click at [766, 333] on div "Your Order Qualifies for Bonus Dahlias ( Select 1 ) Add to Cart I'M A HOTTIE (F…" at bounding box center [411, 278] width 730 height 511
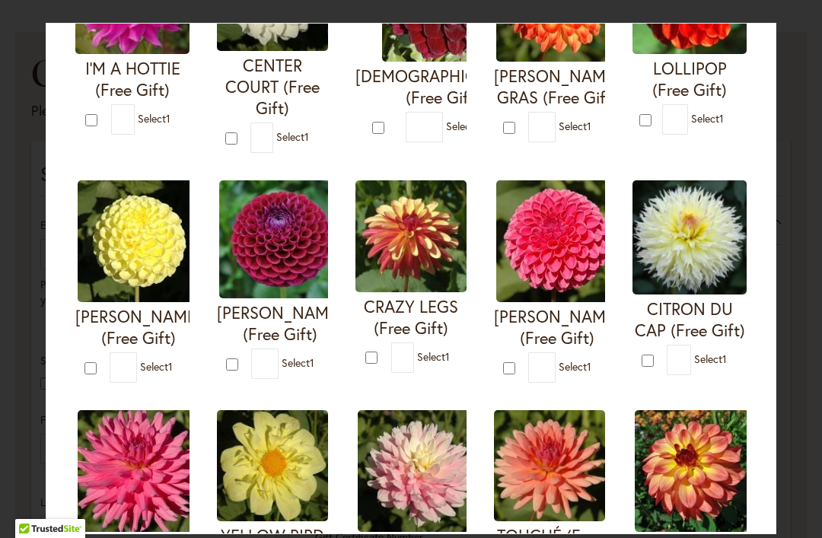
scroll to position [214, 0]
click at [97, 359] on div at bounding box center [92, 368] width 16 height 18
type input "*"
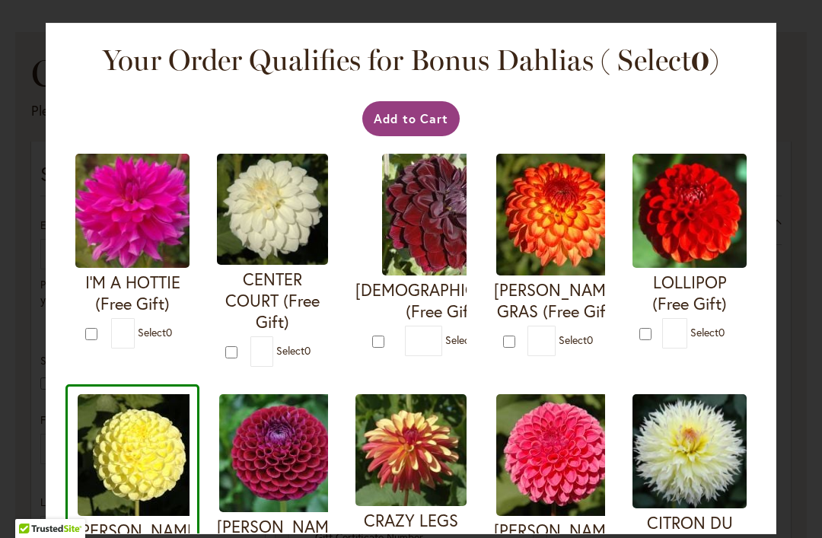
scroll to position [0, 0]
click at [412, 119] on button "Add to Cart" at bounding box center [411, 118] width 98 height 35
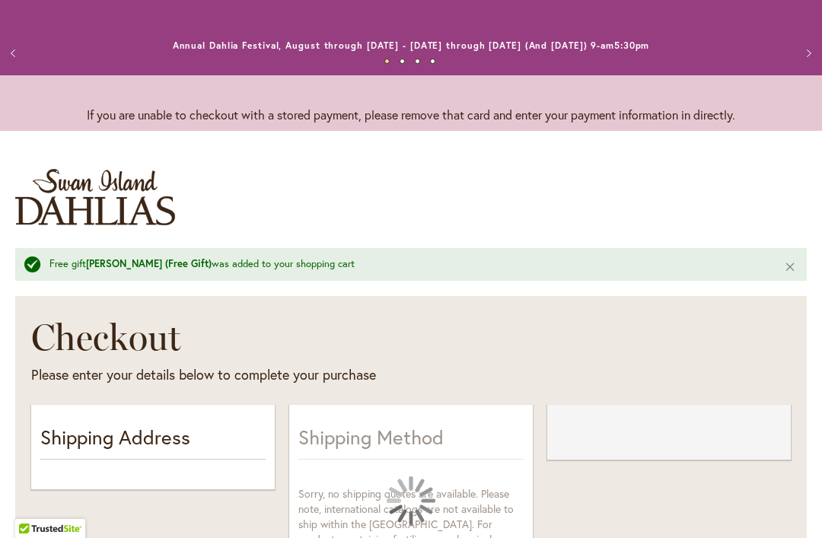
select select "**"
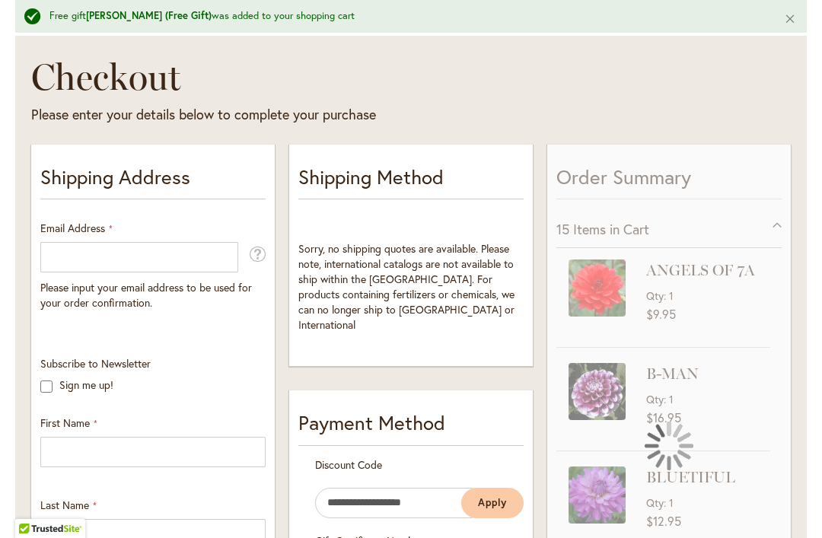
scroll to position [262, 0]
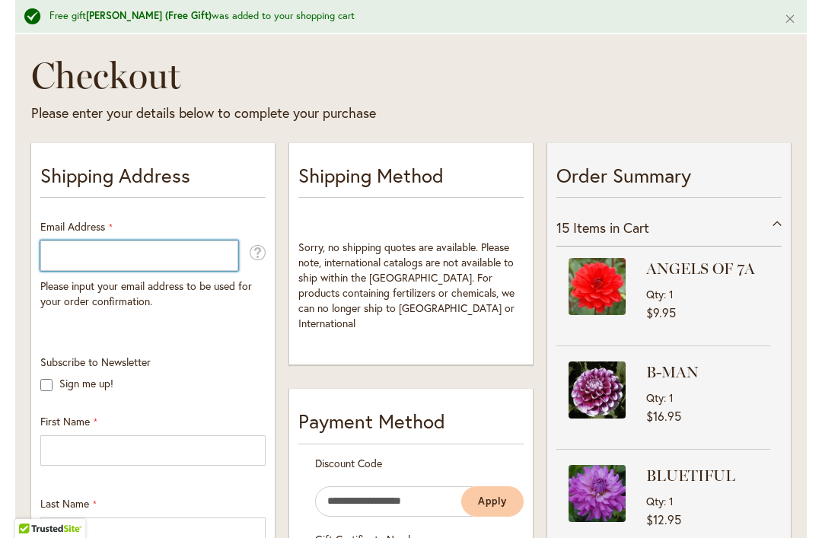
click at [69, 247] on input "Email Address" at bounding box center [139, 255] width 198 height 30
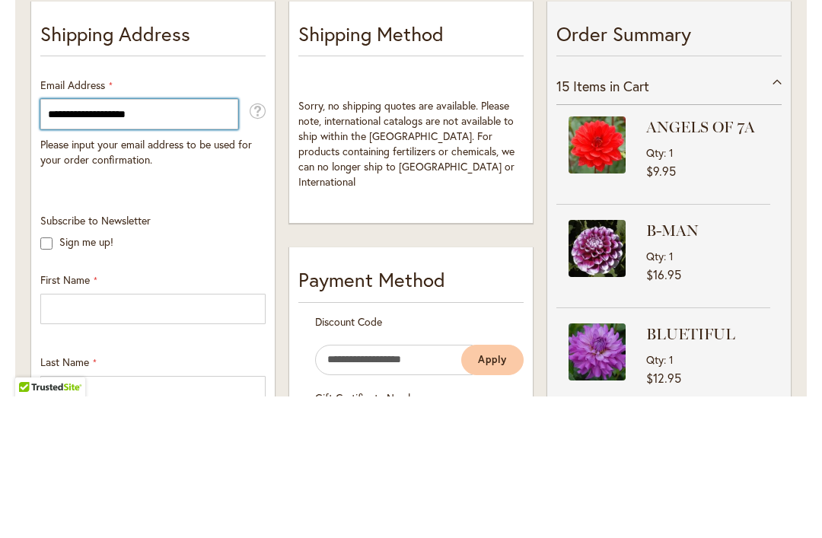
type input "**********"
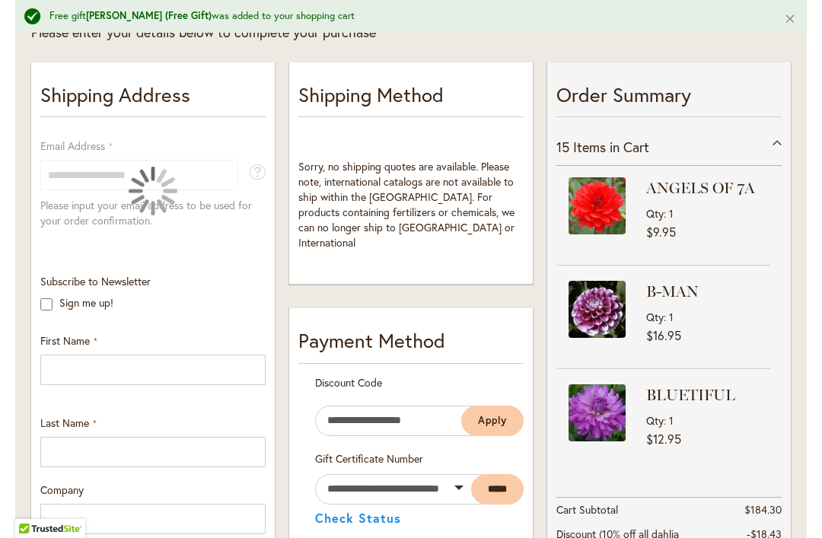
scroll to position [343, 0]
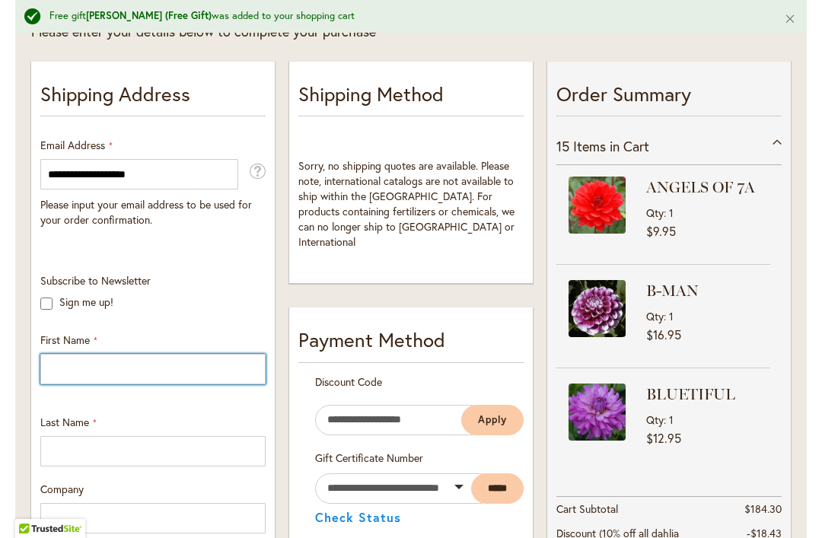
click at [80, 357] on input "First Name" at bounding box center [152, 369] width 225 height 30
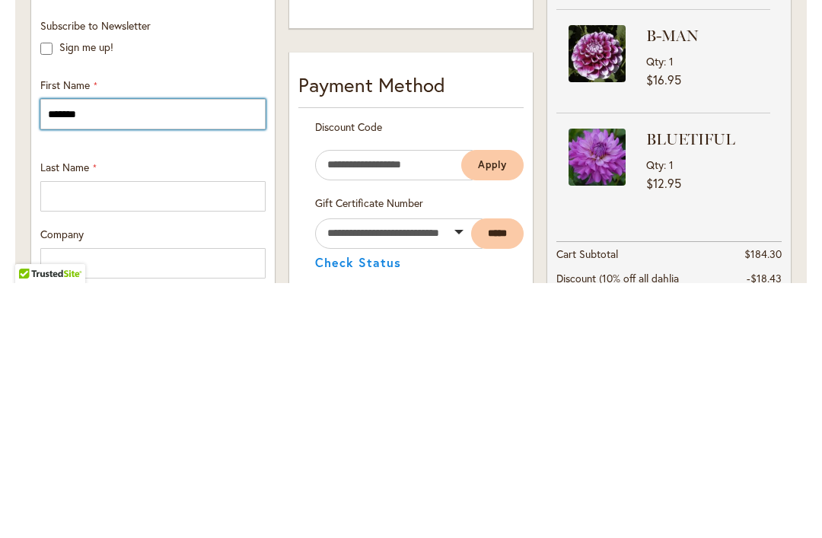
type input "*******"
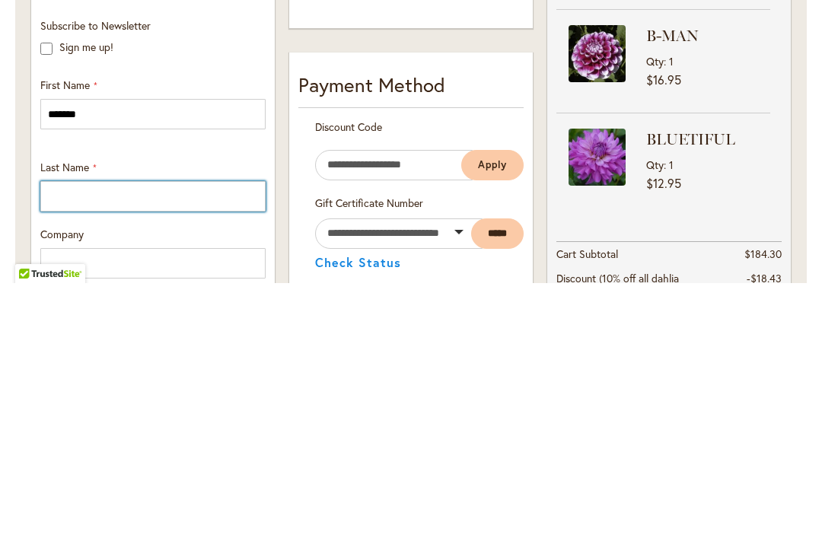
click at [73, 436] on input "Last Name" at bounding box center [152, 451] width 225 height 30
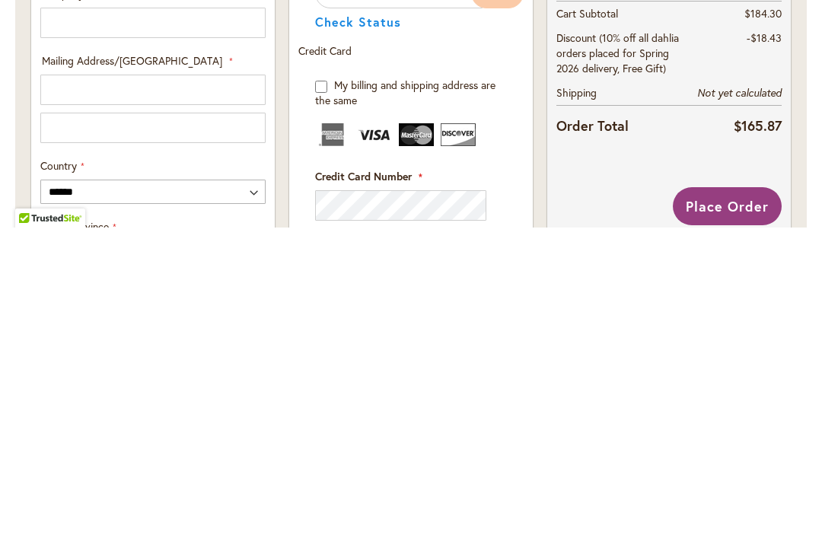
scroll to position [527, 0]
type input "*******"
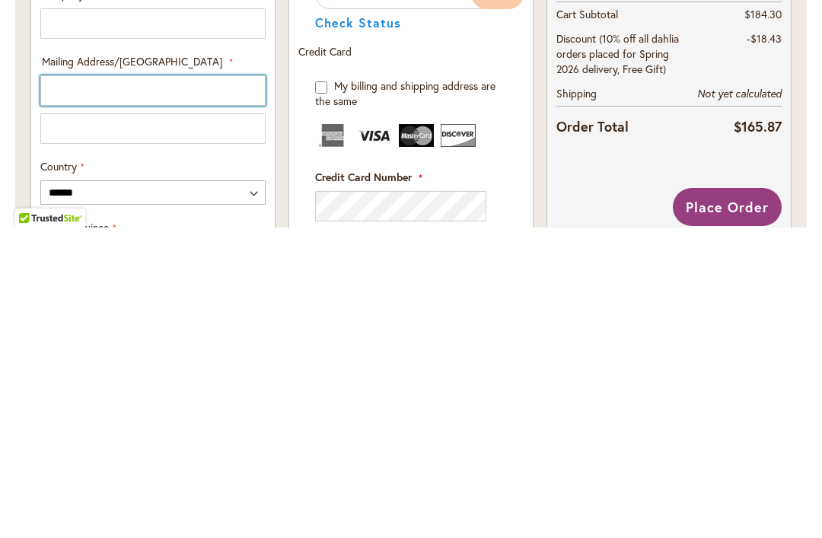
click at [71, 386] on input "Mailing Address/PO BOX: Line 1" at bounding box center [152, 401] width 225 height 30
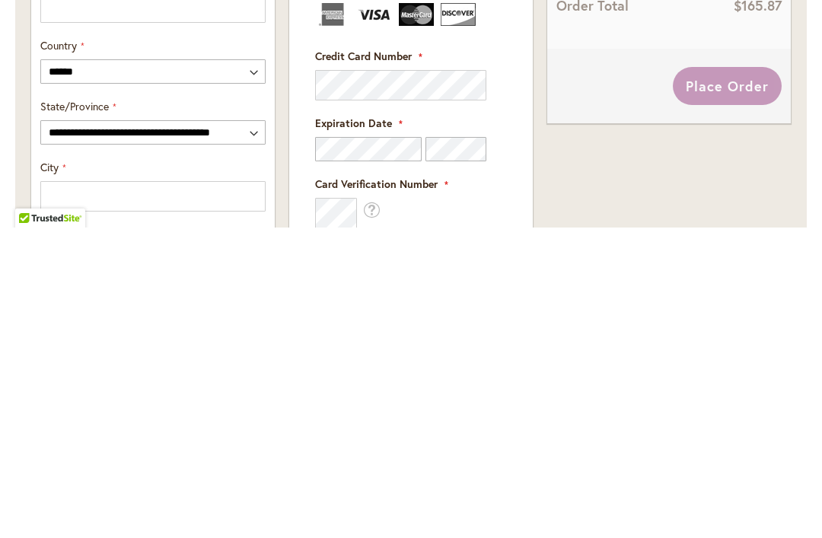
scroll to position [665, 0]
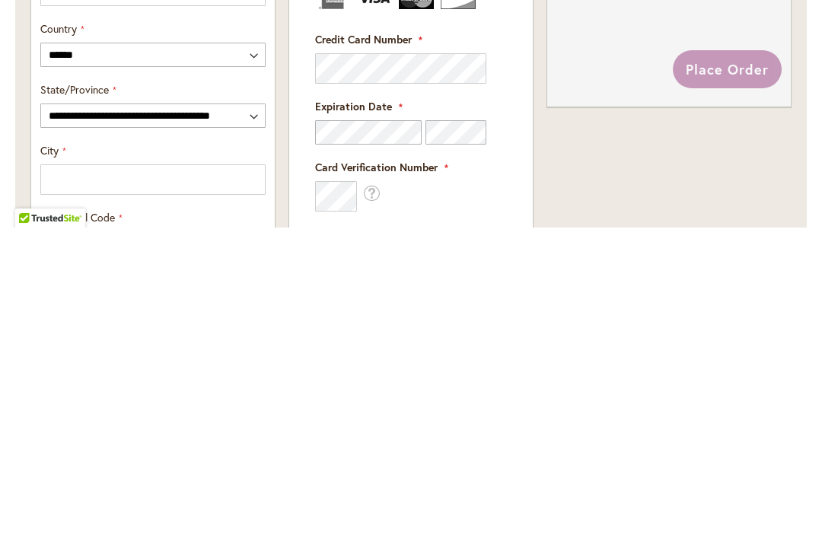
type input "**********"
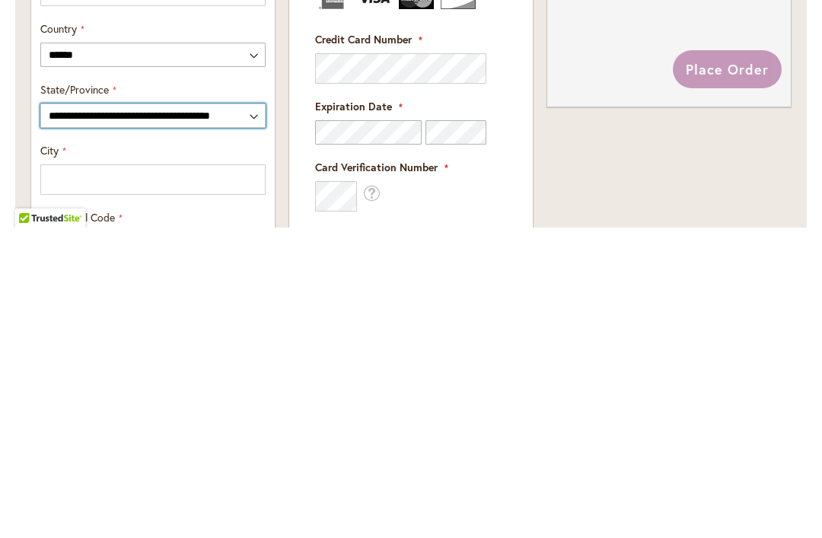
click at [103, 414] on select "**********" at bounding box center [152, 426] width 225 height 24
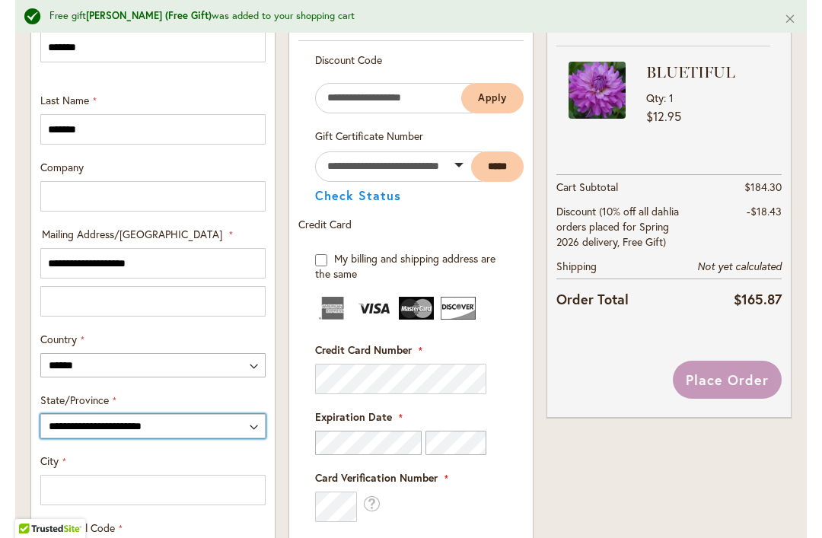
click at [126, 424] on select "**********" at bounding box center [152, 426] width 225 height 24
select select "**"
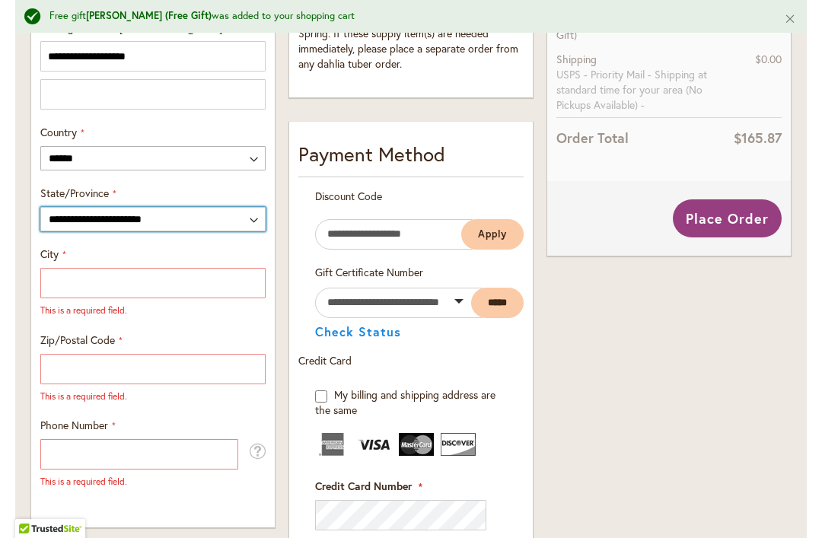
scroll to position [874, 0]
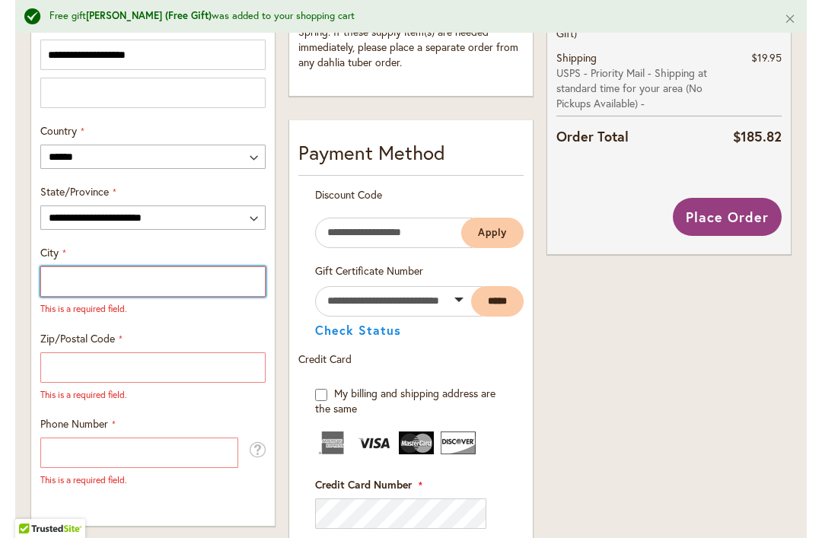
click at [79, 278] on input "City" at bounding box center [152, 281] width 225 height 30
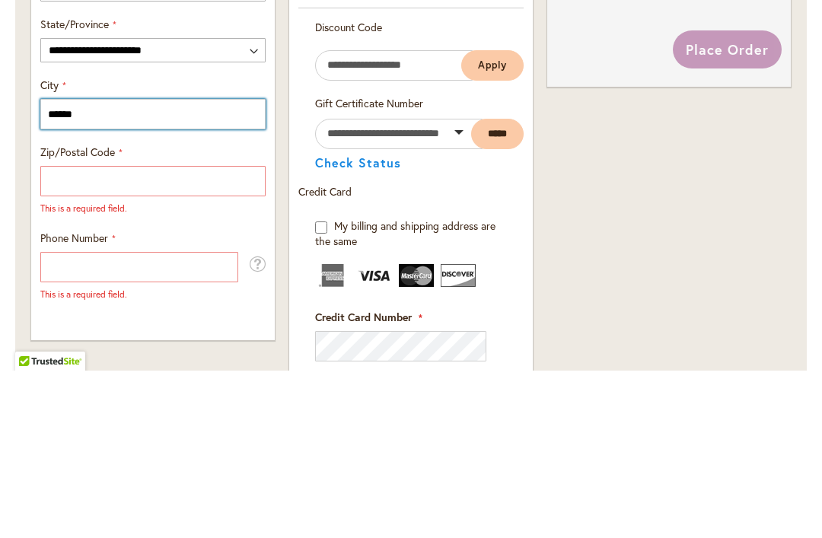
type input "******"
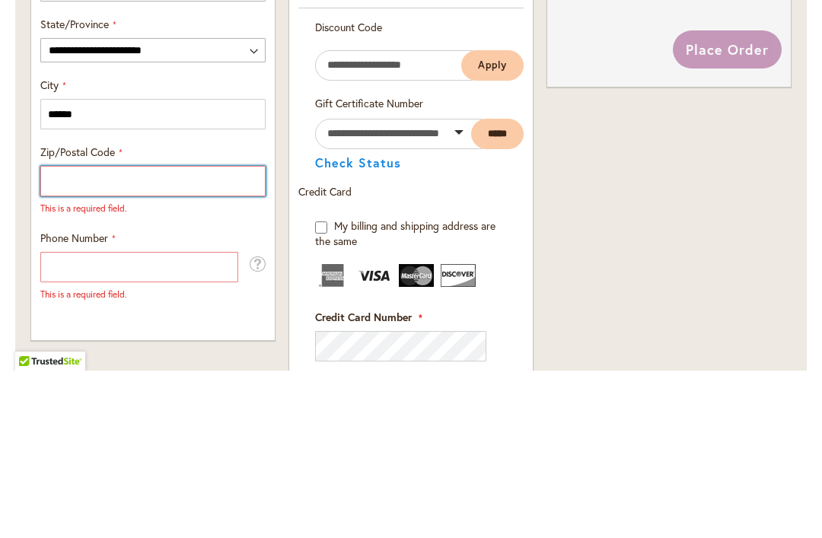
click at [76, 333] on input "Zip/Postal Code" at bounding box center [152, 348] width 225 height 30
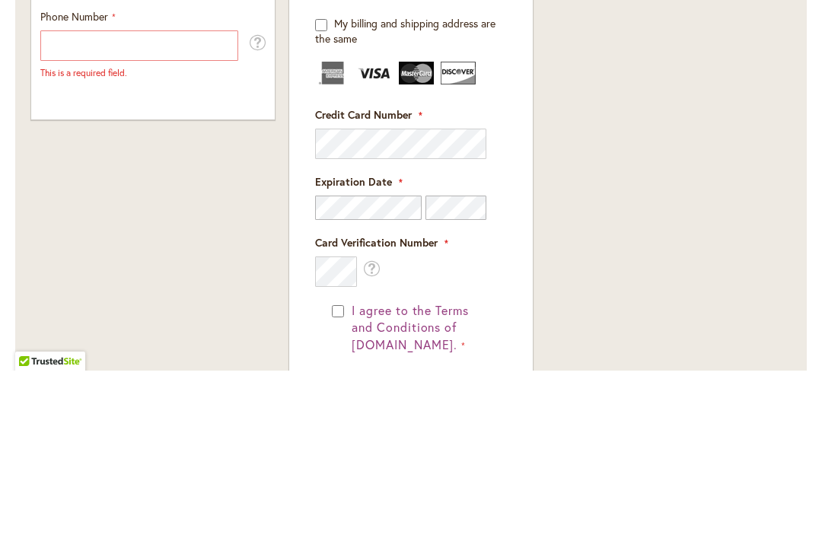
scroll to position [1077, 0]
type input "*****"
click at [80, 197] on input "Phone Number" at bounding box center [139, 212] width 198 height 30
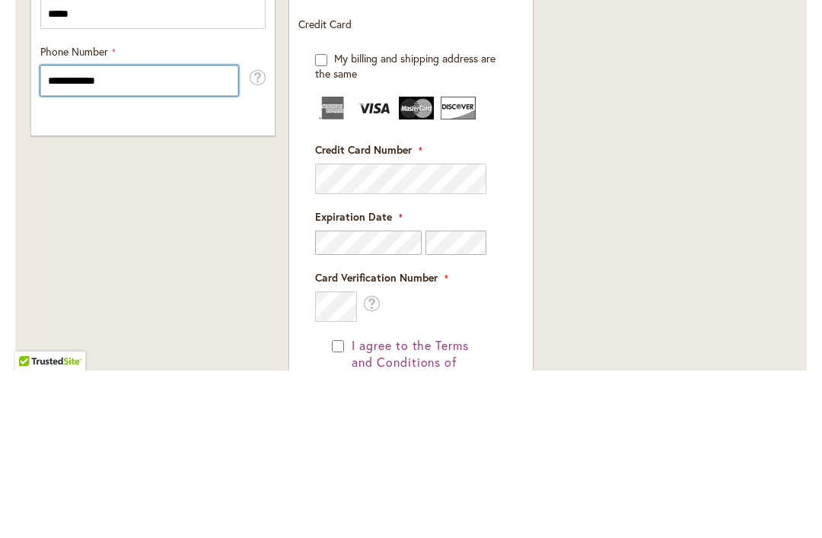
scroll to position [1042, 0]
type input "**********"
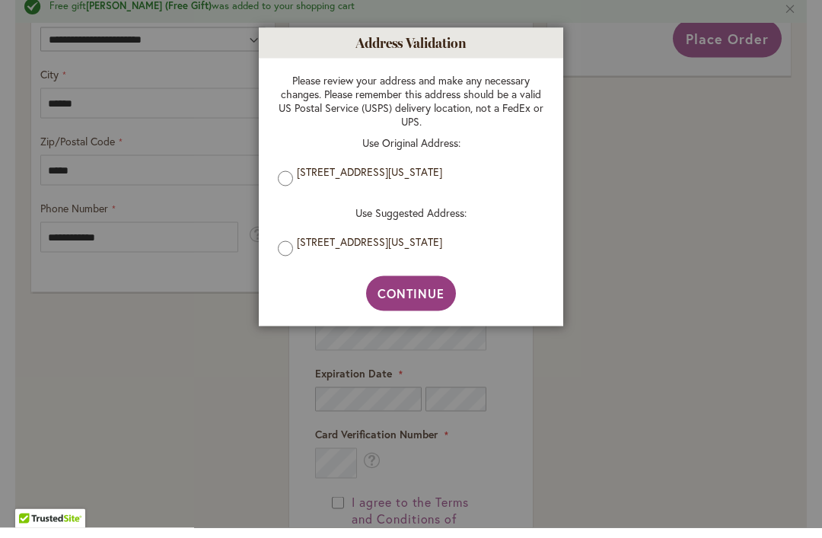
click at [300, 177] on label "[STREET_ADDRESS][US_STATE]" at bounding box center [417, 182] width 240 height 14
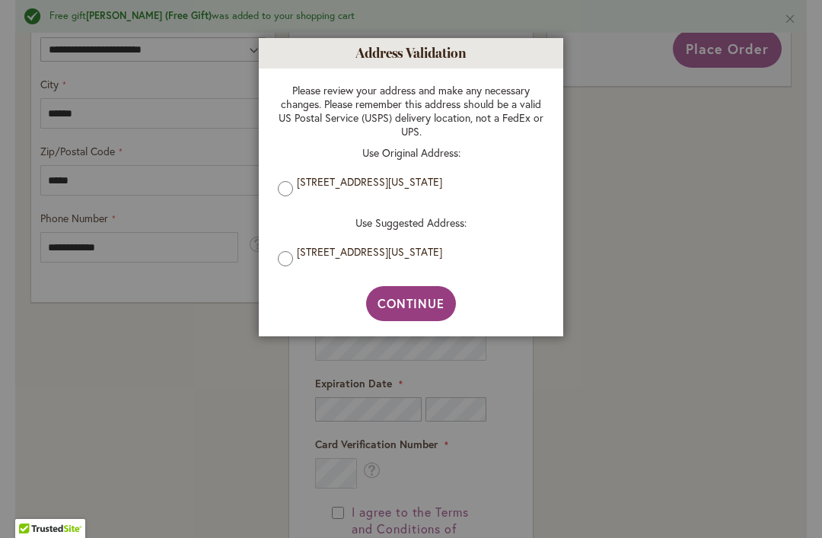
click at [425, 302] on span "Continue" at bounding box center [411, 303] width 68 height 16
type input "**********"
type input "******"
type input "**********"
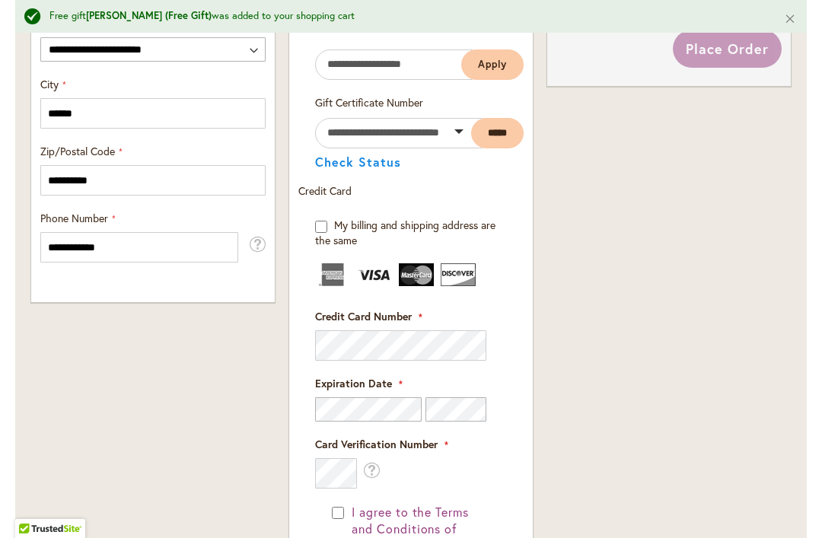
click at [344, 341] on fieldset "Payment Information Payment Method Discount Code Enter discount code Apply Gift…" at bounding box center [410, 396] width 225 height 853
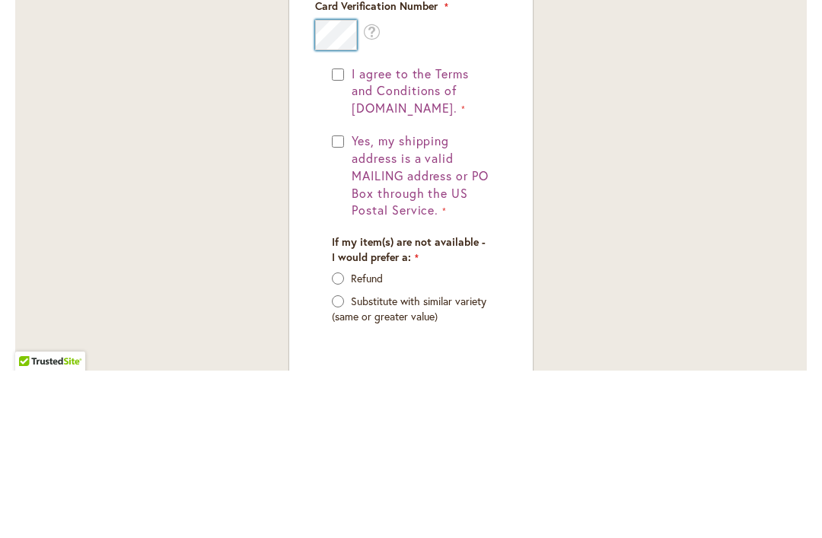
scroll to position [1313, 0]
click at [348, 233] on button "I agree to the Terms and Conditions of [DOMAIN_NAME]." at bounding box center [419, 259] width 142 height 53
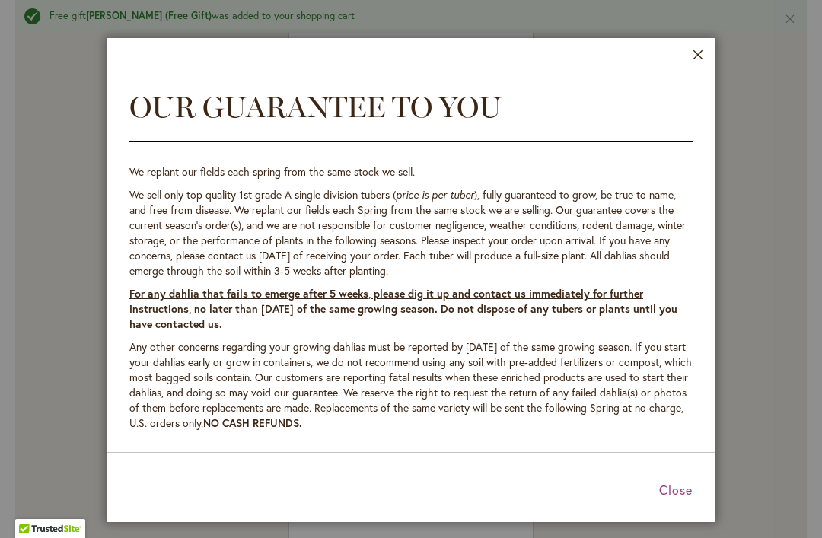
click at [702, 59] on button "Close" at bounding box center [697, 58] width 11 height 18
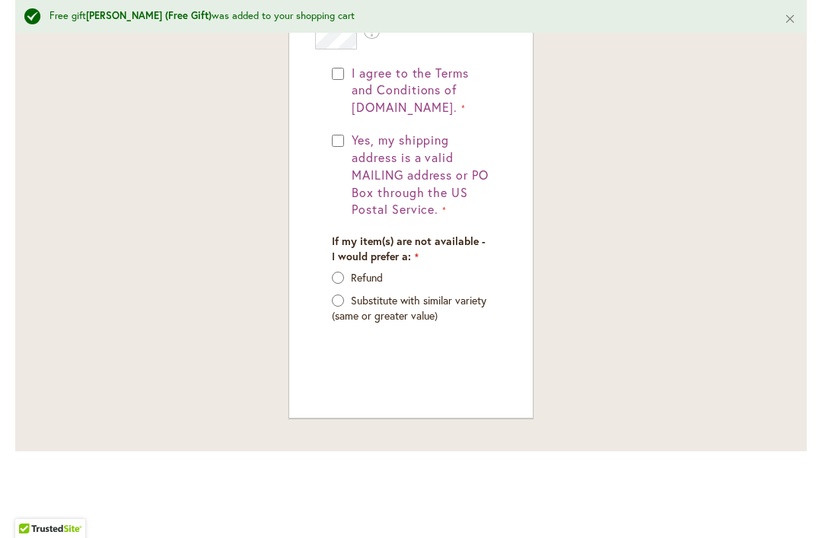
scroll to position [1480, 0]
click at [349, 74] on button "I agree to the Terms and Conditions of [DOMAIN_NAME]." at bounding box center [419, 91] width 142 height 53
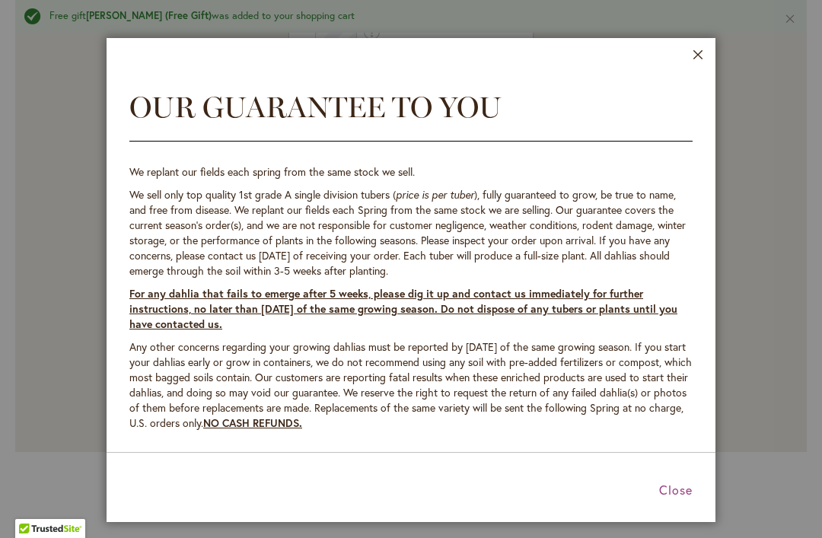
click at [711, 53] on header "Close" at bounding box center [411, 54] width 609 height 32
click at [699, 54] on button "Close" at bounding box center [697, 58] width 11 height 18
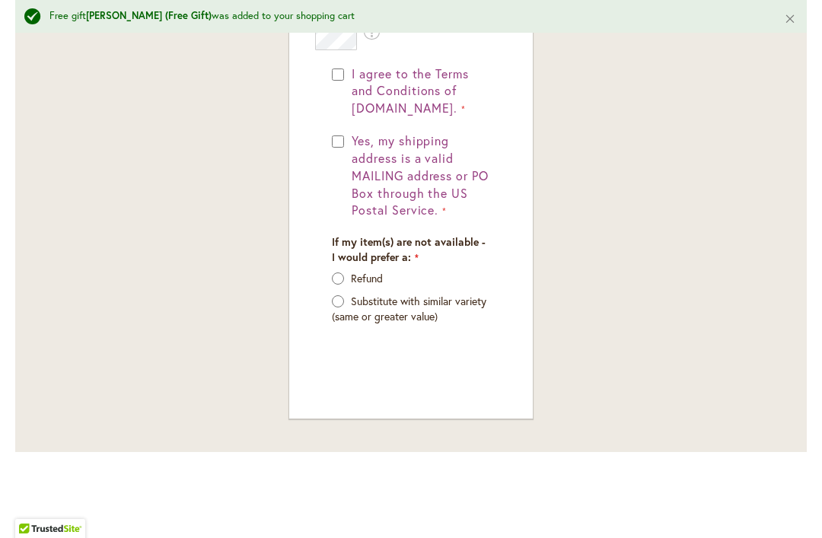
click at [355, 135] on span "Yes, my shipping address is a valid MAILING address or PO Box through the US Po…" at bounding box center [420, 174] width 137 height 85
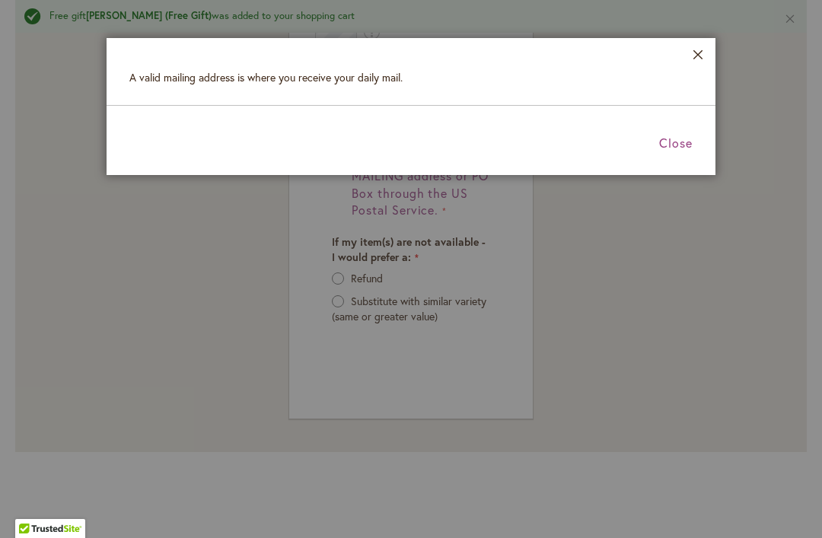
click at [695, 64] on button "Close" at bounding box center [697, 58] width 11 height 18
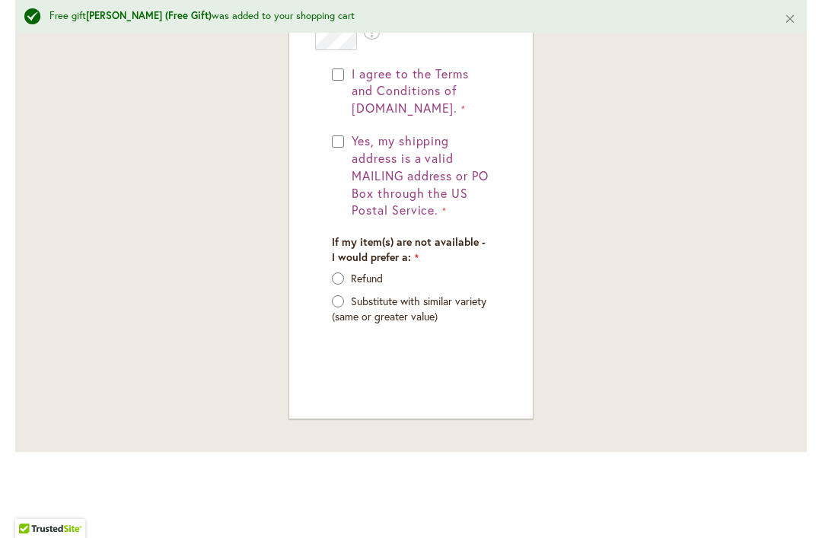
click at [432, 78] on span "I agree to the Terms and Conditions of [DOMAIN_NAME]." at bounding box center [410, 90] width 117 height 51
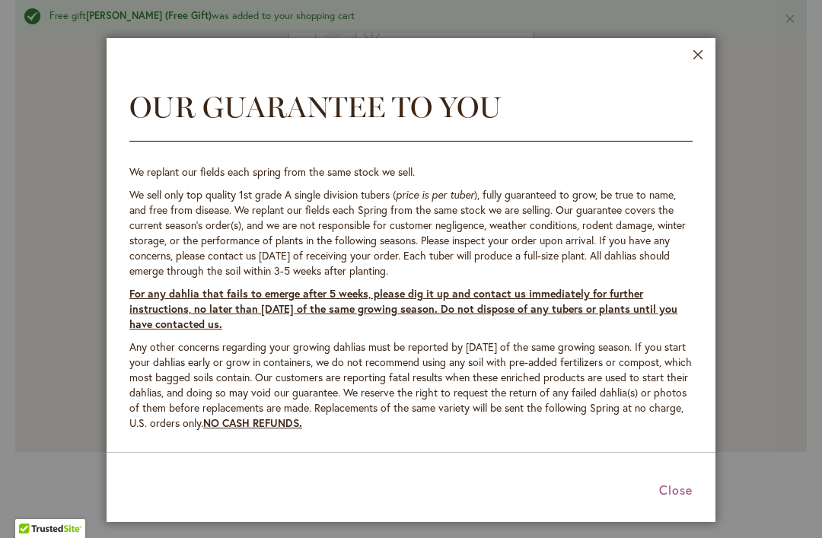
click at [683, 491] on span "Close" at bounding box center [675, 490] width 33 height 16
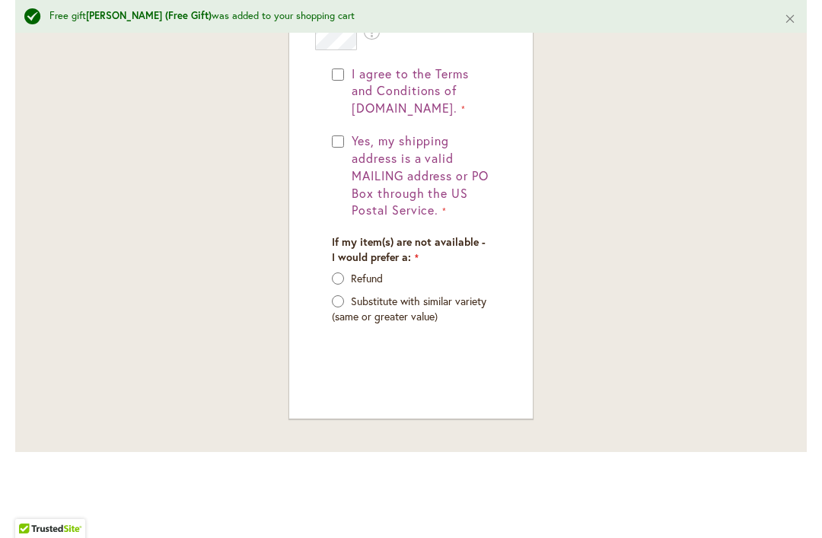
click at [349, 140] on button "Yes, my shipping address is a valid MAILING address or PO Box through the US Po…" at bounding box center [419, 175] width 142 height 87
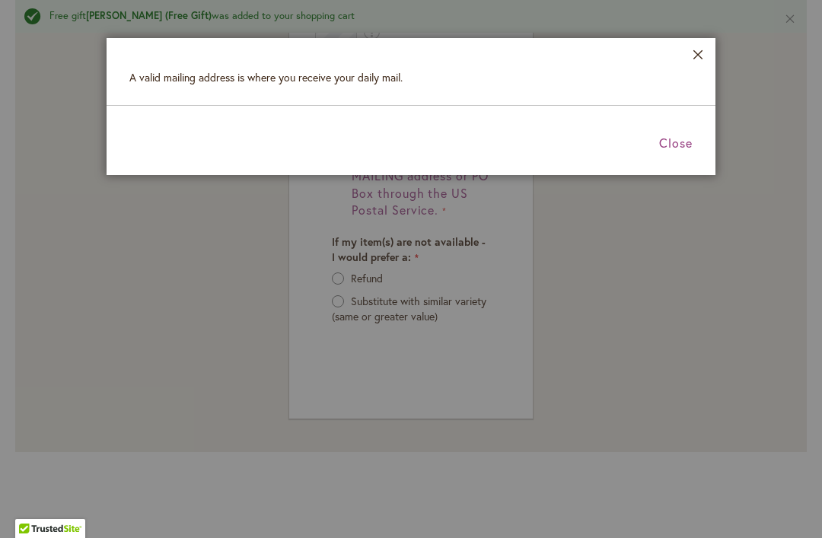
click at [683, 142] on span "Close" at bounding box center [675, 143] width 33 height 16
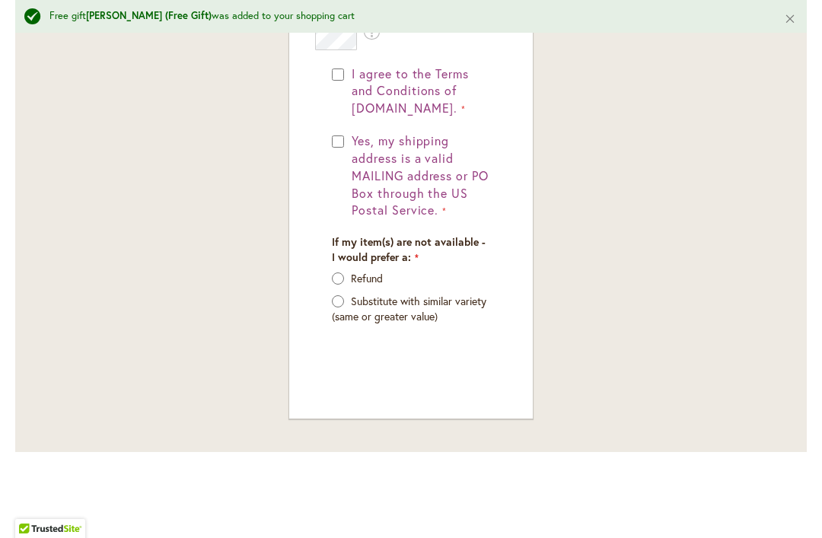
click at [794, 30] on button "Close" at bounding box center [790, 18] width 33 height 37
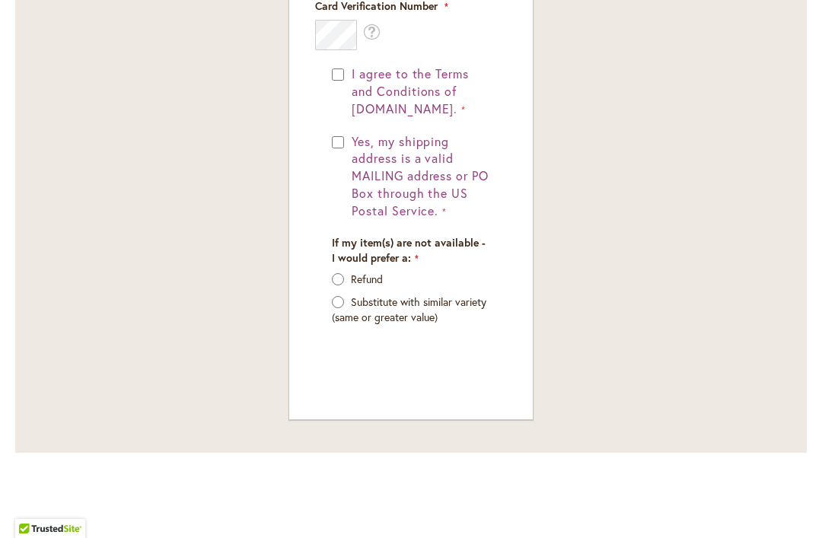
click at [350, 139] on button "Yes, my shipping address is a valid MAILING address or PO Box through the US Po…" at bounding box center [419, 176] width 142 height 87
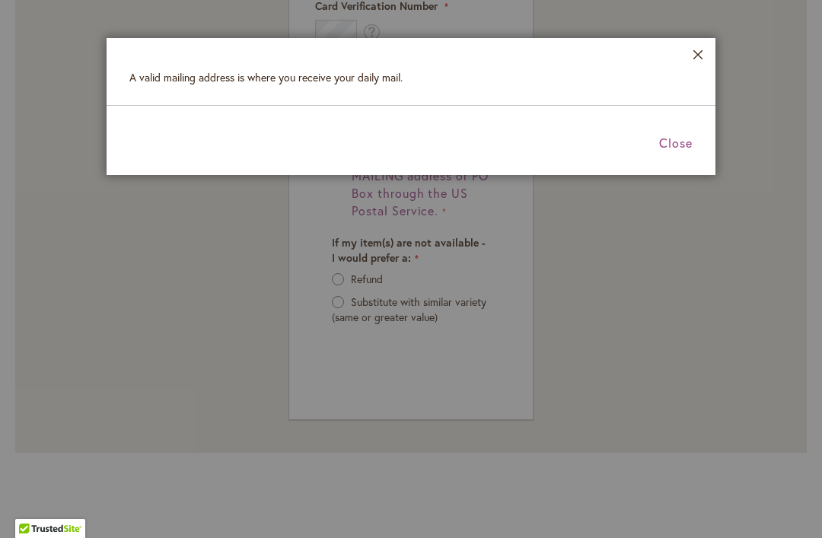
click at [700, 65] on button "Close" at bounding box center [697, 58] width 11 height 18
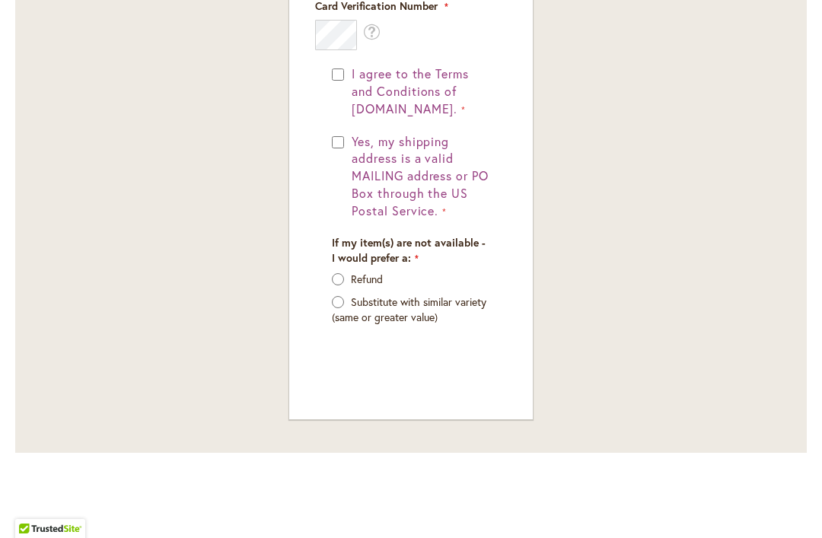
click at [354, 136] on span "Yes, my shipping address is a valid MAILING address or PO Box through the US Po…" at bounding box center [420, 175] width 137 height 85
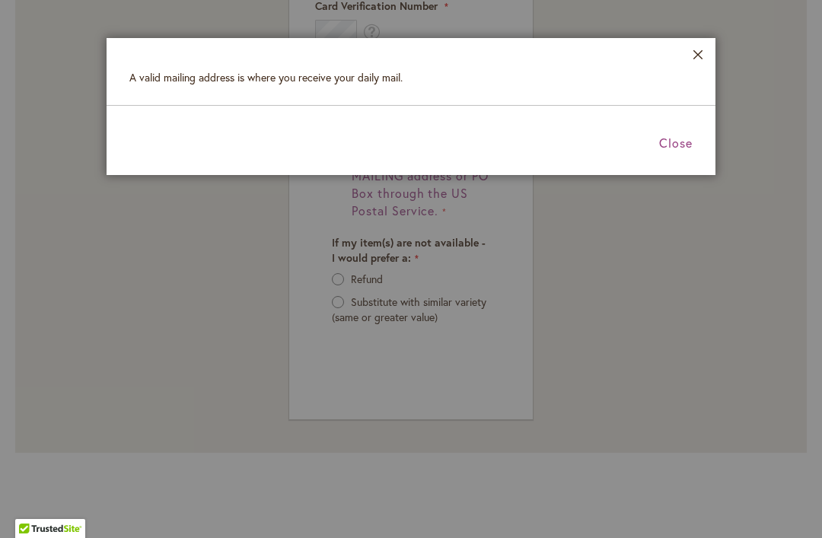
click at [686, 146] on span "Close" at bounding box center [675, 143] width 33 height 16
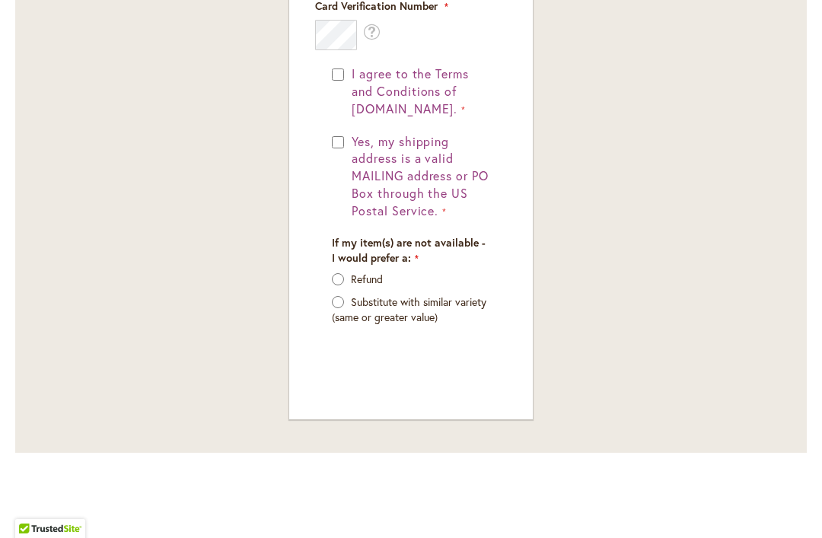
click at [354, 142] on span "Yes, my shipping address is a valid MAILING address or PO Box through the US Po…" at bounding box center [420, 175] width 137 height 85
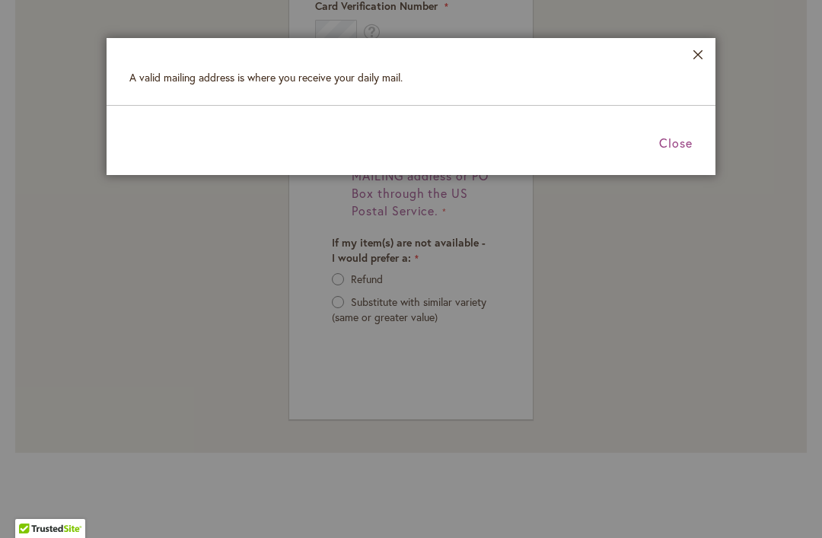
click at [703, 63] on button "Close" at bounding box center [697, 58] width 11 height 18
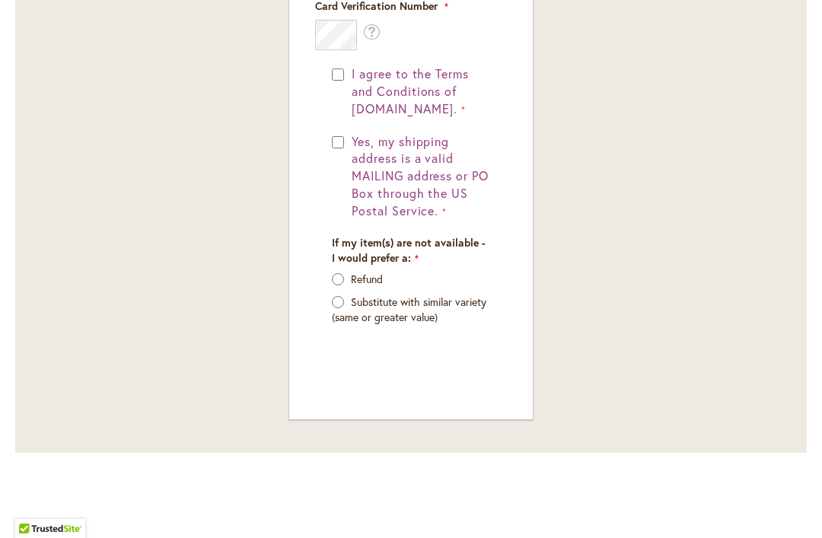
click at [349, 140] on button "Yes, my shipping address is a valid MAILING address or PO Box through the US Po…" at bounding box center [419, 176] width 142 height 87
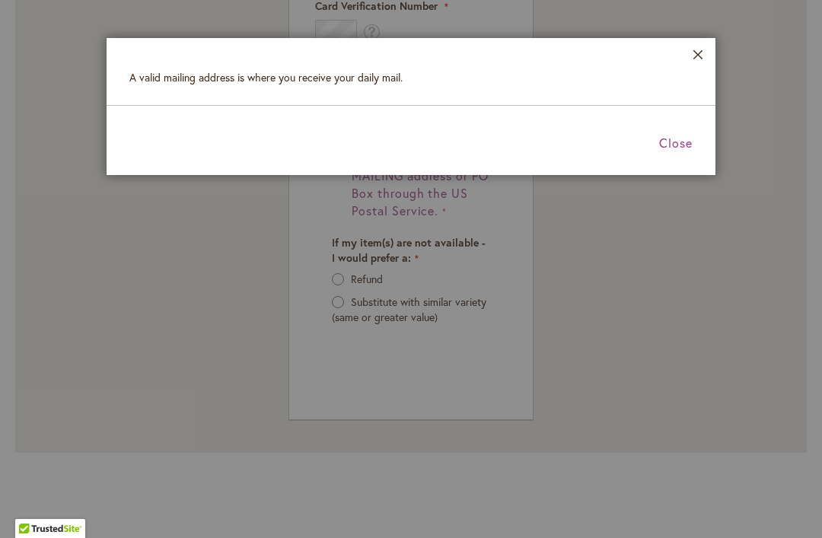
click at [680, 143] on span "Close" at bounding box center [675, 143] width 33 height 16
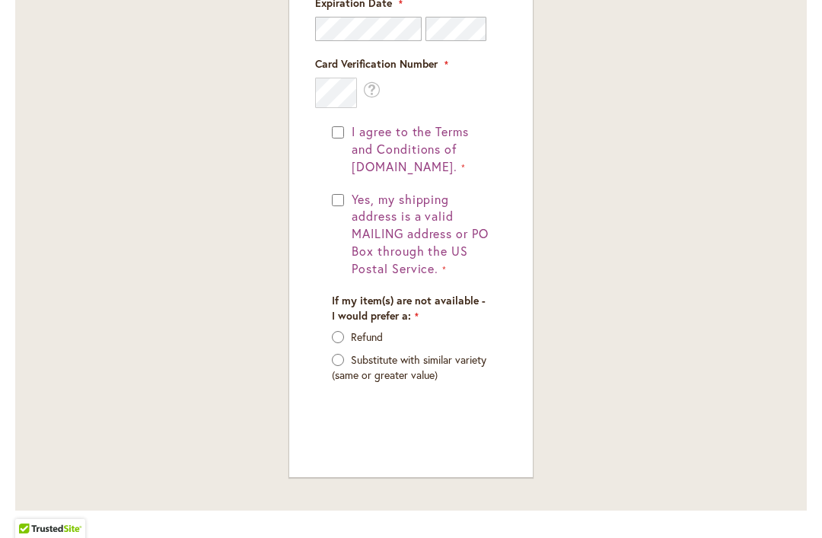
scroll to position [1390, 0]
click at [428, 223] on span "Yes, my shipping address is a valid MAILING address or PO Box through the US Po…" at bounding box center [420, 232] width 137 height 85
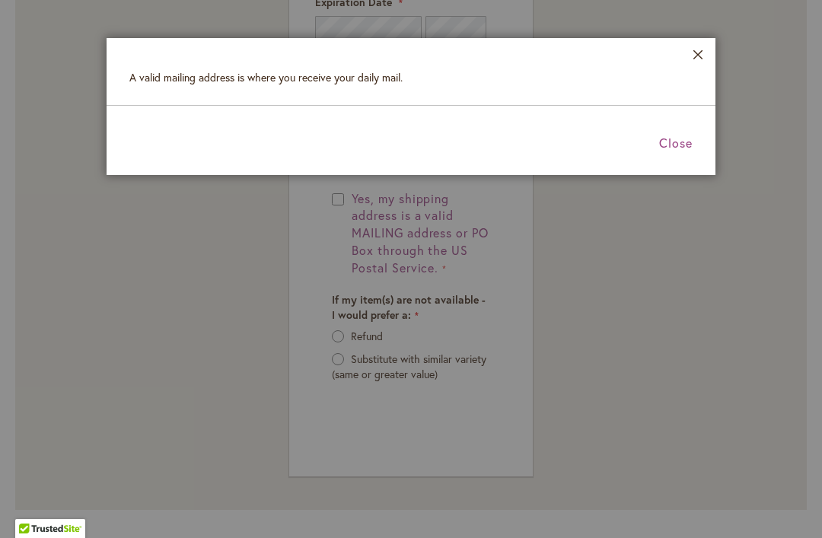
click at [691, 145] on span "Close" at bounding box center [675, 143] width 33 height 16
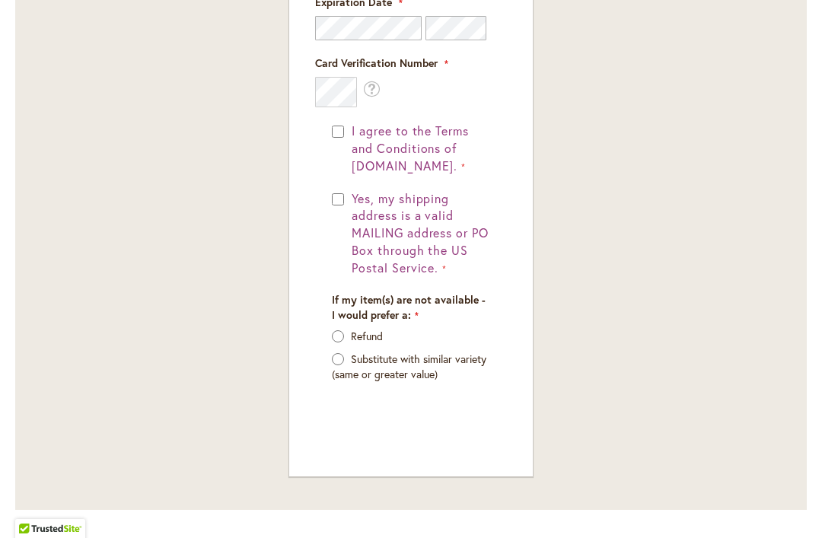
click at [350, 197] on button "Yes, my shipping address is a valid MAILING address or PO Box through the US Po…" at bounding box center [419, 233] width 142 height 87
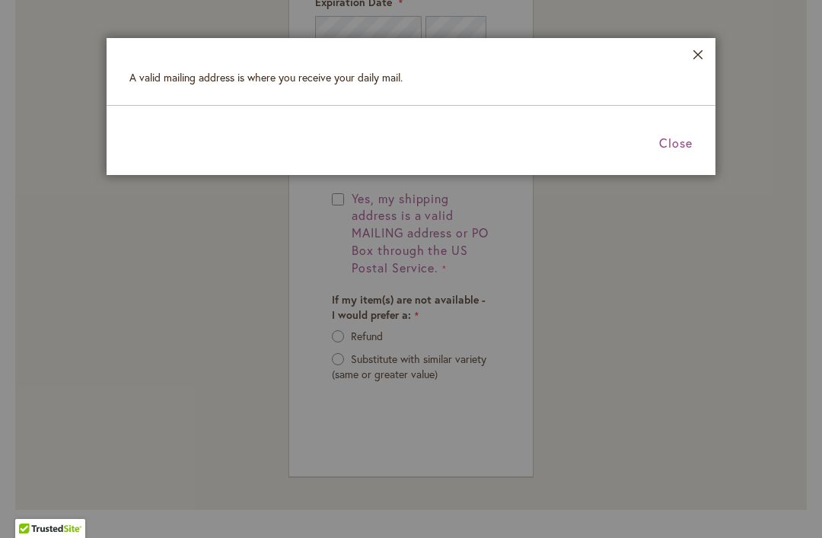
click at [688, 149] on span "Close" at bounding box center [675, 143] width 33 height 16
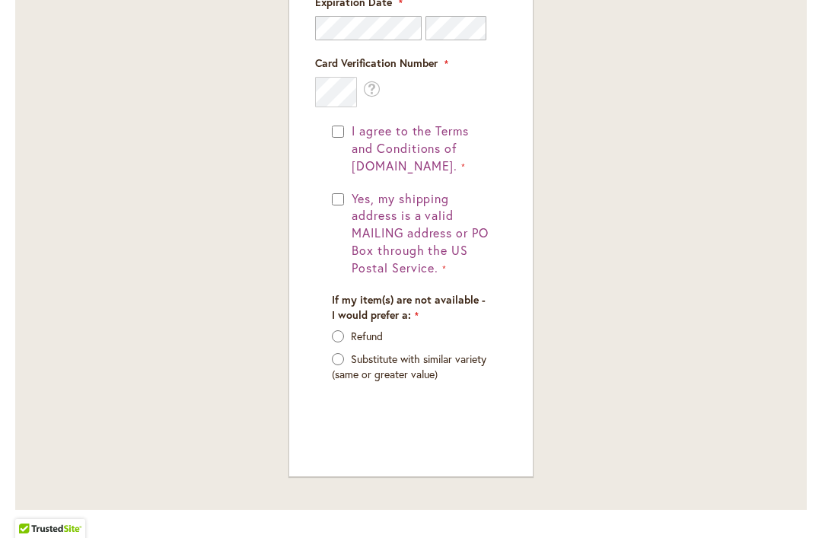
click at [358, 193] on span "Yes, my shipping address is a valid MAILING address or PO Box through the US Po…" at bounding box center [420, 232] width 137 height 85
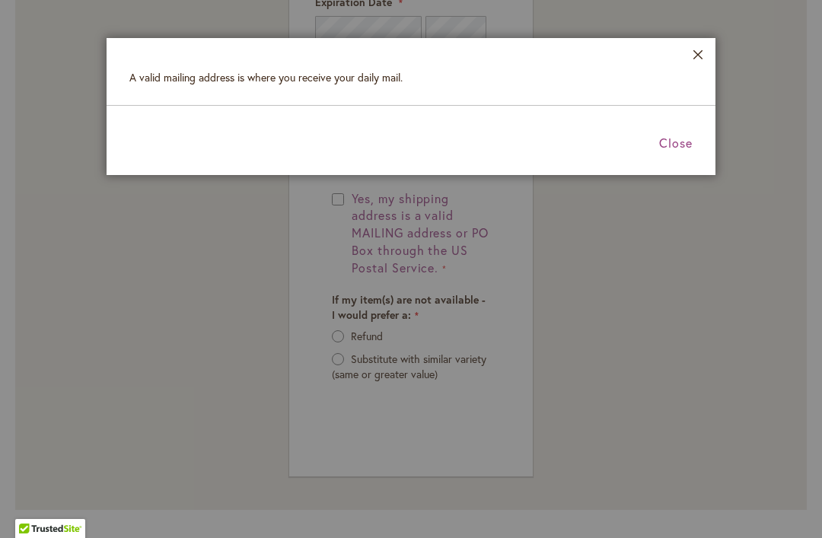
click at [688, 147] on span "Close" at bounding box center [675, 143] width 33 height 16
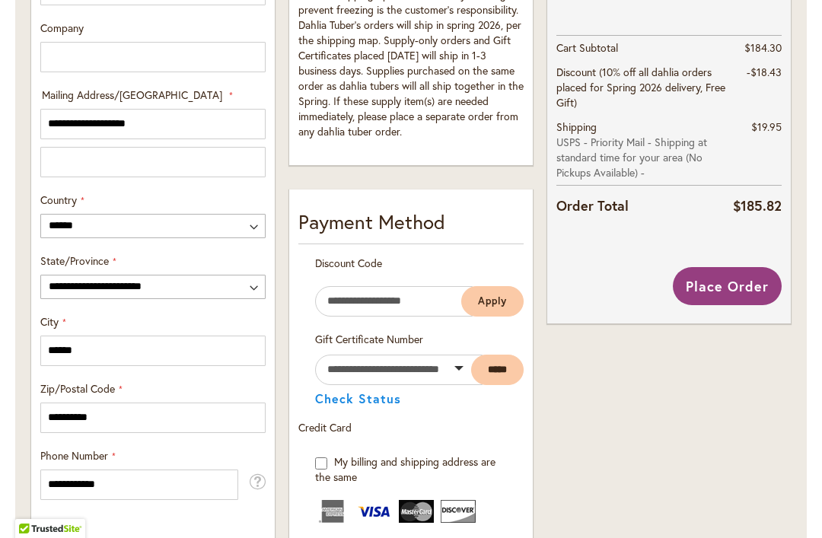
scroll to position [794, 0]
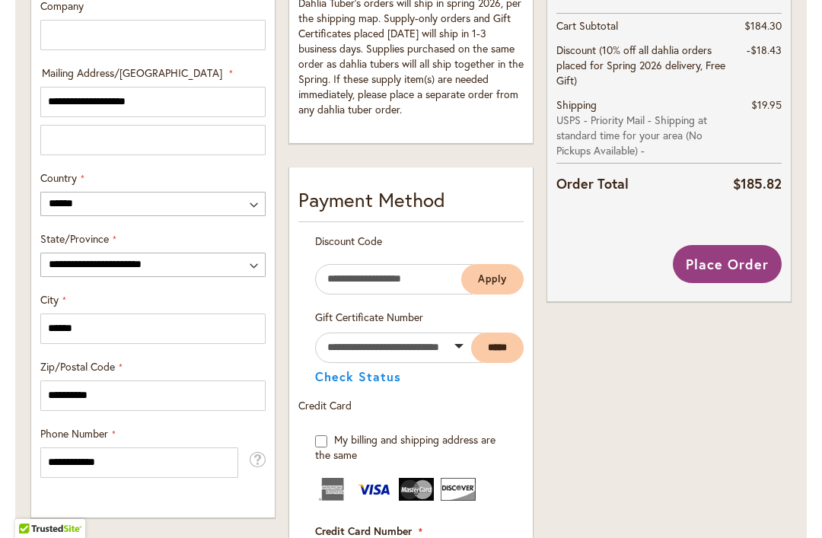
click at [727, 259] on span "Place Order" at bounding box center [727, 264] width 83 height 18
